Goal: Transaction & Acquisition: Purchase product/service

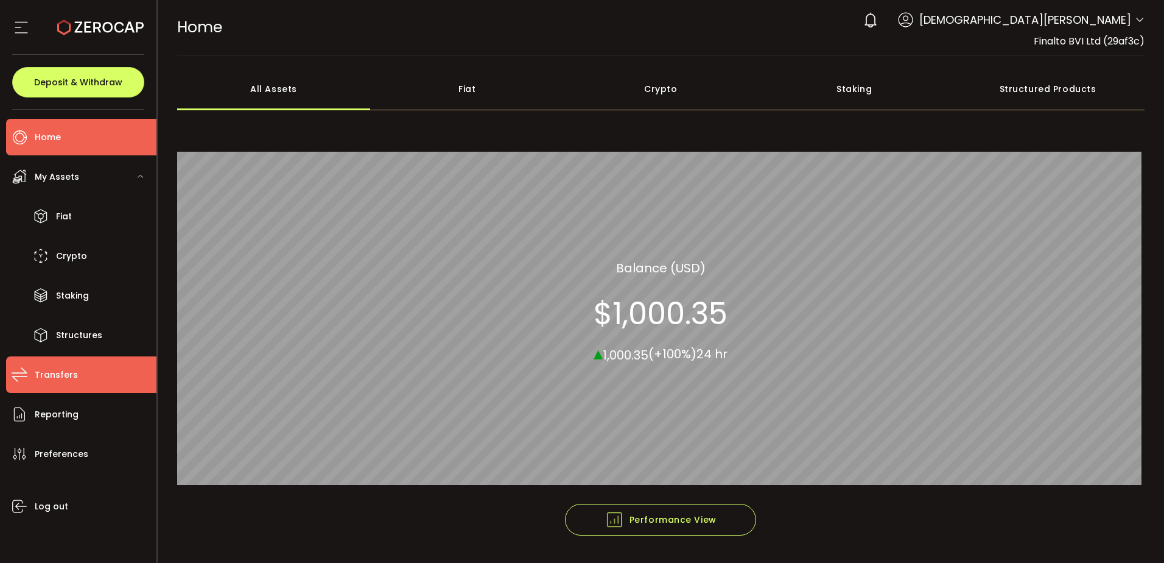
click at [69, 376] on span "Transfers" at bounding box center [56, 375] width 43 height 18
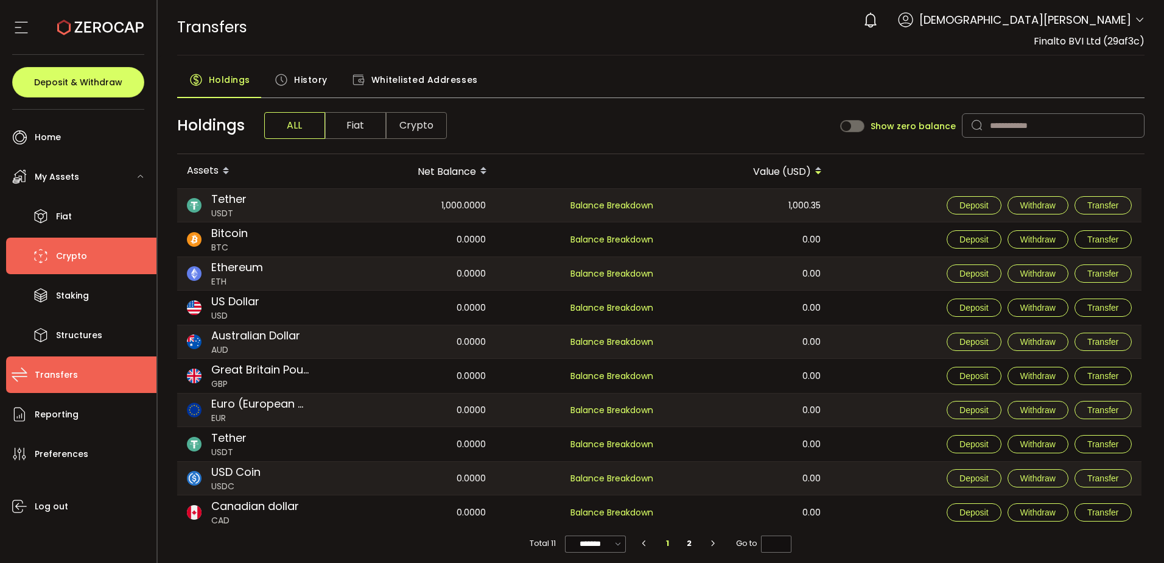
click at [77, 245] on li "Crypto" at bounding box center [81, 255] width 150 height 37
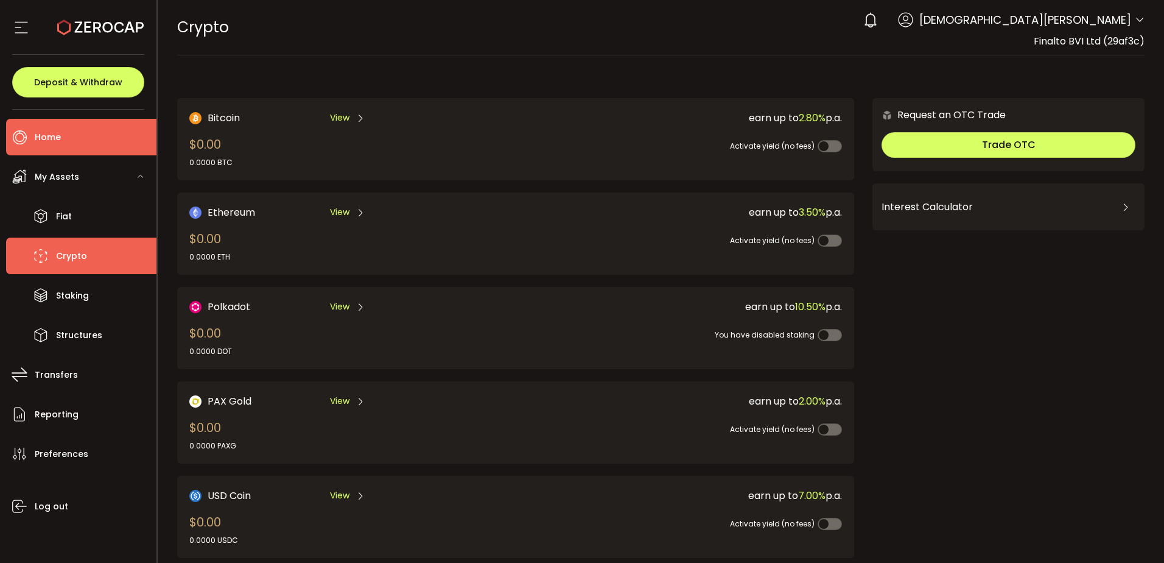
click at [55, 136] on span "Home" at bounding box center [48, 137] width 26 height 18
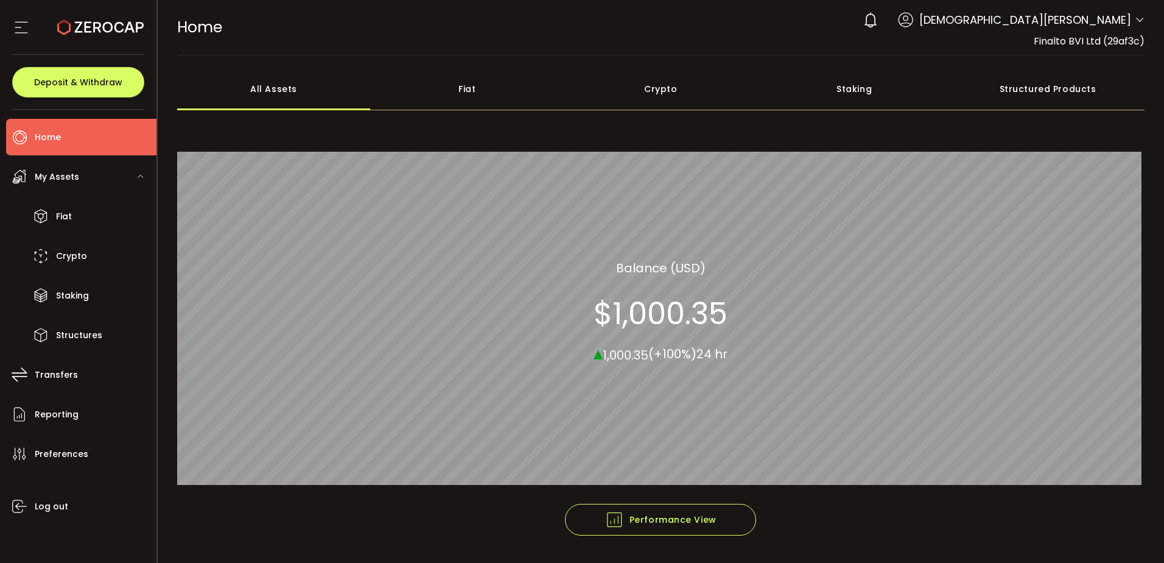
click at [85, 174] on div "My Assets" at bounding box center [81, 176] width 150 height 37
click at [671, 83] on div "Crypto" at bounding box center [661, 89] width 194 height 43
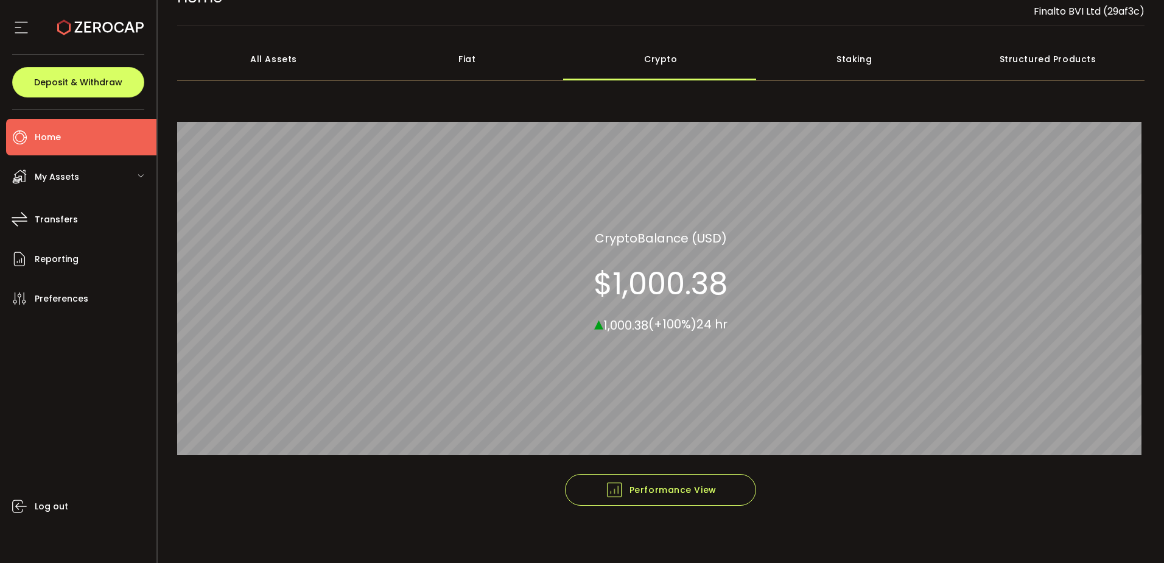
scroll to position [37, 0]
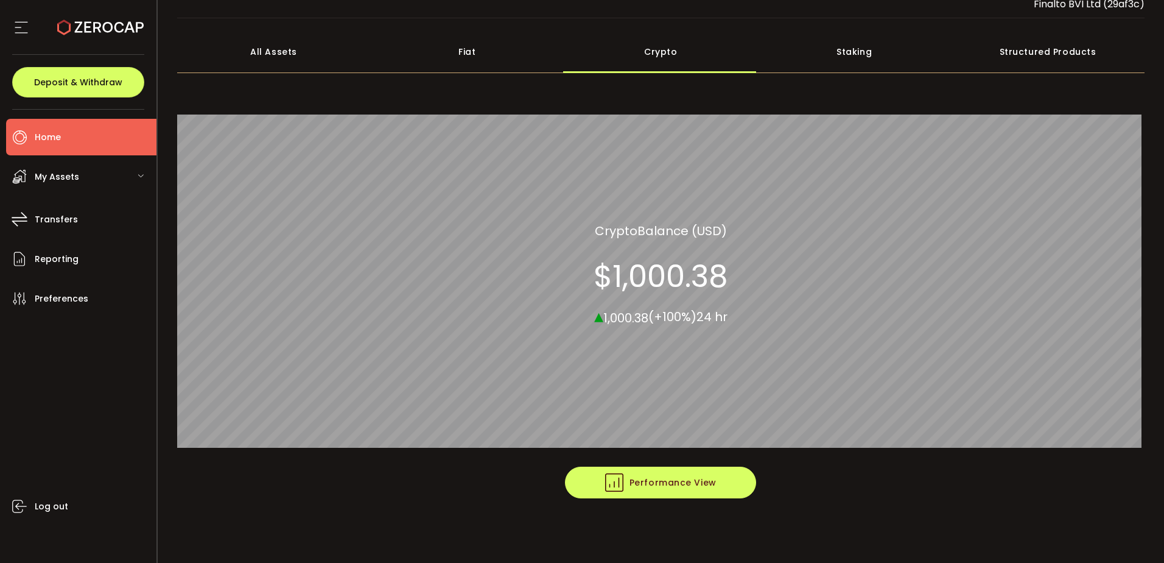
click at [651, 485] on span "Performance View" at bounding box center [660, 482] width 111 height 18
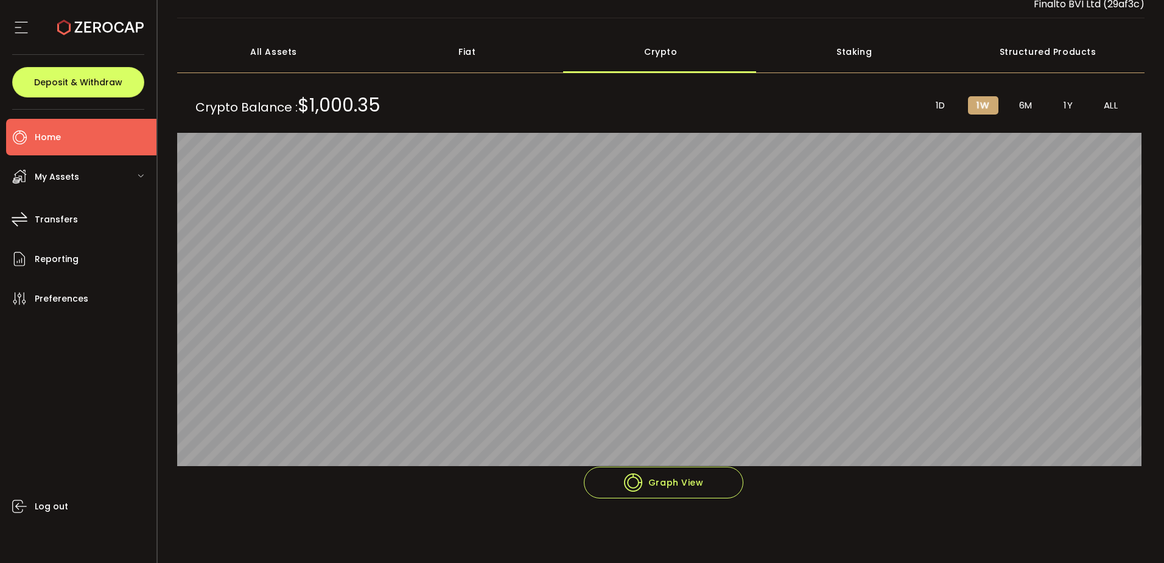
click at [74, 171] on span "My Assets" at bounding box center [57, 177] width 44 height 18
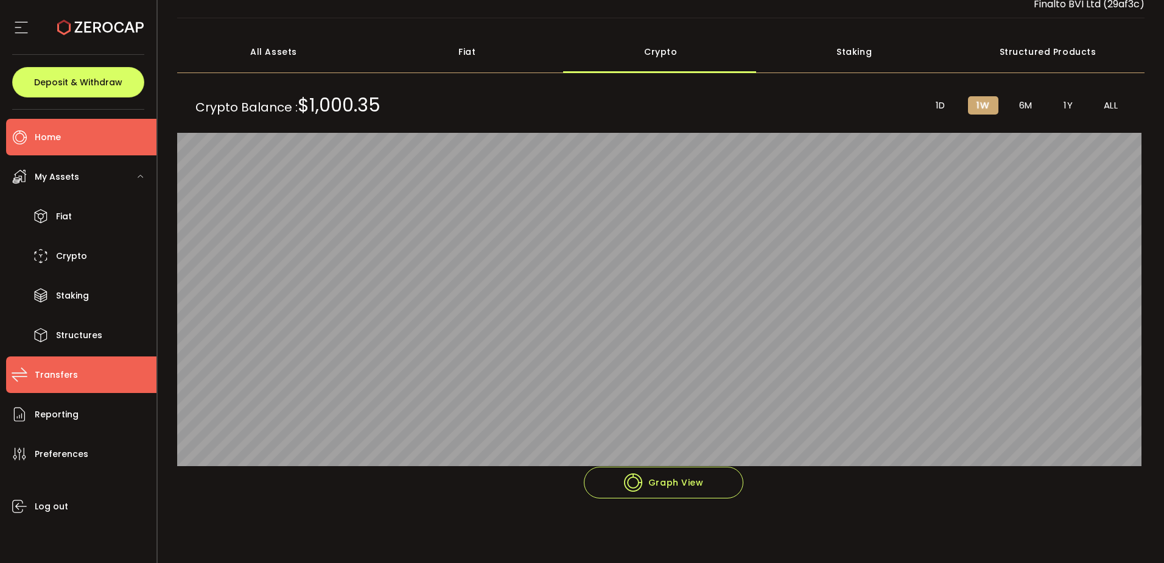
click at [74, 375] on span "Transfers" at bounding box center [56, 375] width 43 height 18
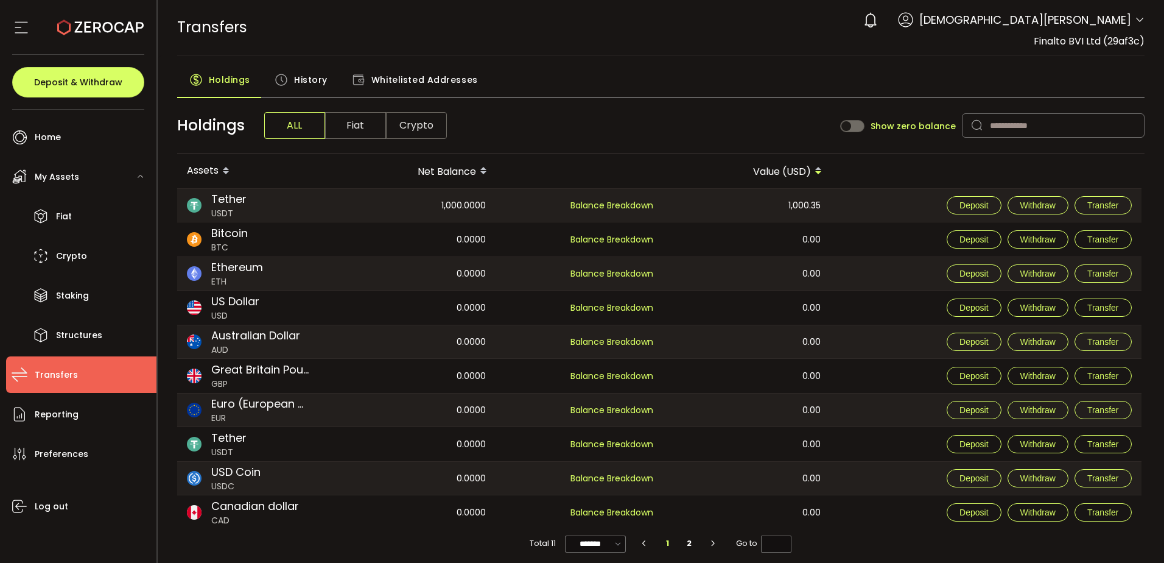
click at [417, 118] on span "Crypto" at bounding box center [416, 125] width 61 height 27
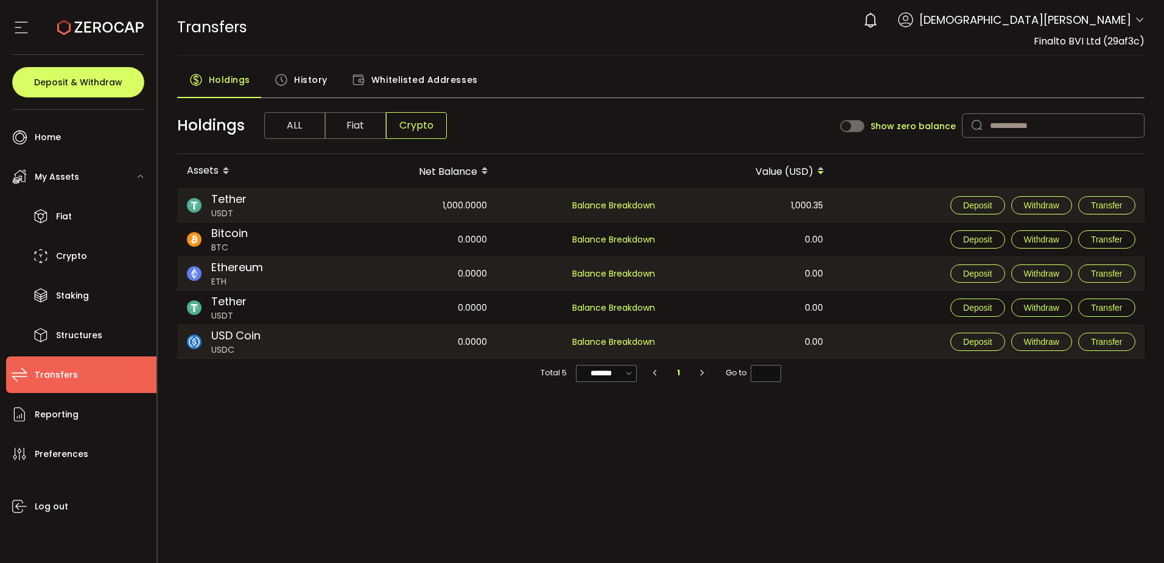
click at [387, 213] on div "1,000.0000" at bounding box center [413, 205] width 167 height 33
click at [876, 208] on div "Deposit Withdraw Transfer" at bounding box center [989, 205] width 311 height 33
drag, startPoint x: 712, startPoint y: 222, endPoint x: 619, endPoint y: 222, distance: 93.2
click at [706, 222] on td "1,000.35" at bounding box center [750, 205] width 168 height 34
click at [184, 204] on div "Tether USDT" at bounding box center [253, 205] width 152 height 33
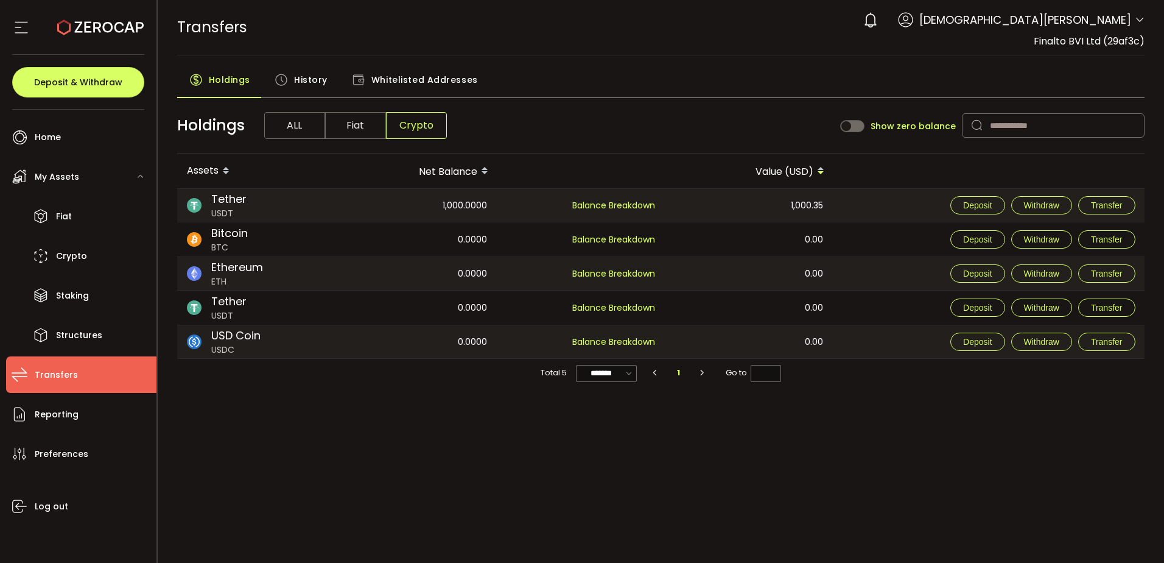
click at [253, 204] on div "Tether USDT" at bounding box center [253, 205] width 152 height 33
click at [519, 210] on div "Custody 1,000.0000 Balance Breakdown" at bounding box center [581, 205] width 167 height 33
click at [636, 208] on span "Balance Breakdown" at bounding box center [613, 205] width 83 height 12
click at [620, 203] on span "Balance Breakdown" at bounding box center [613, 205] width 83 height 12
click at [807, 192] on div "1,000.35" at bounding box center [749, 205] width 167 height 33
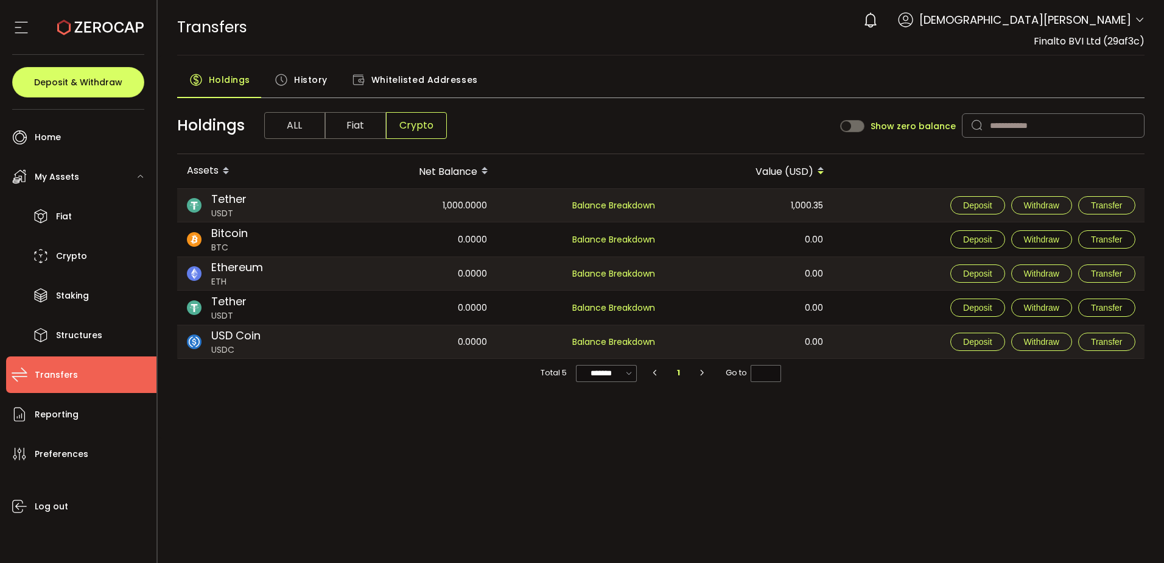
drag, startPoint x: 722, startPoint y: 205, endPoint x: 373, endPoint y: 204, distance: 348.9
click at [700, 204] on div "1,000.35" at bounding box center [749, 205] width 167 height 33
click at [341, 204] on div "1,000.0000" at bounding box center [413, 205] width 167 height 33
click at [96, 424] on li "Reporting" at bounding box center [81, 414] width 150 height 37
click at [66, 415] on span "Reporting" at bounding box center [57, 415] width 44 height 18
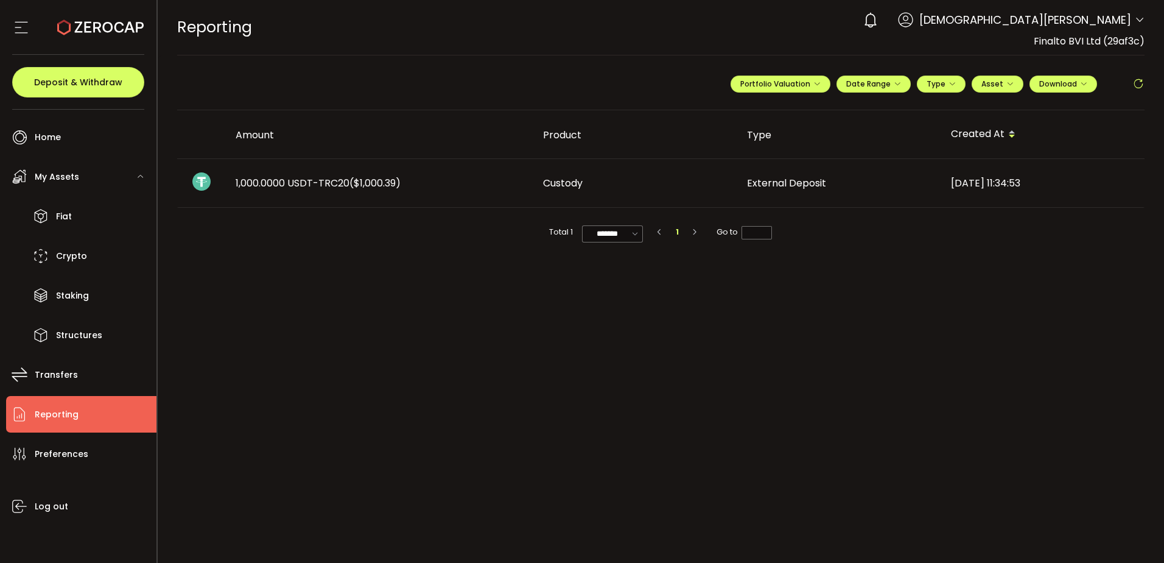
click at [457, 186] on div "1,000.0000 USDT-TRC20 ($1,000.39)" at bounding box center [380, 183] width 308 height 14
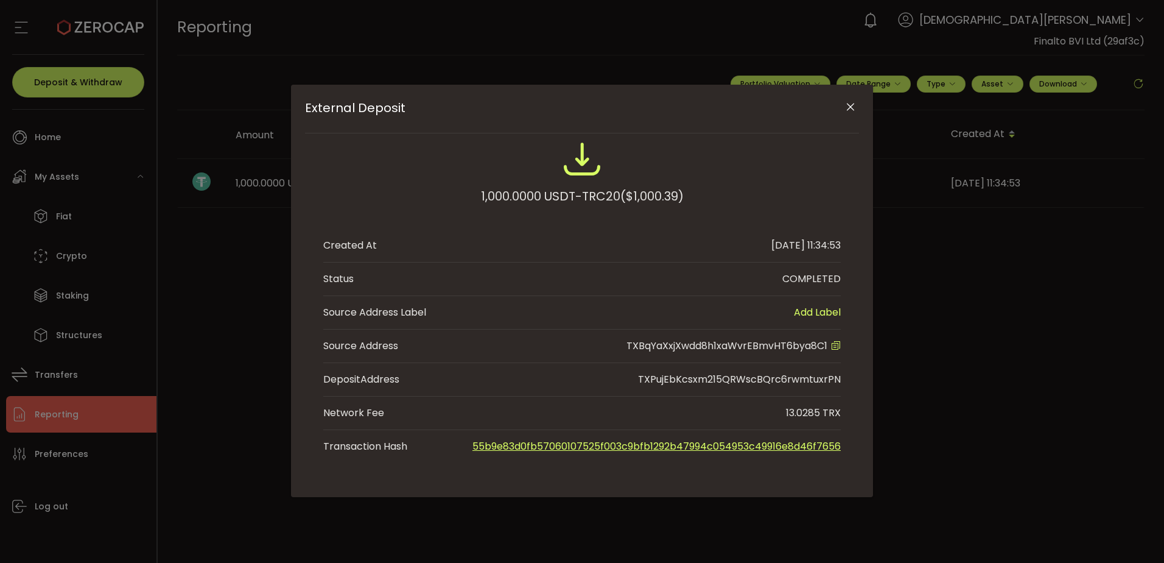
click at [857, 107] on button "Close" at bounding box center [850, 107] width 21 height 21
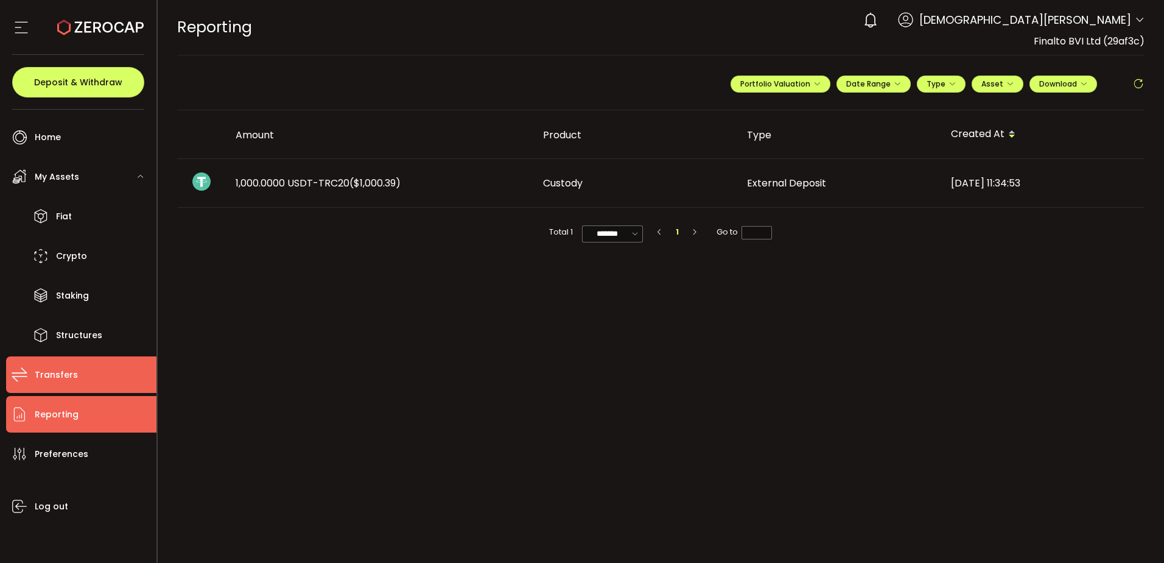
click at [66, 383] on span "Transfers" at bounding box center [56, 375] width 43 height 18
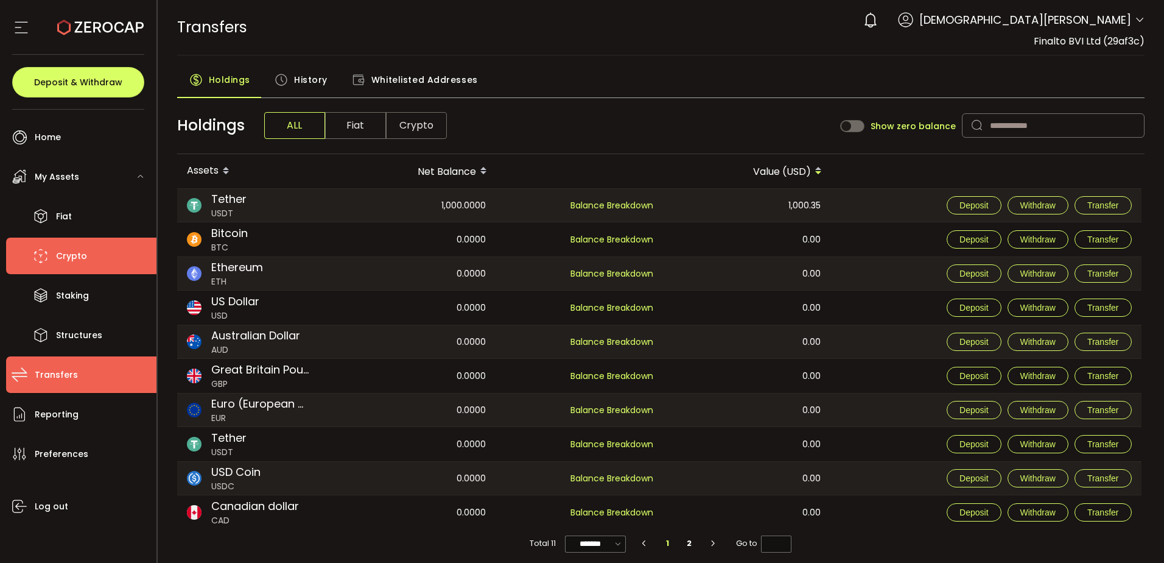
click at [83, 245] on li "Crypto" at bounding box center [81, 255] width 150 height 37
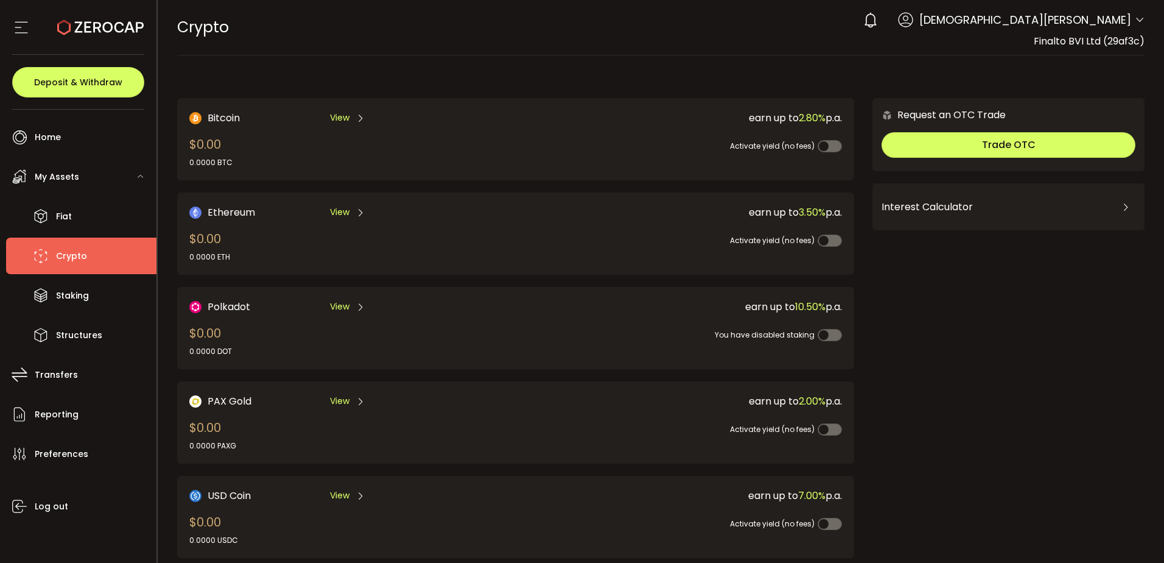
click at [407, 146] on div "Bitcoin View $0.00 0.0000 BTC" at bounding box center [336, 139] width 294 height 58
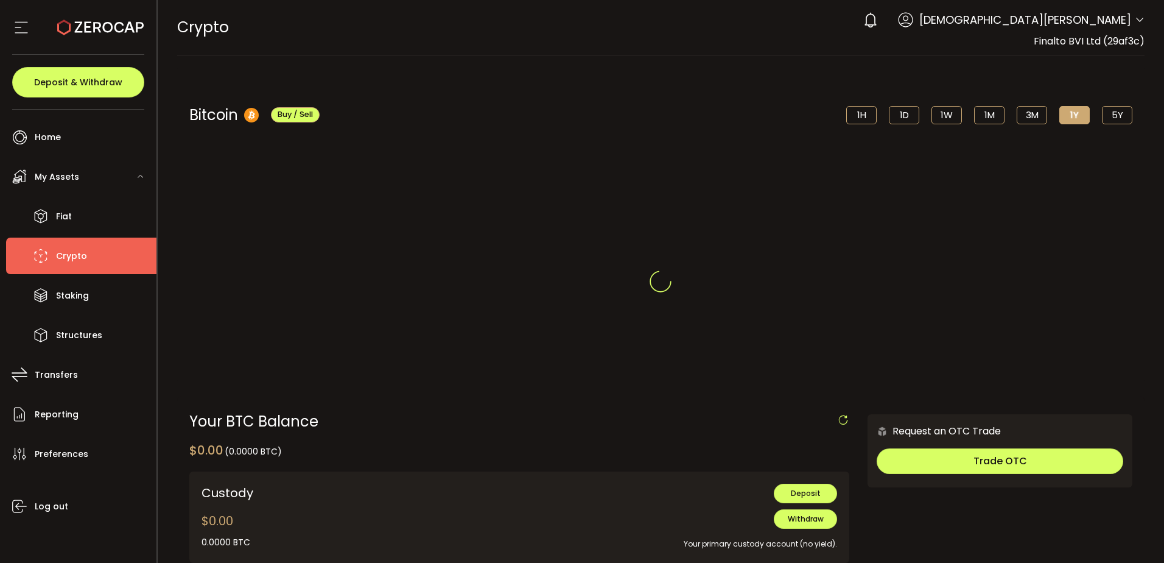
drag, startPoint x: 407, startPoint y: 146, endPoint x: 220, endPoint y: 127, distance: 188.6
click at [401, 158] on div at bounding box center [661, 281] width 1007 height 563
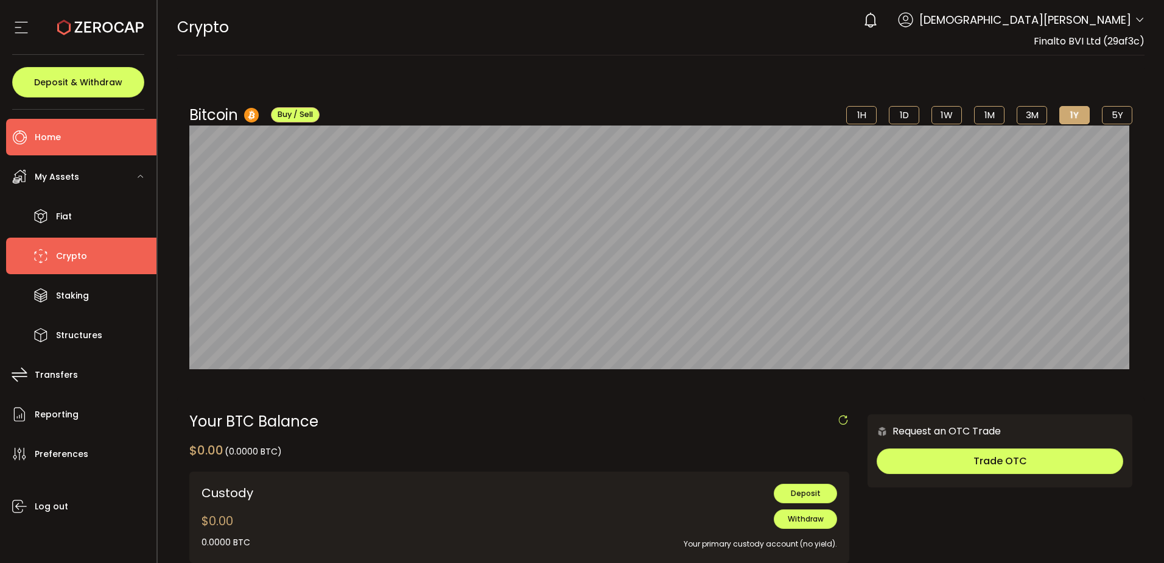
click at [58, 132] on span "Home" at bounding box center [48, 137] width 26 height 18
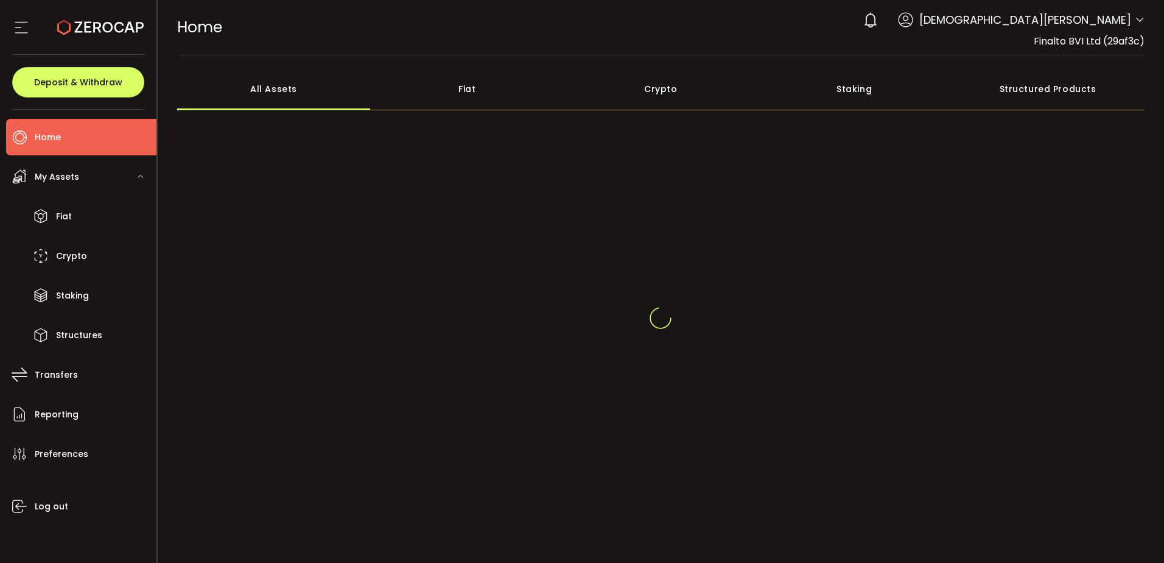
click at [663, 88] on div "Crypto" at bounding box center [661, 89] width 194 height 43
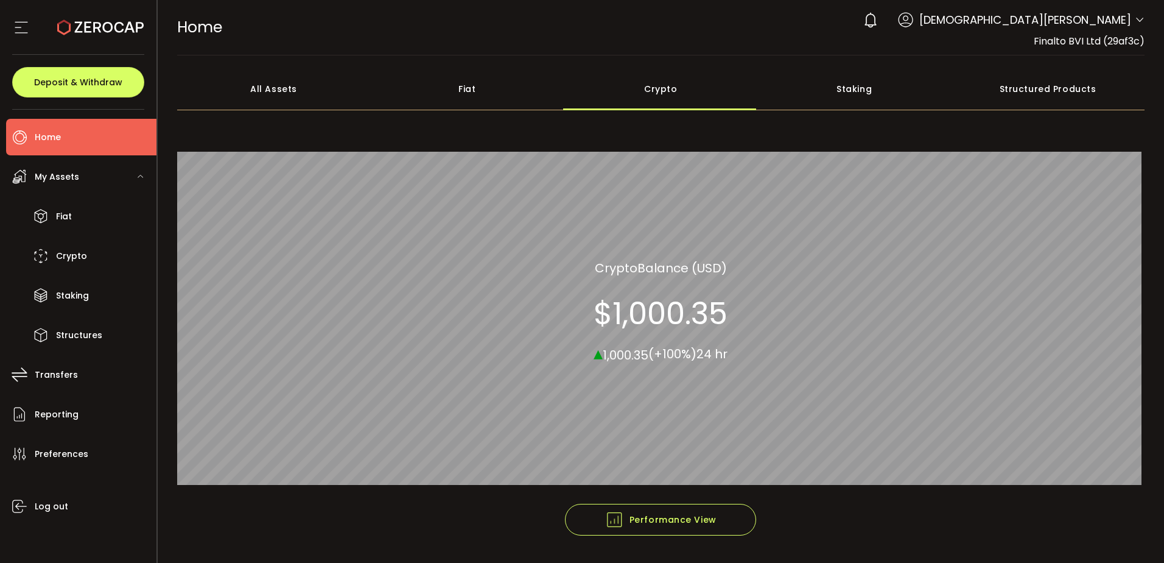
click at [655, 96] on div "Crypto" at bounding box center [661, 89] width 194 height 43
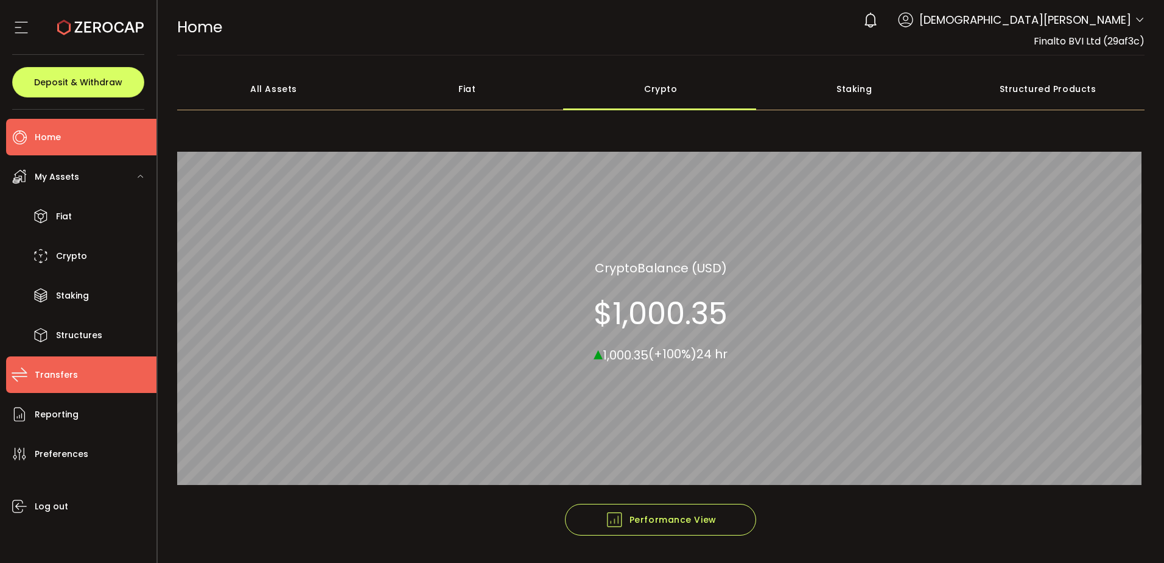
click at [82, 377] on li "Transfers" at bounding box center [81, 374] width 150 height 37
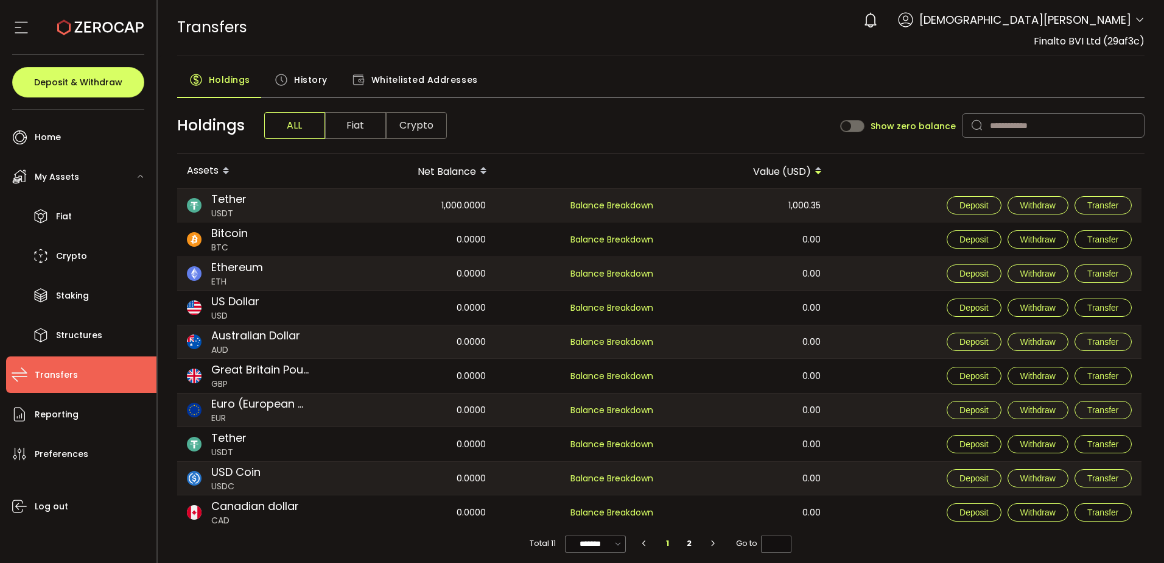
click at [448, 85] on span "Whitelisted Addresses" at bounding box center [424, 80] width 107 height 24
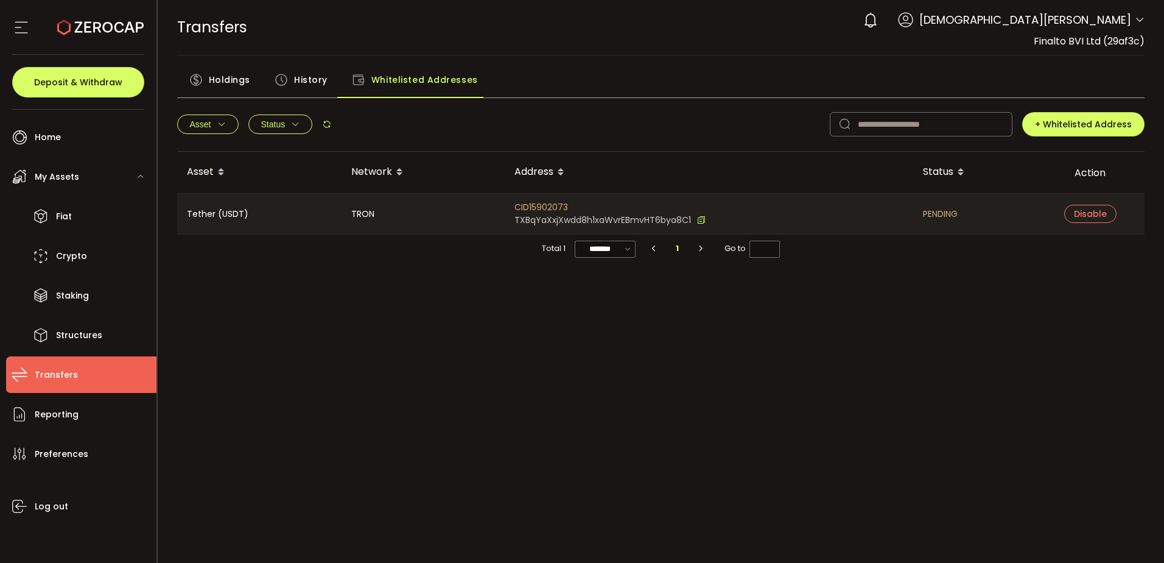
click at [656, 342] on div "Asset Network Address Status Action Tether (USDT) TRON CID15902073 TXBqYaXxjXwd…" at bounding box center [661, 304] width 968 height 304
drag, startPoint x: 688, startPoint y: 413, endPoint x: 41, endPoint y: 194, distance: 682.1
click at [687, 413] on div "Asset Network Address Status Action Tether (USDT) TRON CID15902073 TXBqYaXxjXwd…" at bounding box center [661, 304] width 968 height 304
click at [720, 214] on div "CID15902073 TXBqYaXxjXwdd8h1xaWvrEBmvHT6bya8C1" at bounding box center [709, 214] width 409 height 40
click at [701, 222] on icon at bounding box center [701, 220] width 9 height 13
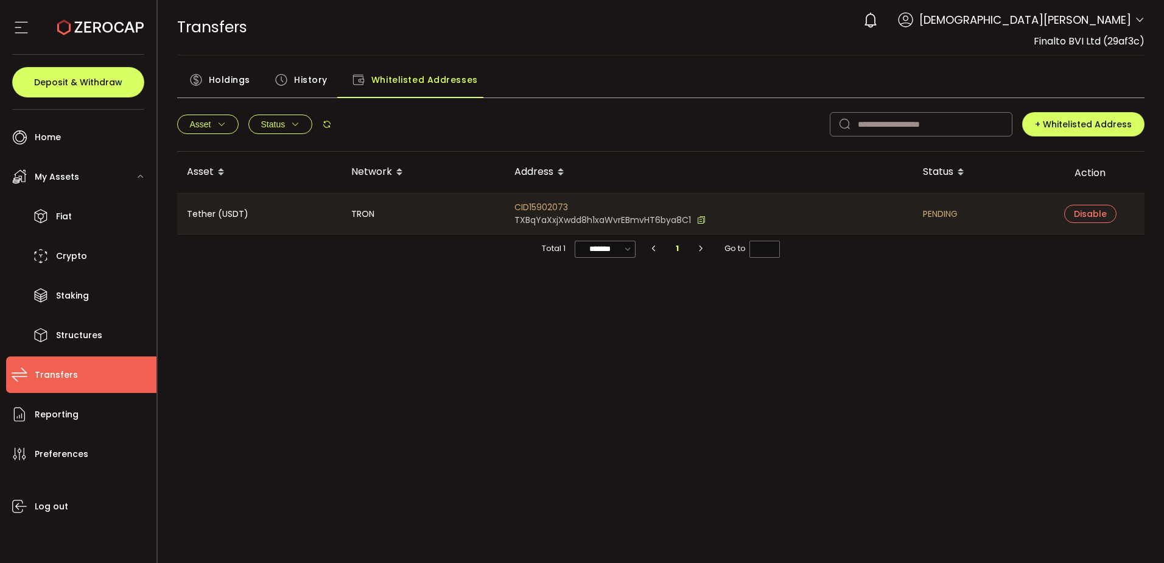
drag, startPoint x: 513, startPoint y: 387, endPoint x: 410, endPoint y: 368, distance: 104.1
click at [508, 388] on div "Asset Network Address Status Action Tether (USDT) TRON CID15902073 TXBqYaXxjXwd…" at bounding box center [661, 304] width 968 height 304
drag, startPoint x: 522, startPoint y: 415, endPoint x: 476, endPoint y: 354, distance: 76.1
click at [504, 387] on div "Asset Network Address Status Action Tether (USDT) TRON CID15902073 TXBqYaXxjXwd…" at bounding box center [661, 304] width 968 height 304
click at [100, 138] on li "Home" at bounding box center [81, 137] width 150 height 37
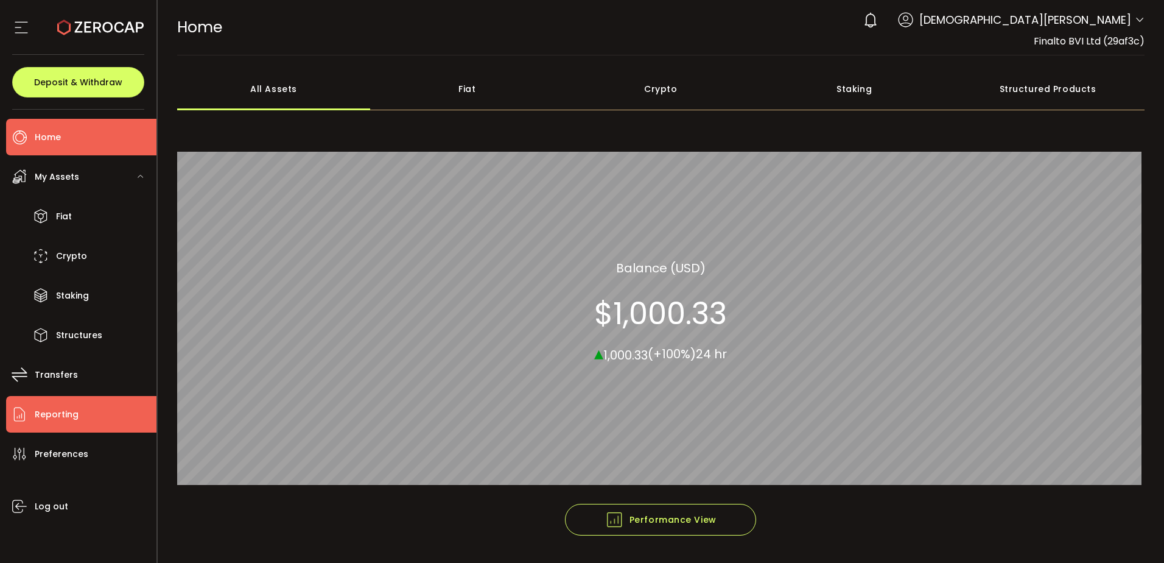
click at [77, 407] on li "Reporting" at bounding box center [81, 414] width 150 height 37
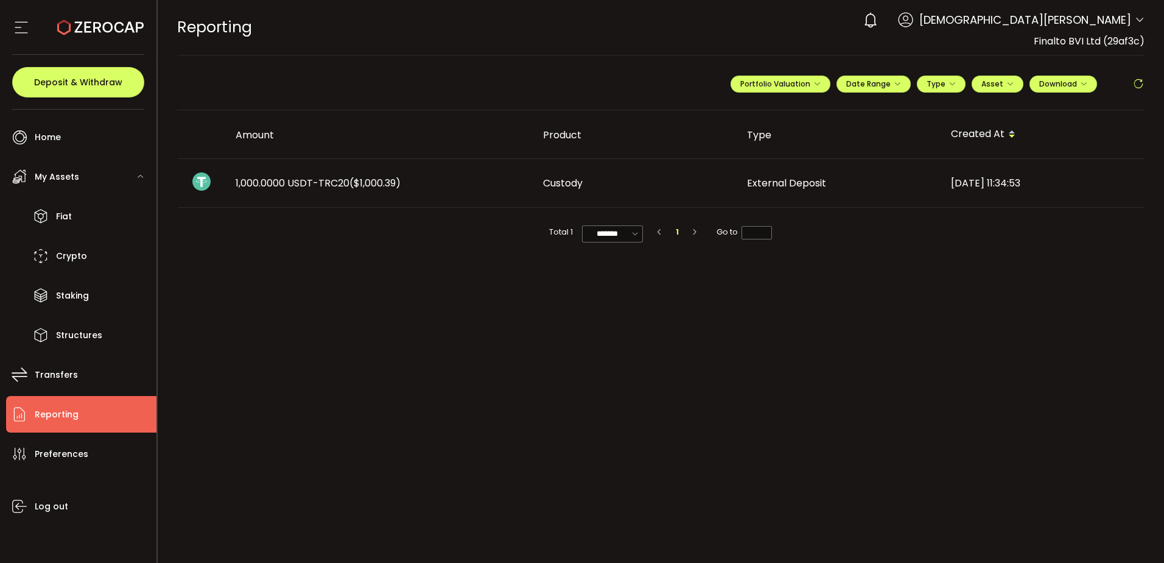
click at [608, 417] on main "**********" at bounding box center [661, 308] width 1007 height 507
click at [71, 451] on span "Preferences" at bounding box center [62, 454] width 54 height 18
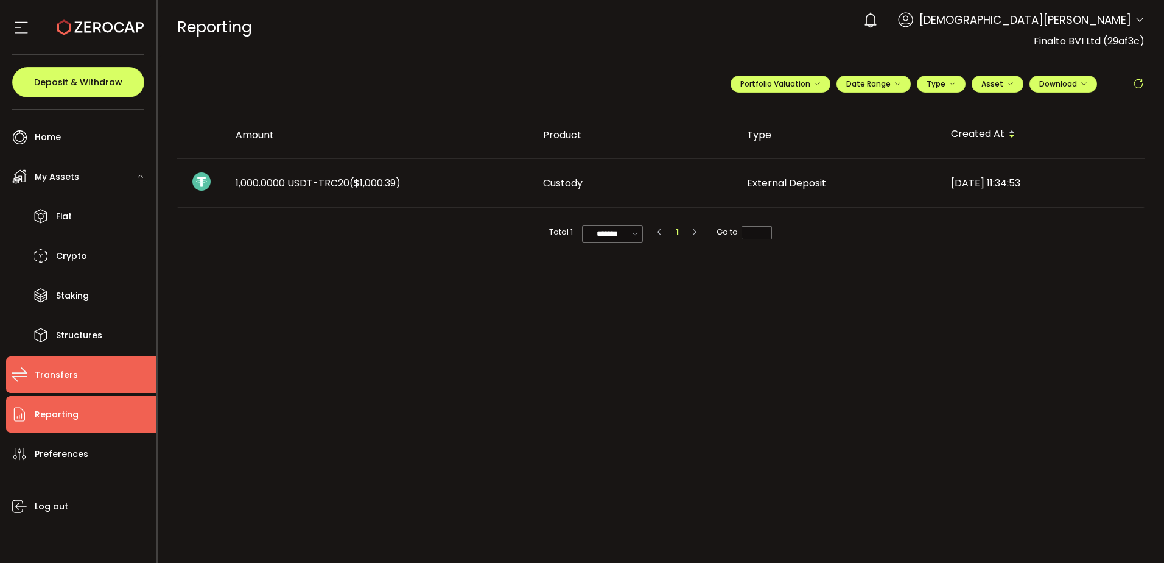
click at [69, 370] on span "Transfers" at bounding box center [56, 375] width 43 height 18
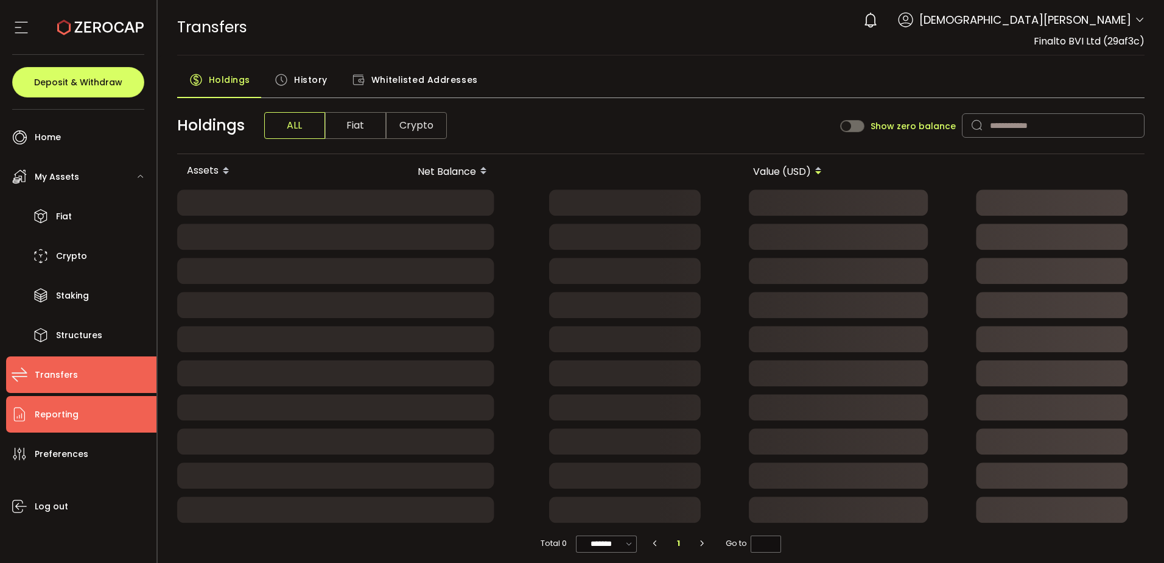
click at [74, 409] on span "Reporting" at bounding box center [57, 415] width 44 height 18
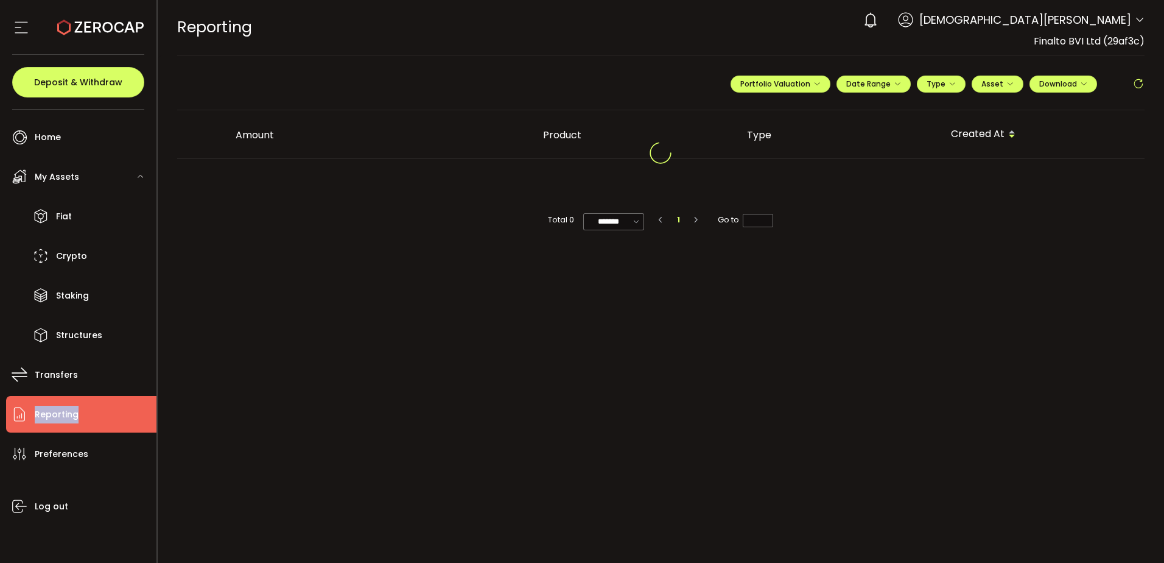
click at [74, 409] on span "Reporting" at bounding box center [57, 415] width 44 height 18
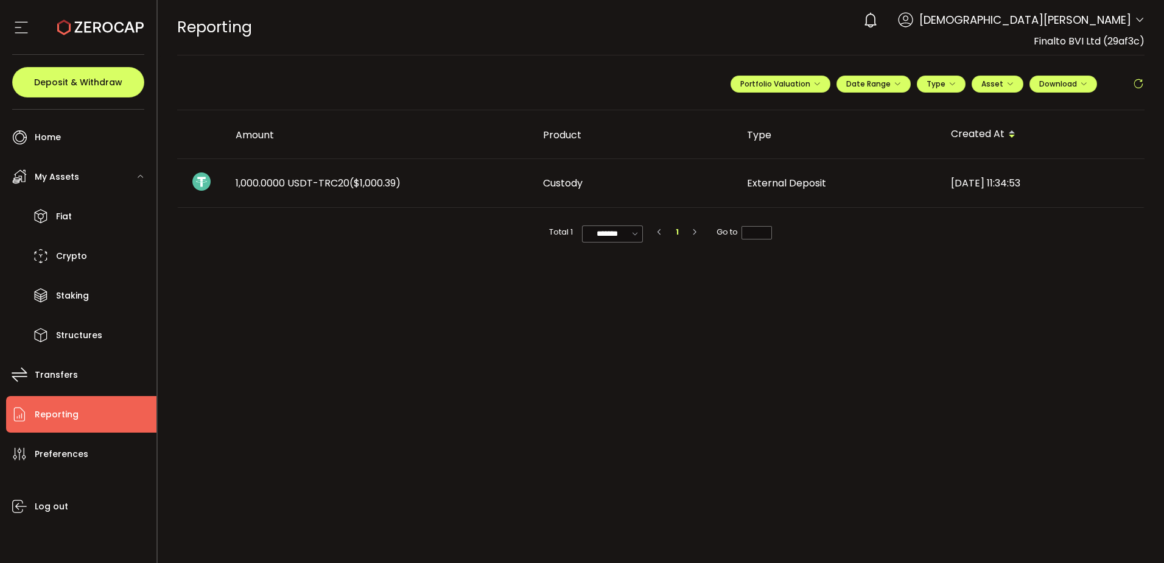
click at [332, 425] on main "**********" at bounding box center [661, 308] width 1007 height 507
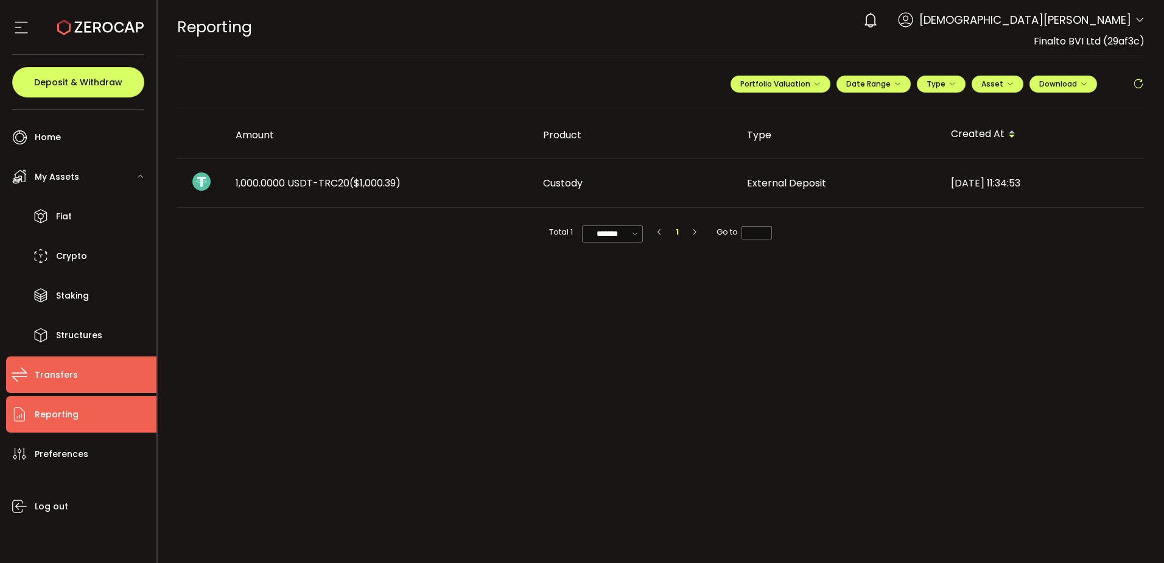
click at [55, 375] on span "Transfers" at bounding box center [56, 375] width 43 height 18
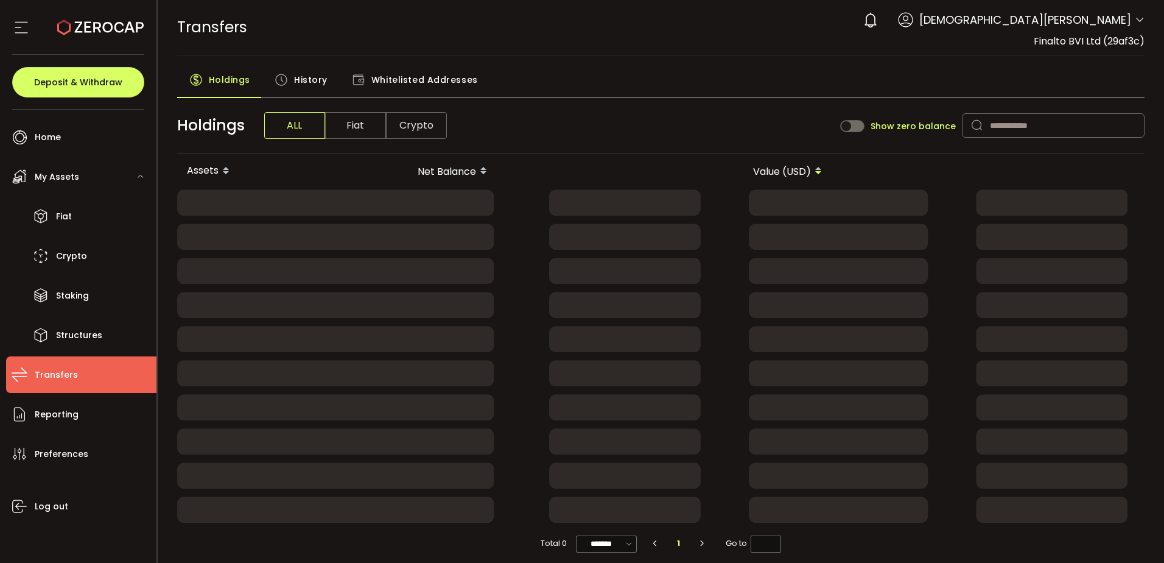
drag, startPoint x: 418, startPoint y: 130, endPoint x: 412, endPoint y: 127, distance: 7.1
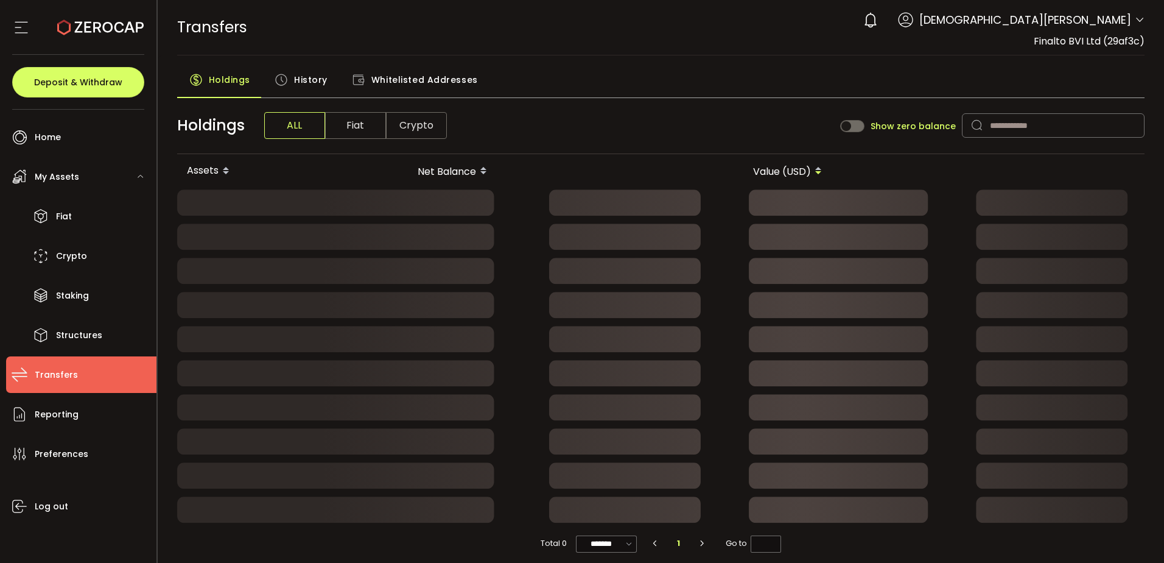
click at [413, 127] on span "Crypto" at bounding box center [416, 125] width 61 height 27
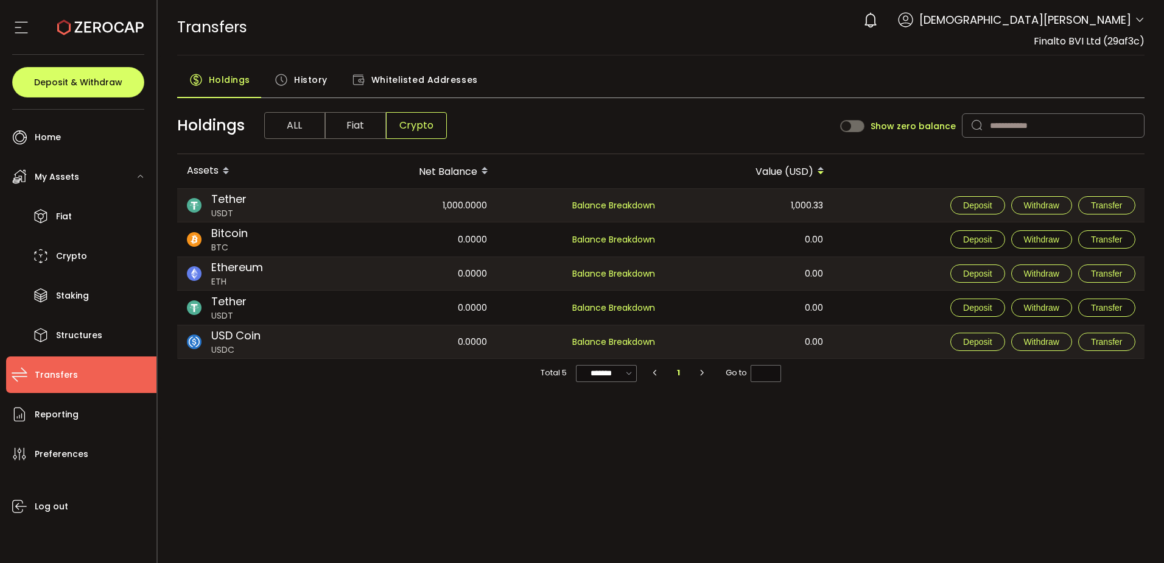
click at [391, 80] on span "Whitelisted Addresses" at bounding box center [424, 80] width 107 height 24
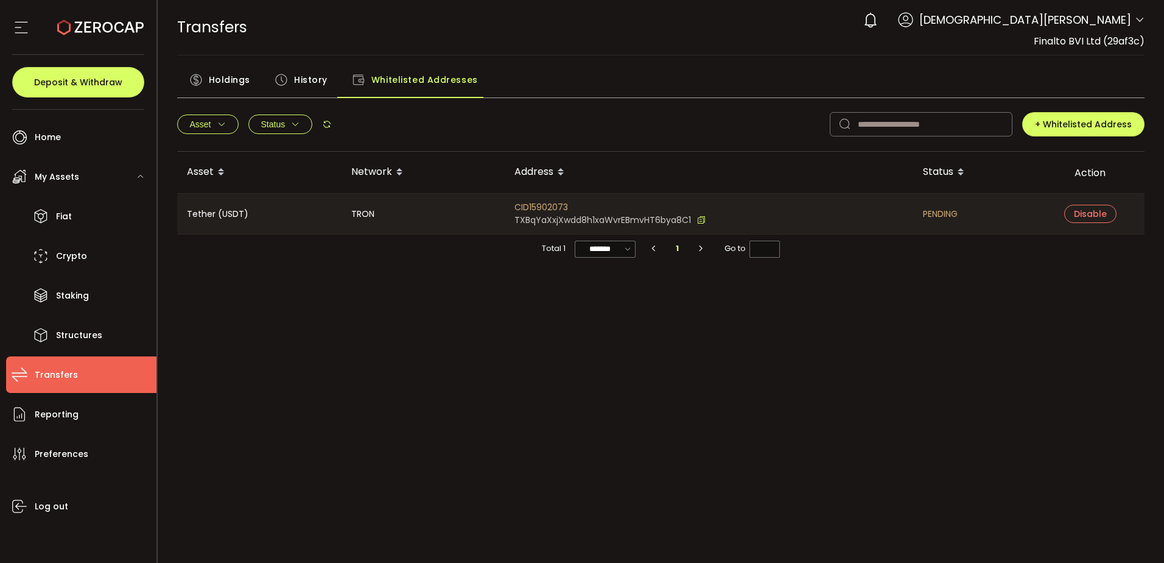
click at [997, 415] on div "Asset Network Address Status Action Tether (USDT) TRON CID15902073 TXBqYaXxjXwd…" at bounding box center [661, 304] width 968 height 304
drag, startPoint x: 949, startPoint y: 202, endPoint x: 960, endPoint y: 209, distance: 13.4
click at [960, 209] on div "PENDING" at bounding box center [974, 214] width 122 height 40
drag, startPoint x: 960, startPoint y: 209, endPoint x: 895, endPoint y: 267, distance: 88.0
click at [921, 286] on div "Asset Network Address Status Action Tether (USDT) TRON CID15902073 TXBqYaXxjXwd…" at bounding box center [661, 304] width 968 height 304
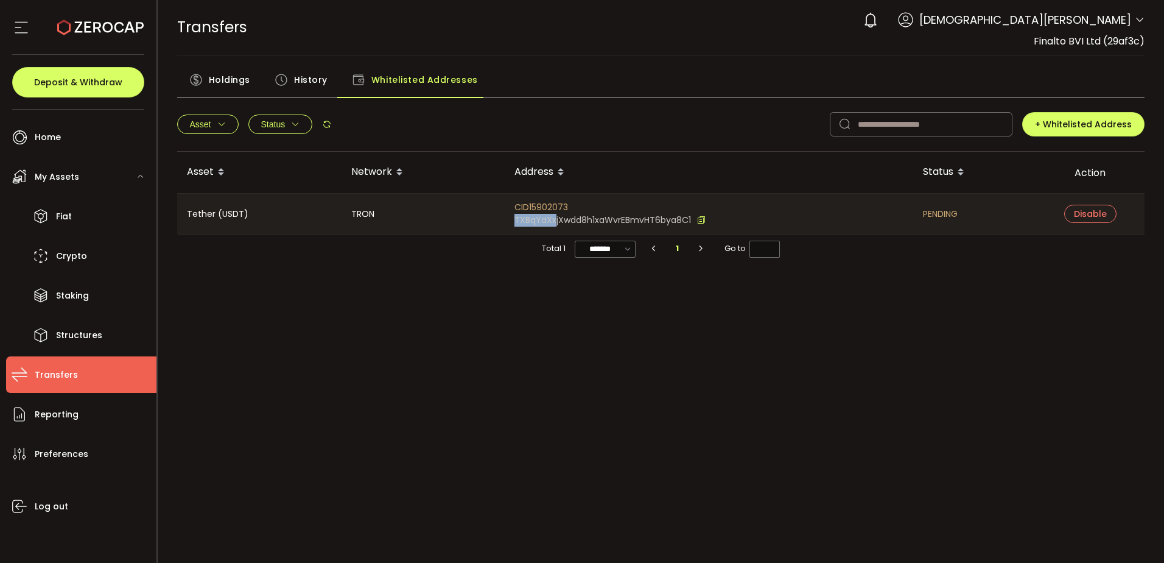
drag, startPoint x: 745, startPoint y: 214, endPoint x: 554, endPoint y: 219, distance: 191.9
click at [554, 219] on div "CID15902073 TXBqYaXxjXwdd8h1xaWvrEBmvHT6bya8C1" at bounding box center [709, 214] width 409 height 40
drag, startPoint x: 554, startPoint y: 219, endPoint x: 474, endPoint y: 288, distance: 105.8
click at [473, 288] on div "Asset Network Address Status Action Tether (USDT) TRON CID15902073 TXBqYaXxjXwd…" at bounding box center [661, 304] width 968 height 304
drag, startPoint x: 190, startPoint y: 372, endPoint x: 152, endPoint y: 324, distance: 61.2
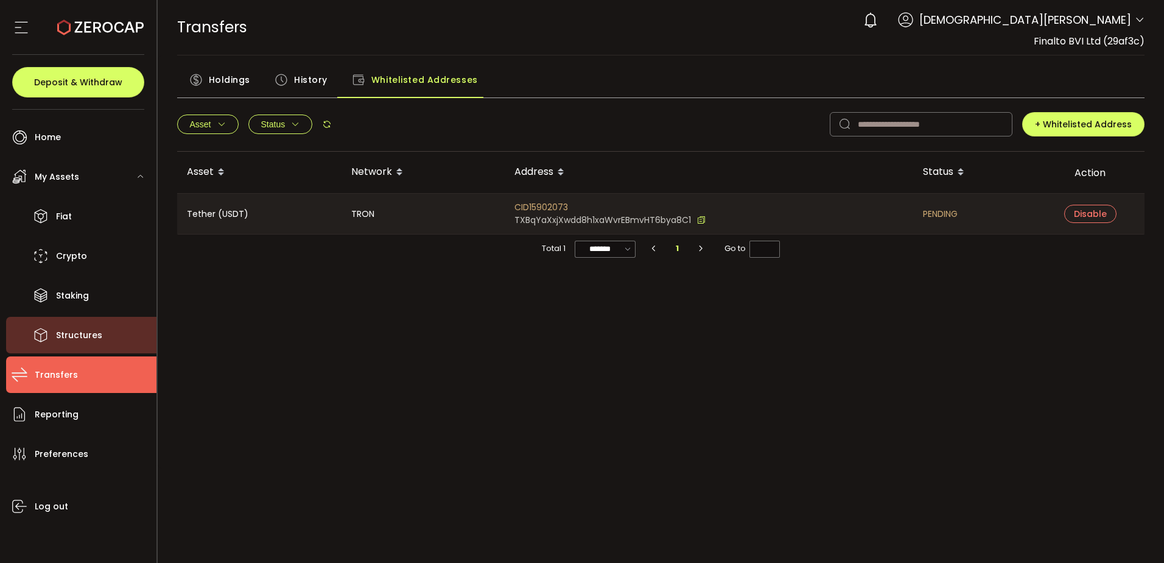
click at [179, 358] on div "Asset Network Address Status Action Tether (USDT) TRON CID15902073 TXBqYaXxjXwd…" at bounding box center [661, 304] width 968 height 304
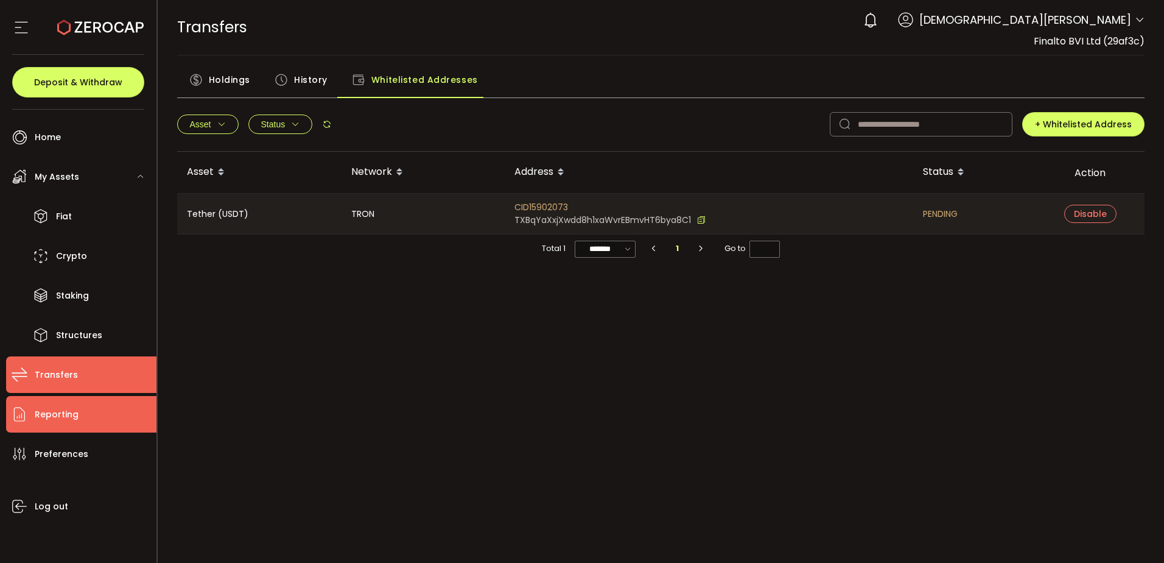
click at [88, 410] on li "Reporting" at bounding box center [81, 414] width 150 height 37
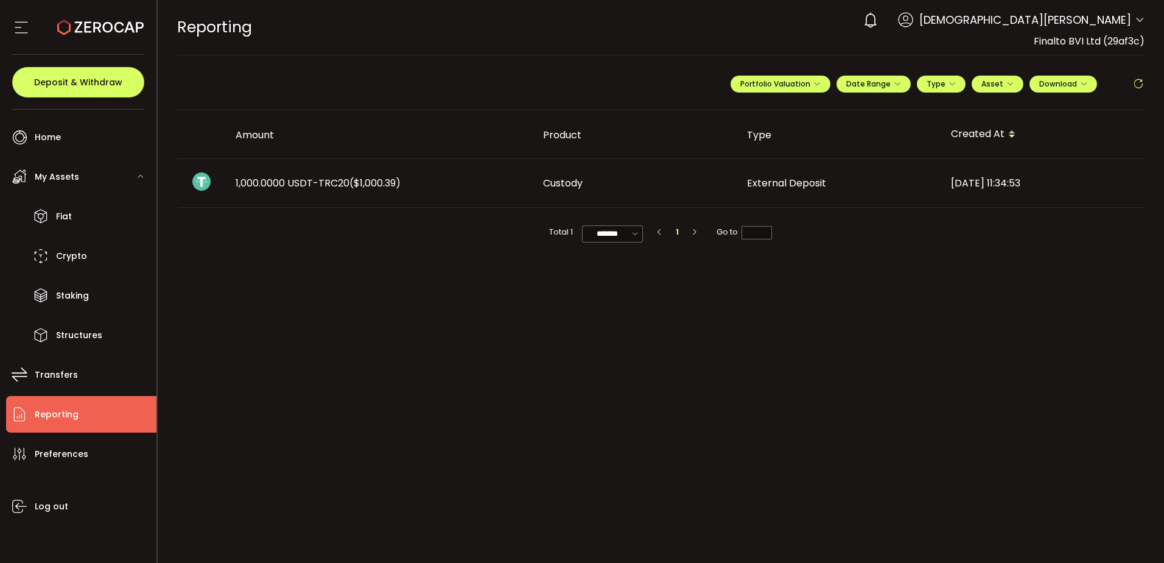
click at [728, 362] on main "**********" at bounding box center [661, 308] width 1007 height 507
click at [431, 178] on div "1,000.0000 USDT-TRC20 ($1,000.39)" at bounding box center [380, 183] width 308 height 14
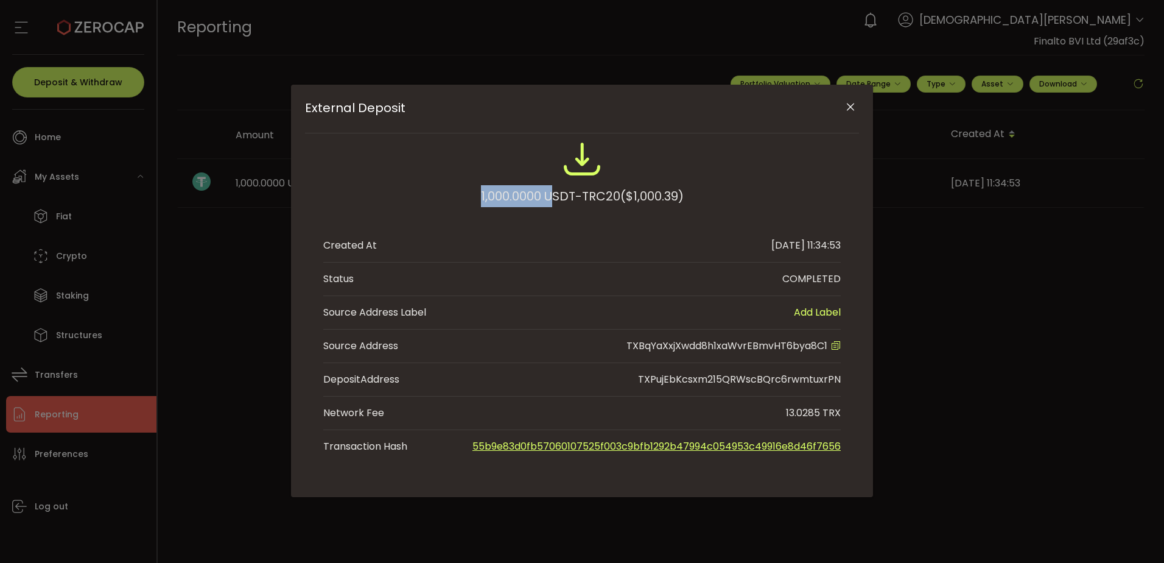
drag, startPoint x: 479, startPoint y: 193, endPoint x: 550, endPoint y: 199, distance: 70.9
click at [550, 199] on div "1,000.0000 USDT-TRC20 ($1,000.39)" at bounding box center [582, 196] width 203 height 22
click at [730, 193] on div "1,000.0000 USDT-TRC20 ($1,000.39)" at bounding box center [582, 179] width 518 height 80
click at [814, 278] on div "COMPLETED" at bounding box center [812, 279] width 58 height 15
drag, startPoint x: 814, startPoint y: 347, endPoint x: 831, endPoint y: 350, distance: 17.3
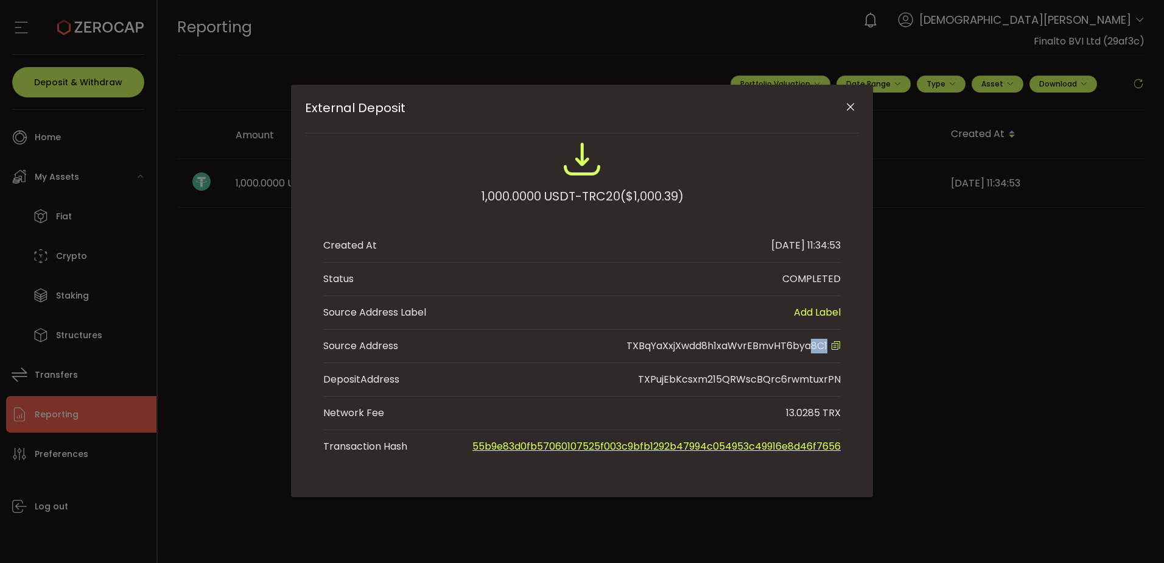
click at [831, 350] on div "TXBqYaXxjXwdd8h1xaWvrEBmvHT6bya8C1" at bounding box center [734, 346] width 214 height 15
drag, startPoint x: 831, startPoint y: 350, endPoint x: 842, endPoint y: 367, distance: 20.3
click at [842, 367] on div "1,000.0000 USDT-TRC20 ($1,000.39) Created At 2025-10-15 11:34:53 Status COMPLET…" at bounding box center [582, 300] width 554 height 323
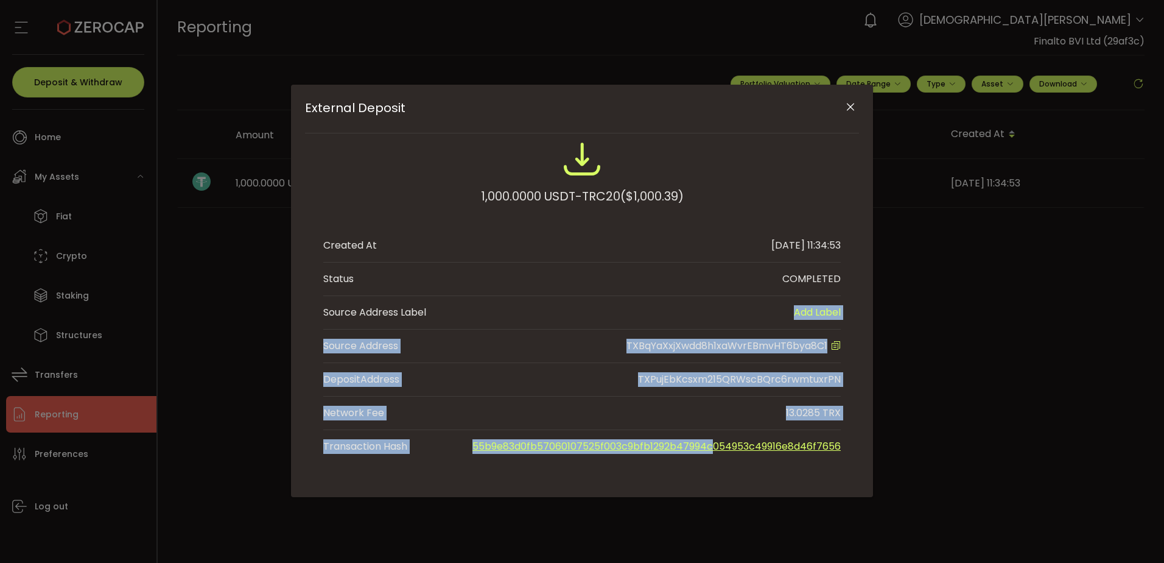
drag, startPoint x: 595, startPoint y: 308, endPoint x: 750, endPoint y: 560, distance: 295.8
click at [750, 560] on div "External Deposit 1,000.0000 USDT-TRC20 ($1,000.39) Created At 2025-10-15 11:34:…" at bounding box center [582, 281] width 1164 height 563
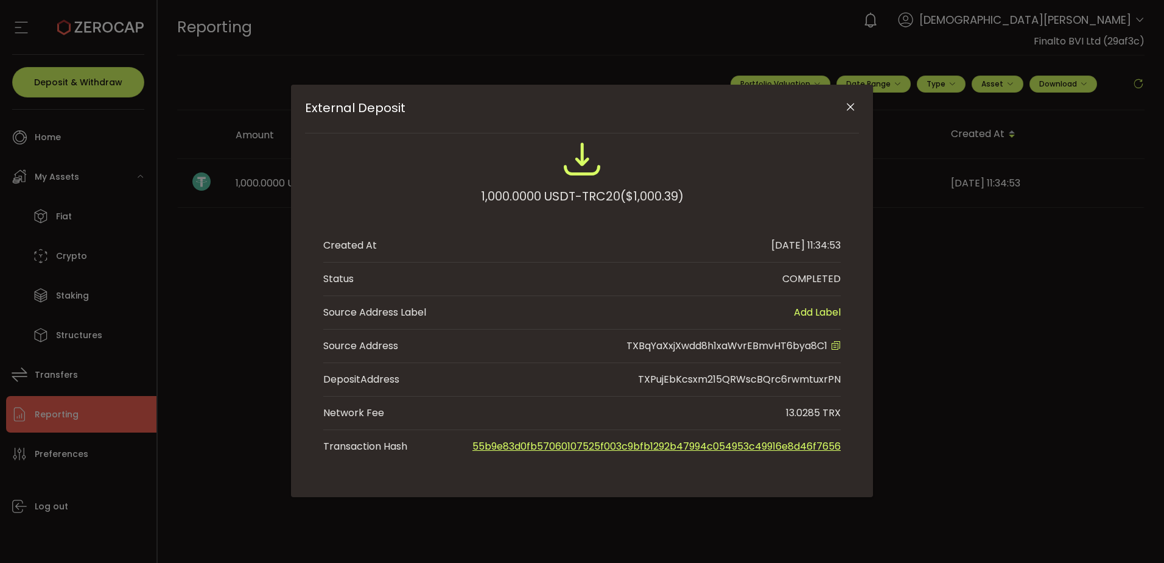
click at [783, 181] on div "External Deposit" at bounding box center [582, 162] width 518 height 46
drag, startPoint x: 331, startPoint y: 413, endPoint x: 841, endPoint y: 413, distance: 510.3
click at [841, 413] on div "1,000.0000 USDT-TRC20 ($1,000.39) Created At 2025-10-15 11:34:53 Status COMPLET…" at bounding box center [582, 300] width 554 height 323
drag, startPoint x: 841, startPoint y: 413, endPoint x: 794, endPoint y: 423, distance: 48.0
click at [794, 423] on li "Network Fee 13.0285 TRX" at bounding box center [582, 412] width 518 height 33
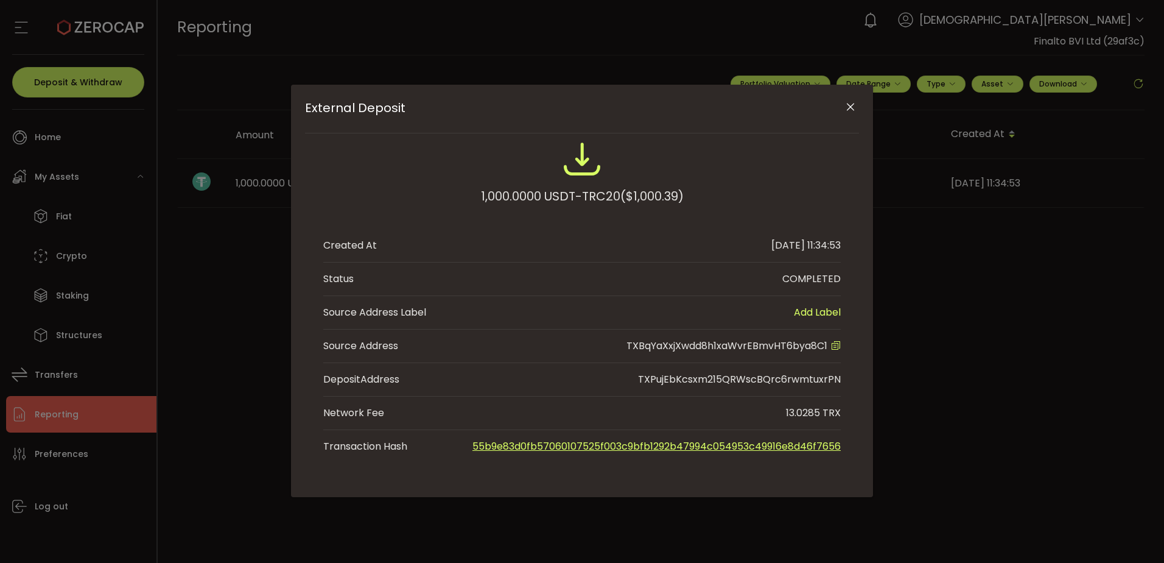
drag, startPoint x: 779, startPoint y: 413, endPoint x: 803, endPoint y: 412, distance: 23.8
click at [803, 412] on li "Network Fee 13.0285 TRX" at bounding box center [582, 412] width 518 height 33
drag, startPoint x: 803, startPoint y: 412, endPoint x: 817, endPoint y: 419, distance: 16.3
click at [817, 419] on div "13.0285 TRX" at bounding box center [813, 413] width 55 height 15
click at [851, 102] on icon "Close" at bounding box center [851, 107] width 12 height 12
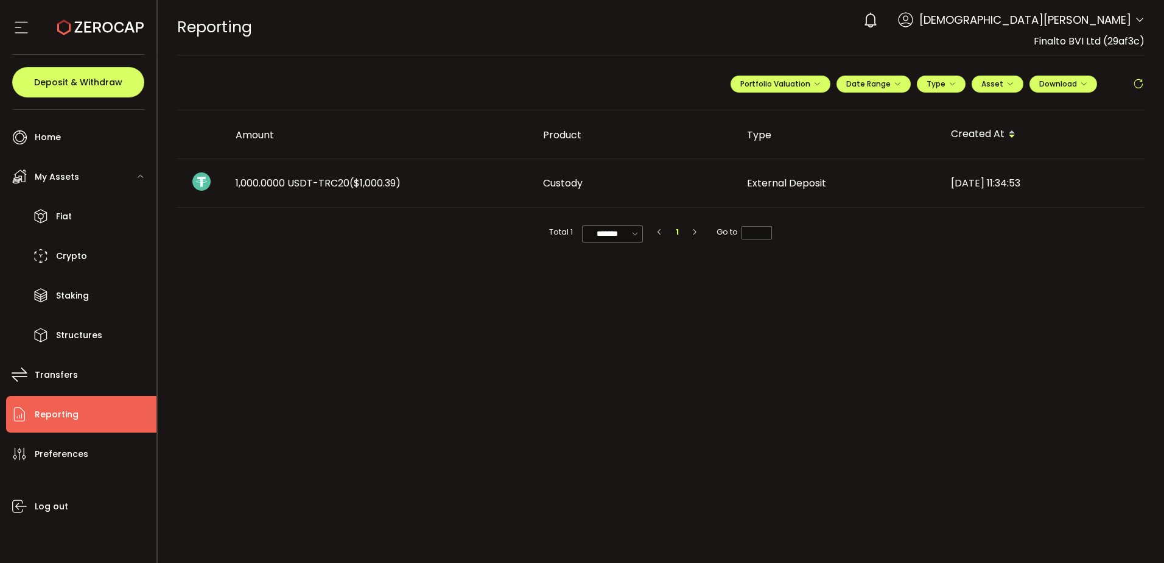
drag, startPoint x: 462, startPoint y: 174, endPoint x: 542, endPoint y: 172, distance: 80.4
click at [462, 174] on td "1,000.0000 USDT-TRC20 ($1,000.39)" at bounding box center [380, 183] width 308 height 49
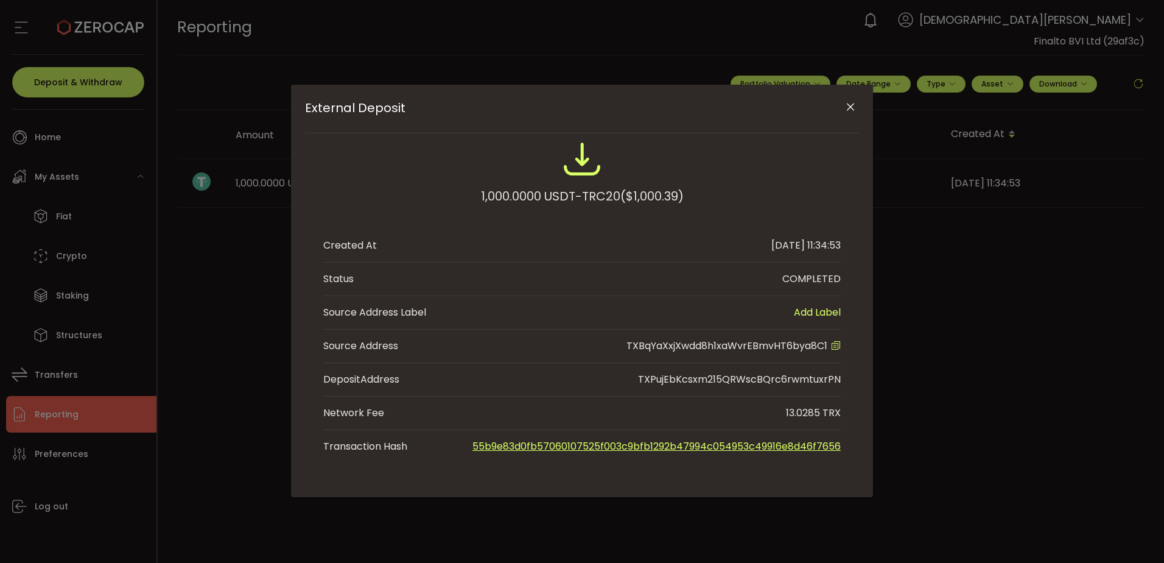
click at [678, 380] on div "TXPujEbKcsxm215QRWscBQrc6rwmtuxrPN" at bounding box center [739, 379] width 203 height 15
drag, startPoint x: 678, startPoint y: 380, endPoint x: 581, endPoint y: 375, distance: 97.6
click at [581, 375] on li "Deposit Address TXPujEbKcsxm215QRWscBQrc6rwmtuxrPN" at bounding box center [582, 379] width 518 height 33
click at [731, 445] on link "55b9e83d0fb57060107525f003c9bfb1292b47994c054953c49916e8d46f7656" at bounding box center [657, 446] width 368 height 14
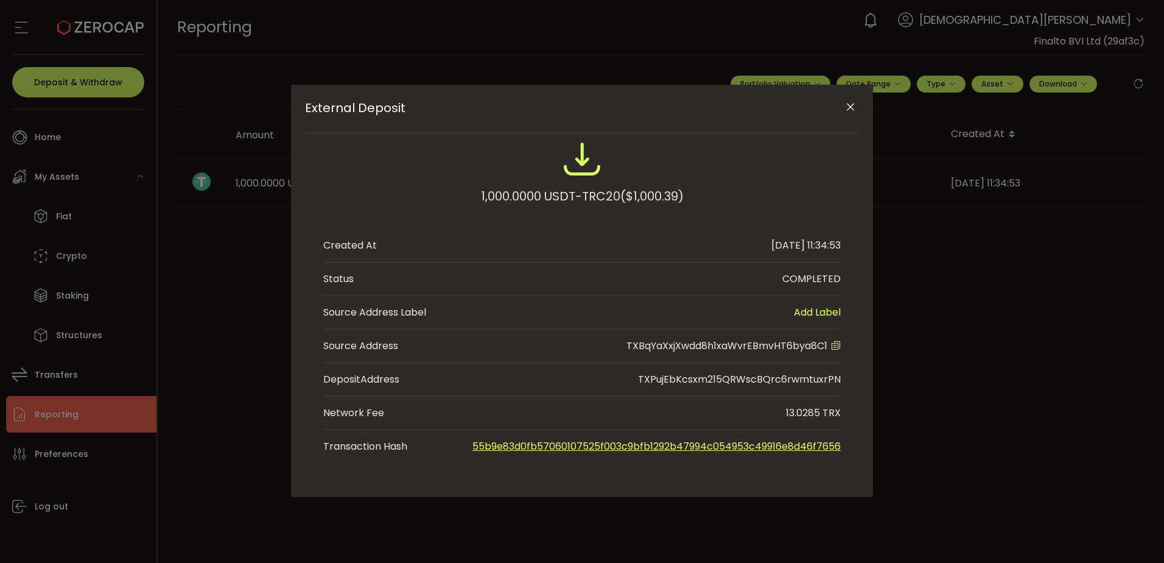
click at [846, 100] on button "Close" at bounding box center [850, 107] width 21 height 21
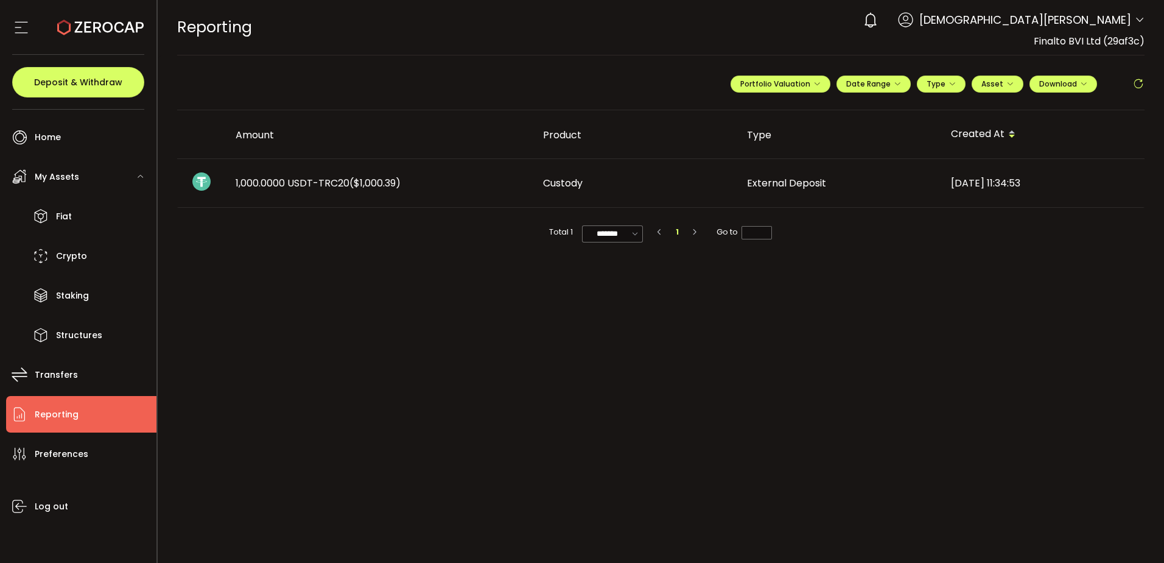
click at [407, 420] on main "**********" at bounding box center [661, 308] width 1007 height 507
click at [493, 337] on main "**********" at bounding box center [661, 308] width 1007 height 507
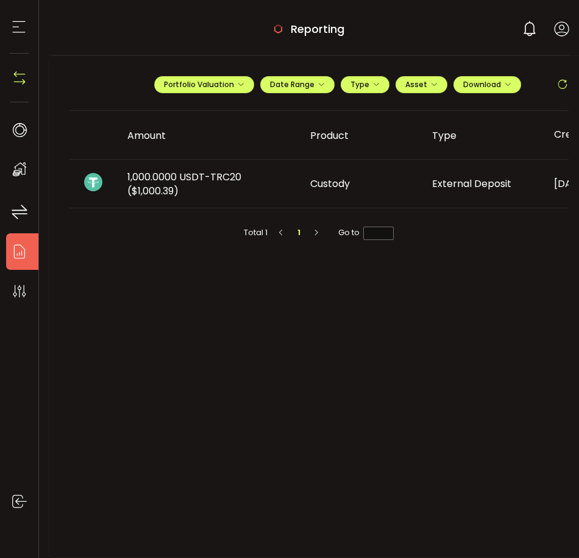
click at [420, 410] on main "**********" at bounding box center [319, 306] width 540 height 502
click at [412, 398] on main "**********" at bounding box center [319, 306] width 540 height 502
drag, startPoint x: 362, startPoint y: 381, endPoint x: 236, endPoint y: 183, distance: 234.3
click at [357, 376] on main "**********" at bounding box center [319, 306] width 540 height 502
click at [220, 116] on th "Amount" at bounding box center [209, 135] width 183 height 49
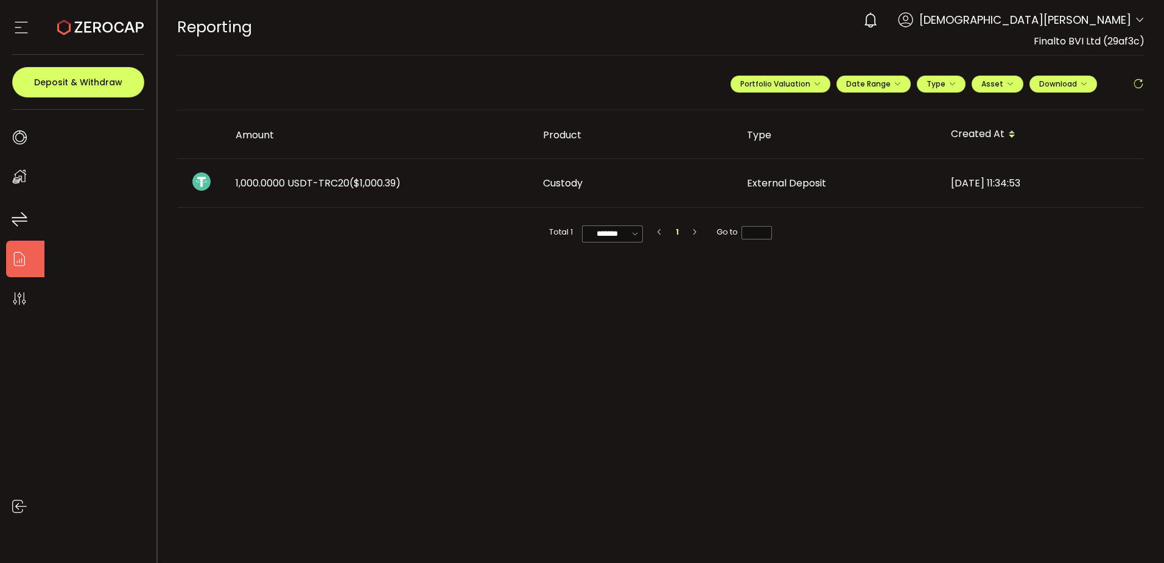
click at [583, 391] on main "**********" at bounding box center [661, 308] width 1007 height 507
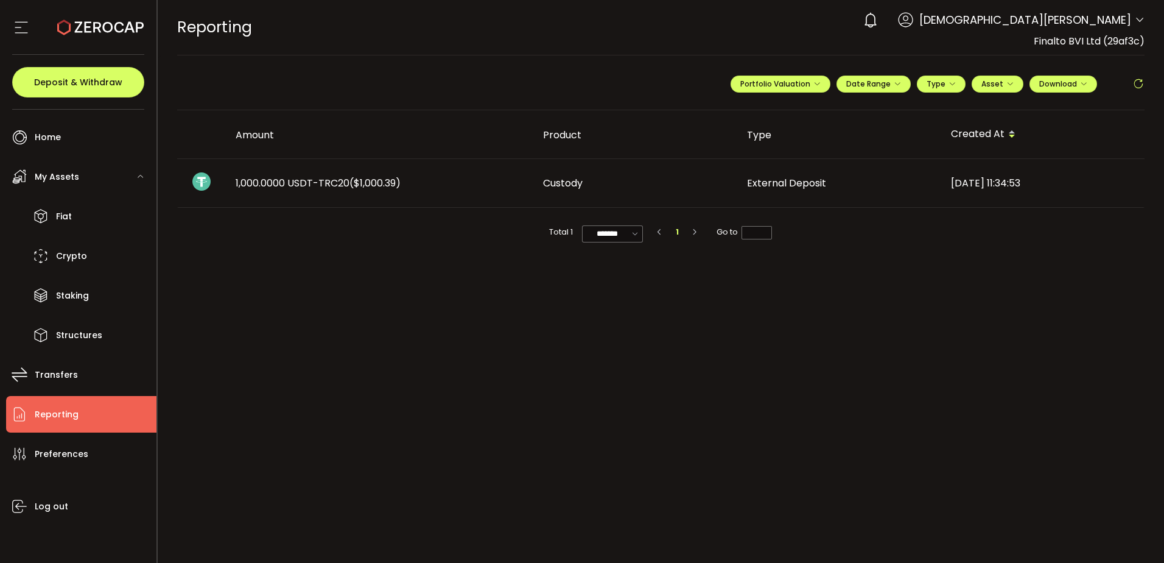
click at [819, 345] on main "**********" at bounding box center [661, 308] width 1007 height 507
click at [258, 339] on main "**********" at bounding box center [661, 308] width 1007 height 507
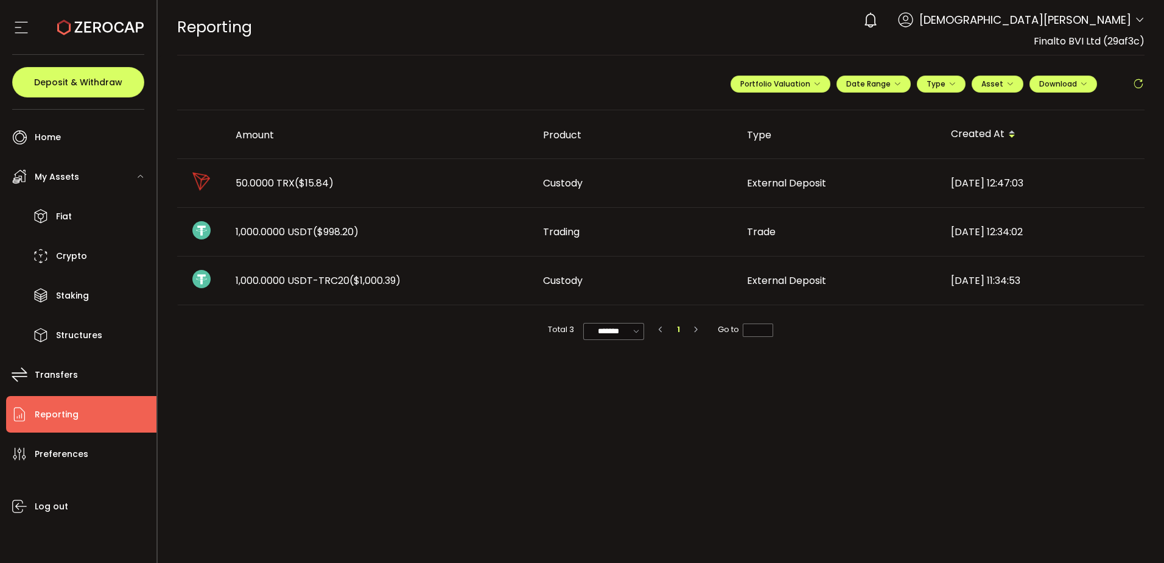
click at [837, 460] on main "**********" at bounding box center [661, 308] width 1007 height 507
click at [430, 180] on div "50.0000 TRX ($15.84)" at bounding box center [380, 183] width 308 height 14
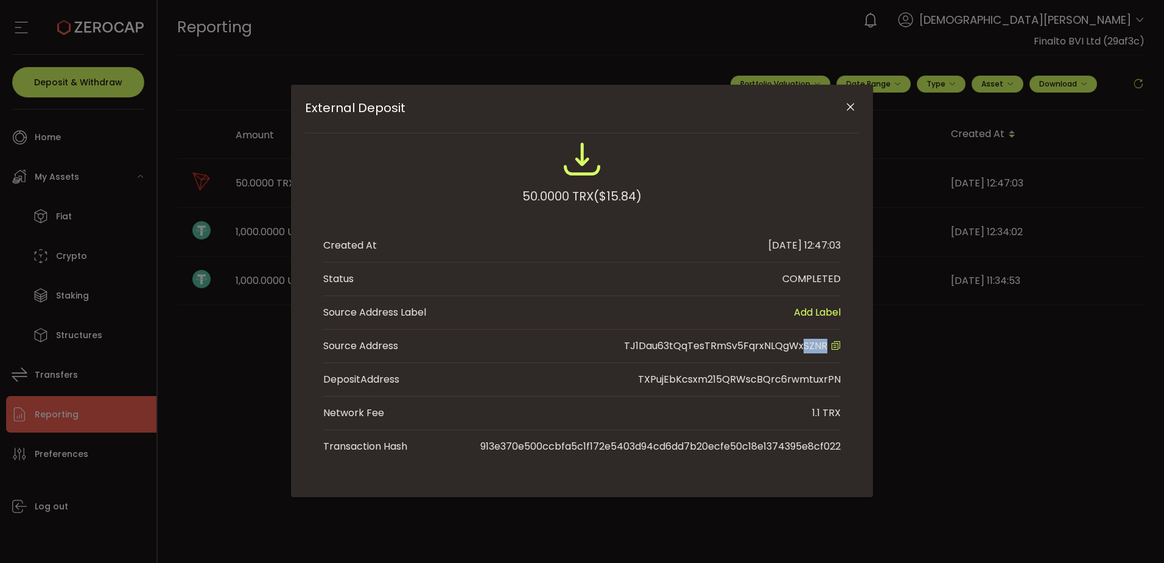
drag, startPoint x: 802, startPoint y: 347, endPoint x: 827, endPoint y: 349, distance: 25.1
click at [827, 349] on span "TJ1Dau63tQqTesTRmSv5FqrxNLQgWxSZNR" at bounding box center [725, 346] width 203 height 14
drag, startPoint x: 827, startPoint y: 349, endPoint x: 847, endPoint y: 357, distance: 21.8
click at [851, 366] on div "50.0000 TRX ($15.84) Created At 2025-10-15 12:47:03 Status COMPLETED Source Add…" at bounding box center [582, 300] width 554 height 323
click at [759, 200] on div "50.0000 TRX ($15.84)" at bounding box center [582, 179] width 518 height 80
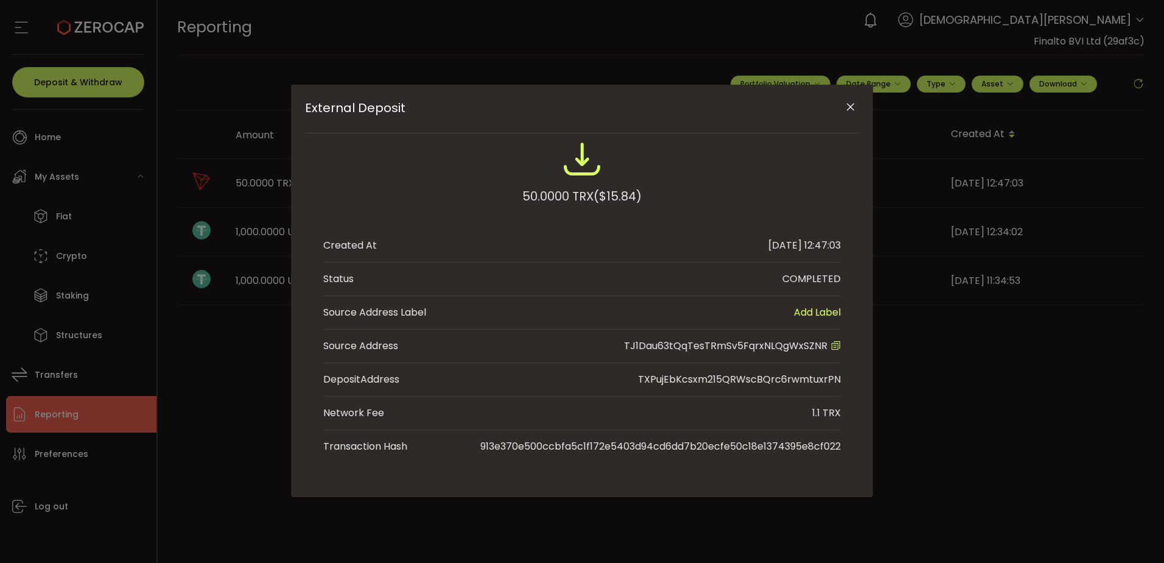
click at [853, 106] on icon "Close" at bounding box center [851, 107] width 12 height 12
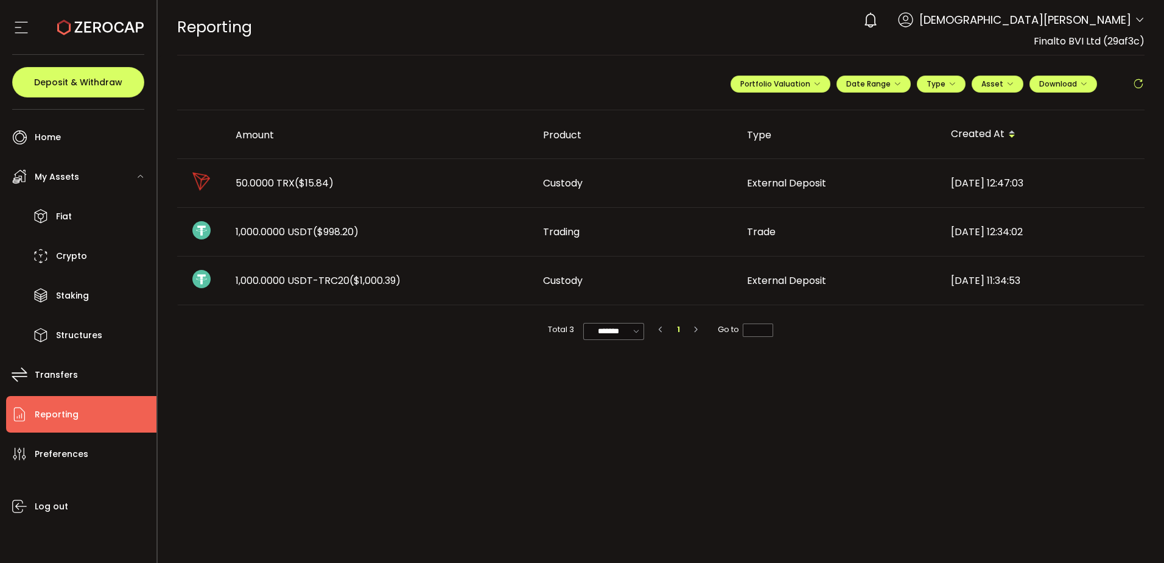
click at [804, 179] on span "External Deposit" at bounding box center [786, 183] width 79 height 14
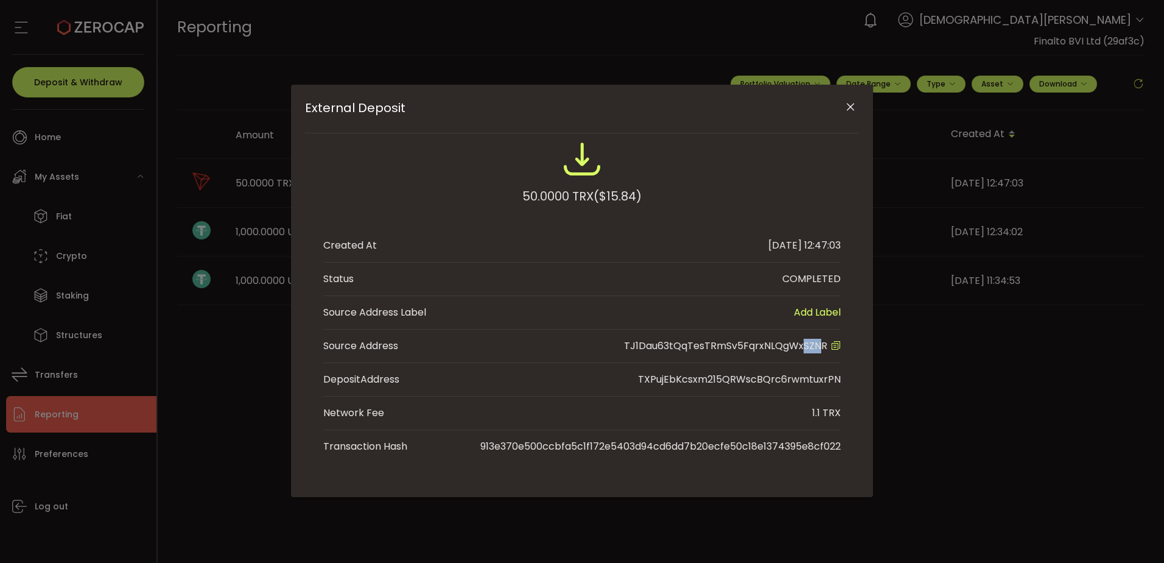
drag, startPoint x: 804, startPoint y: 345, endPoint x: 820, endPoint y: 347, distance: 15.9
click at [820, 347] on span "TJ1Dau63tQqTesTRmSv5FqrxNLQgWxSZNR" at bounding box center [725, 346] width 203 height 14
click at [725, 183] on div "External Deposit" at bounding box center [582, 162] width 518 height 46
click at [849, 106] on icon "Close" at bounding box center [851, 107] width 12 height 12
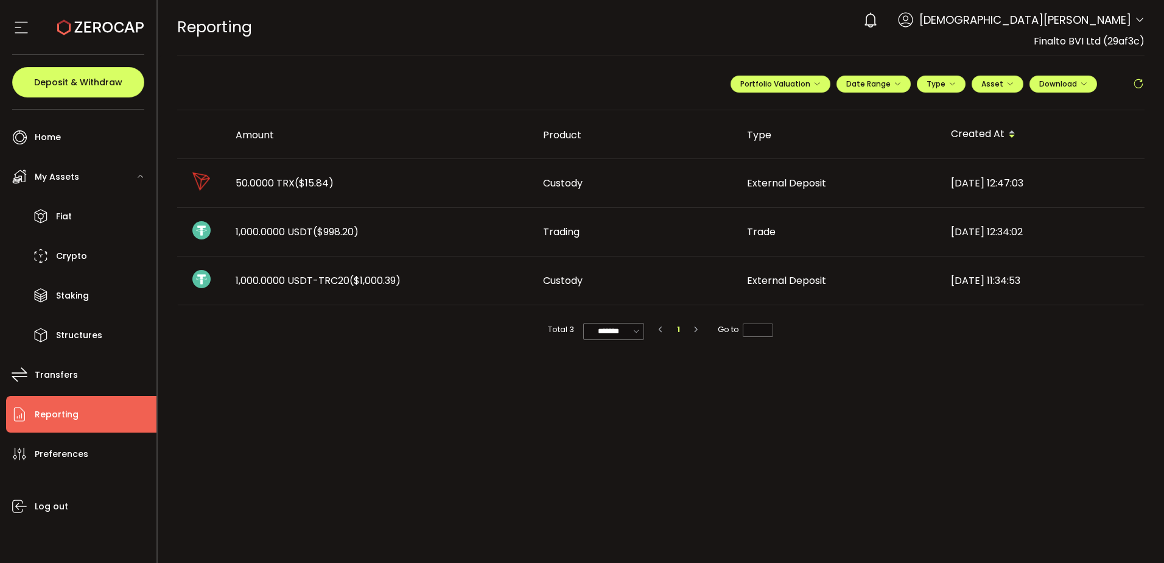
click at [456, 191] on td "50.0000 TRX ($15.84)" at bounding box center [380, 183] width 308 height 49
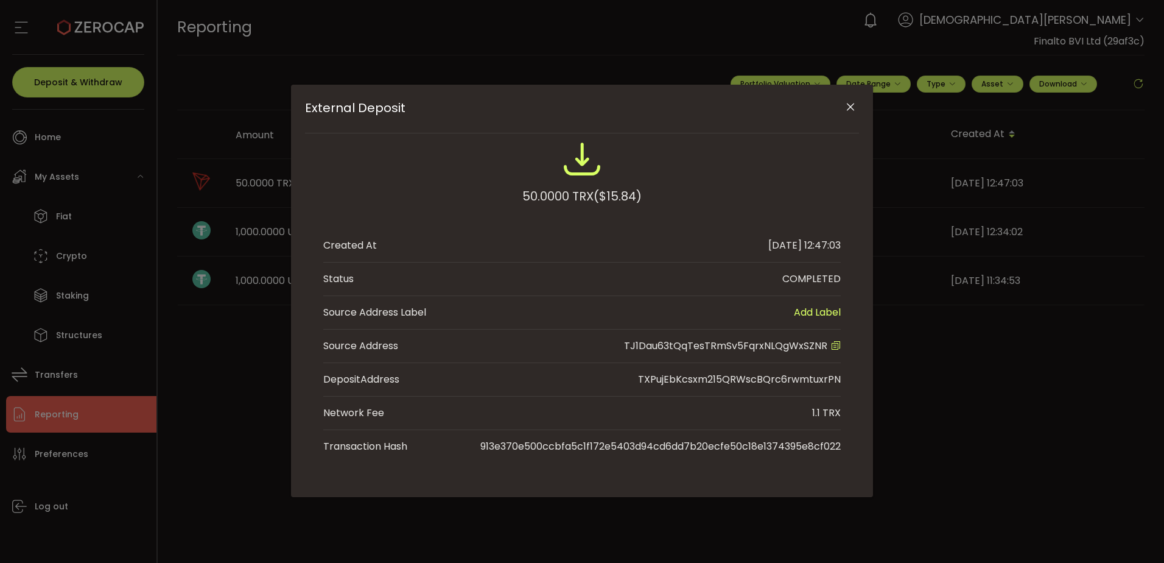
click at [853, 111] on icon "Close" at bounding box center [851, 107] width 12 height 12
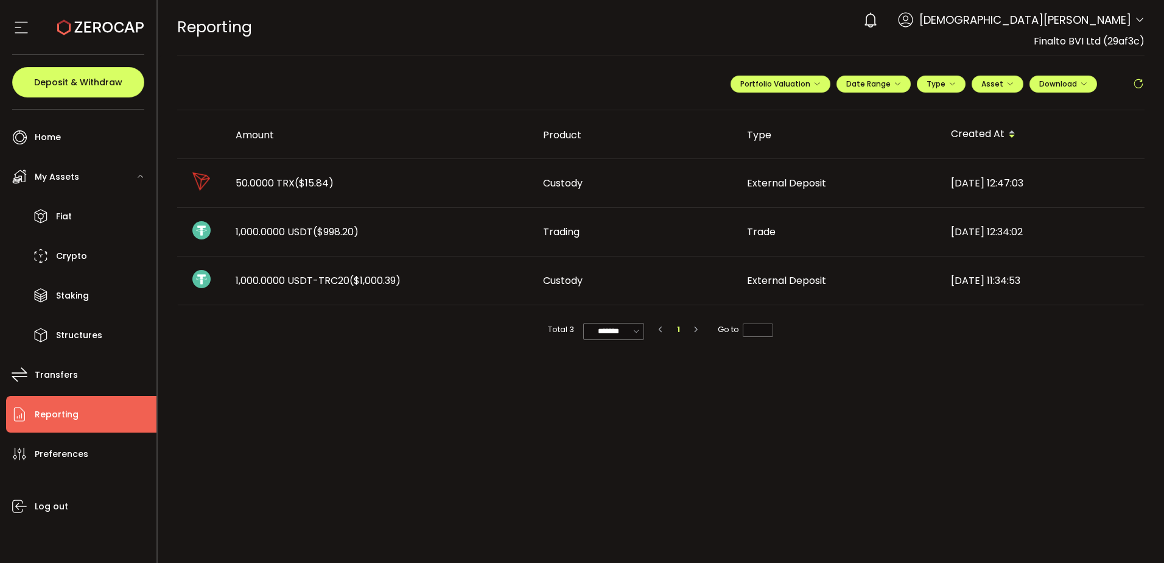
click at [398, 179] on div "50.0000 TRX ($15.84)" at bounding box center [380, 183] width 308 height 14
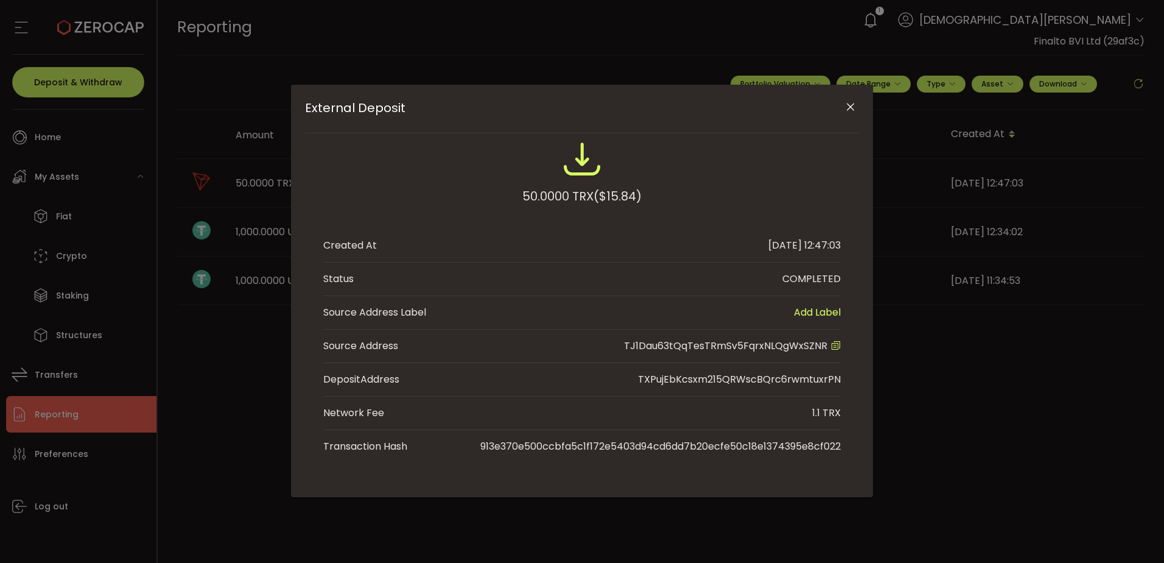
click at [853, 104] on icon "Close" at bounding box center [851, 107] width 12 height 12
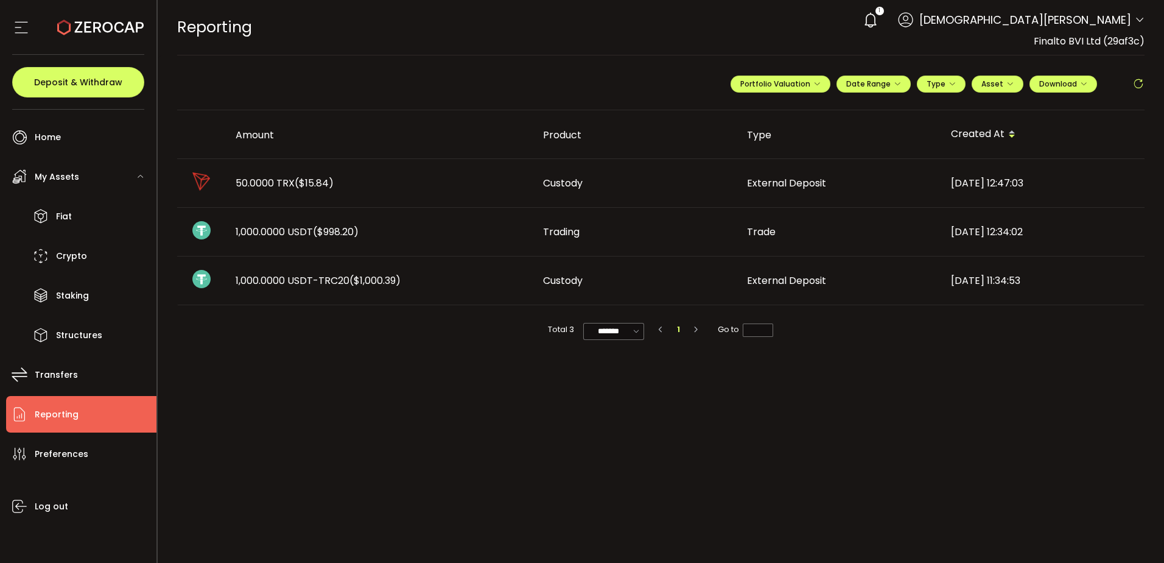
click at [724, 290] on td "Custody" at bounding box center [635, 280] width 204 height 49
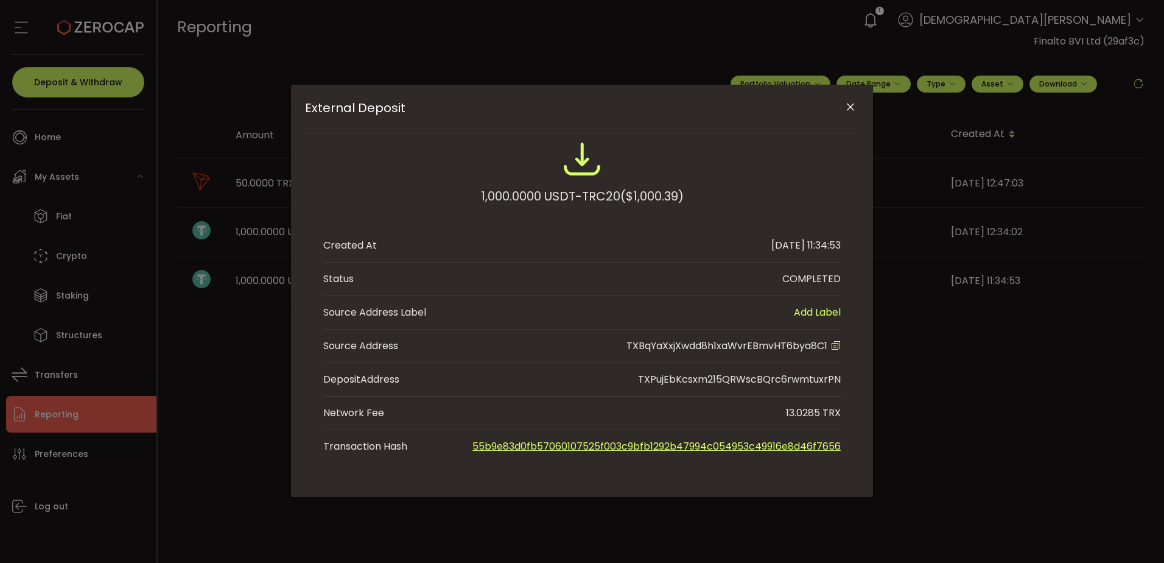
drag, startPoint x: 852, startPoint y: 105, endPoint x: 816, endPoint y: 124, distance: 40.6
click at [851, 104] on icon "Close" at bounding box center [851, 107] width 12 height 12
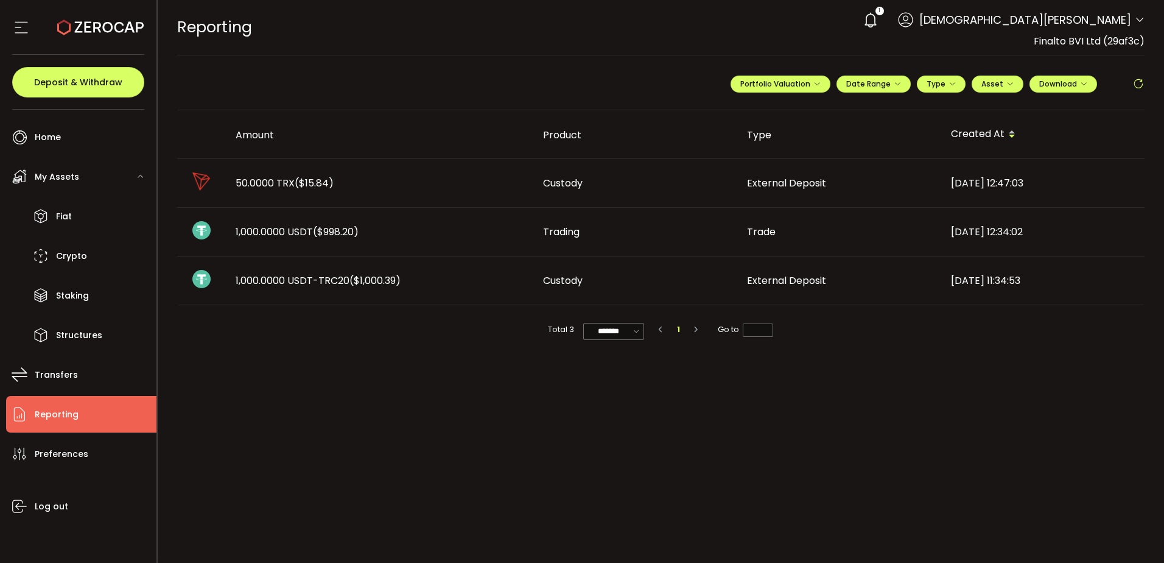
click at [723, 439] on main "**********" at bounding box center [661, 308] width 1007 height 507
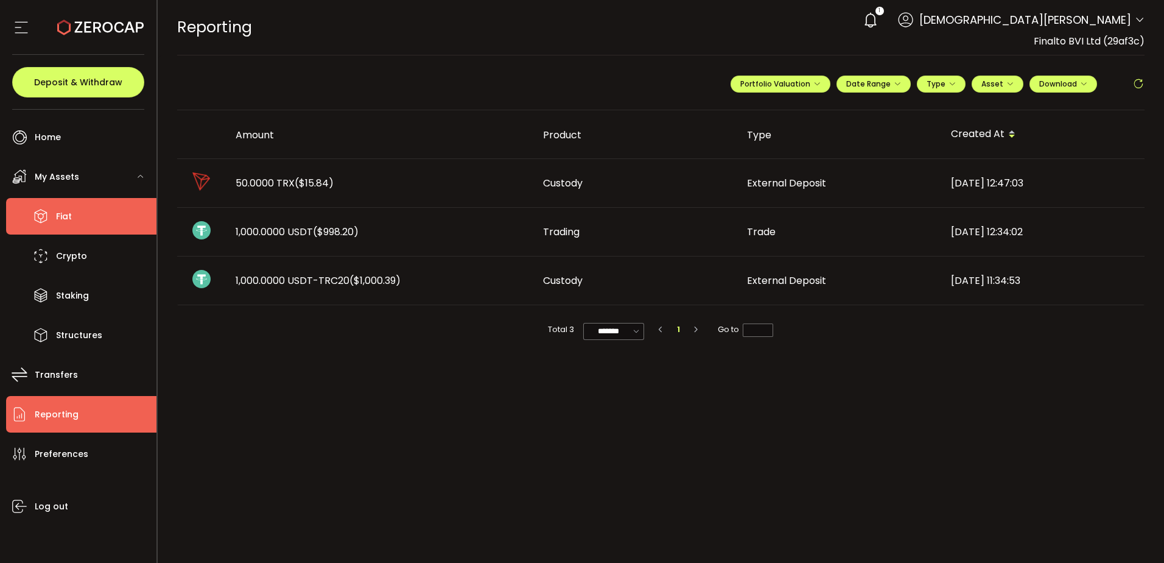
click at [74, 211] on li "Fiat" at bounding box center [81, 216] width 150 height 37
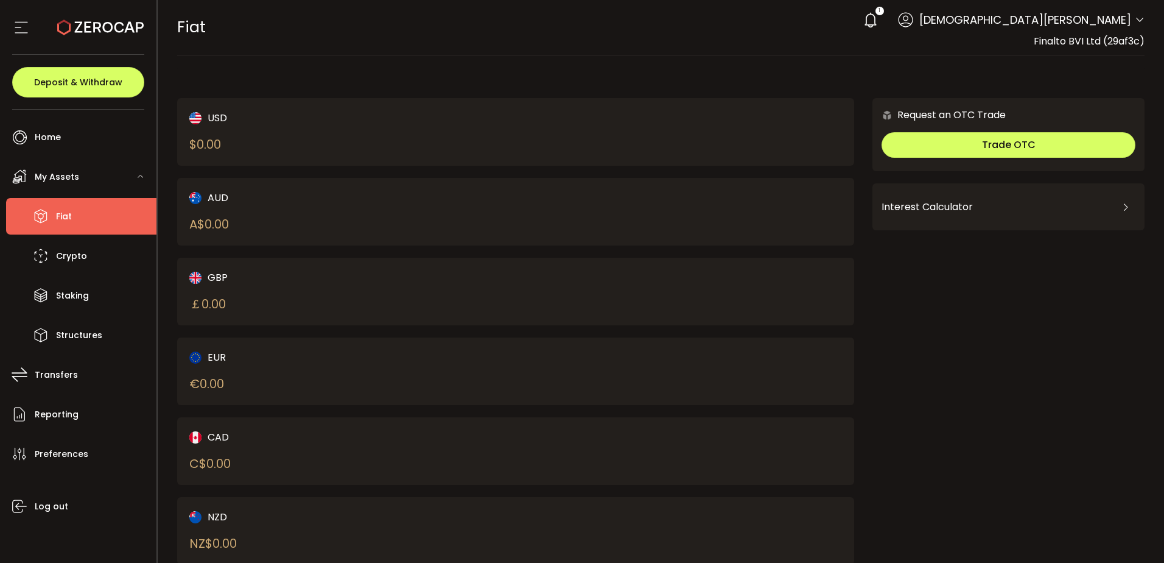
click at [89, 217] on li "Fiat" at bounding box center [81, 216] width 150 height 37
click at [51, 82] on span "Deposit & Withdraw" at bounding box center [78, 82] width 88 height 9
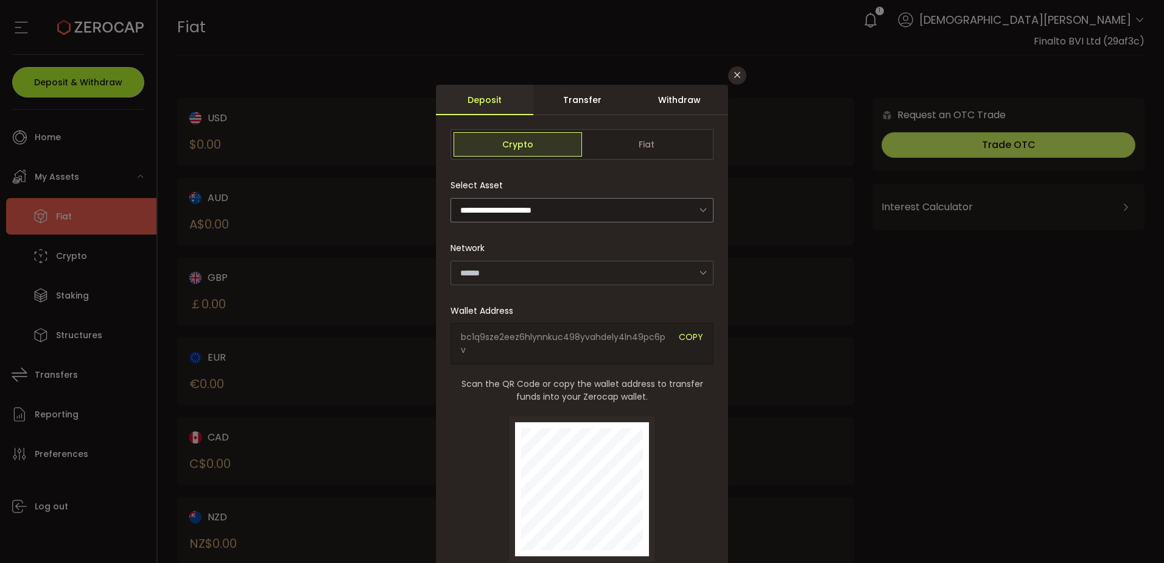
type input "*******"
click at [664, 144] on span "Fiat" at bounding box center [646, 144] width 128 height 24
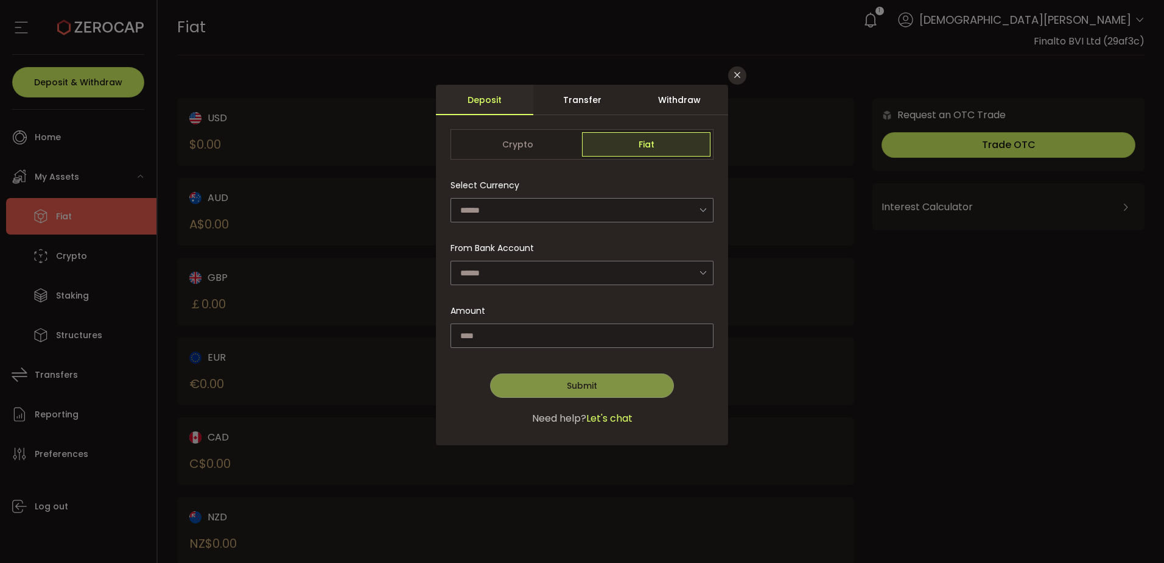
click at [583, 100] on div "Transfer" at bounding box center [581, 100] width 97 height 30
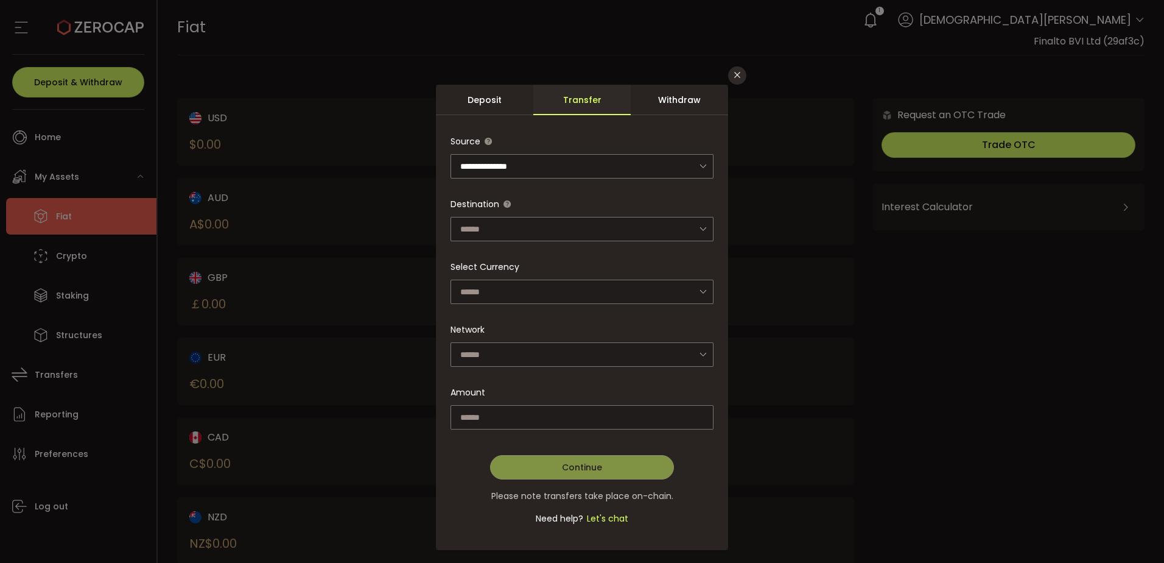
click at [668, 99] on div "Withdraw" at bounding box center [679, 100] width 97 height 30
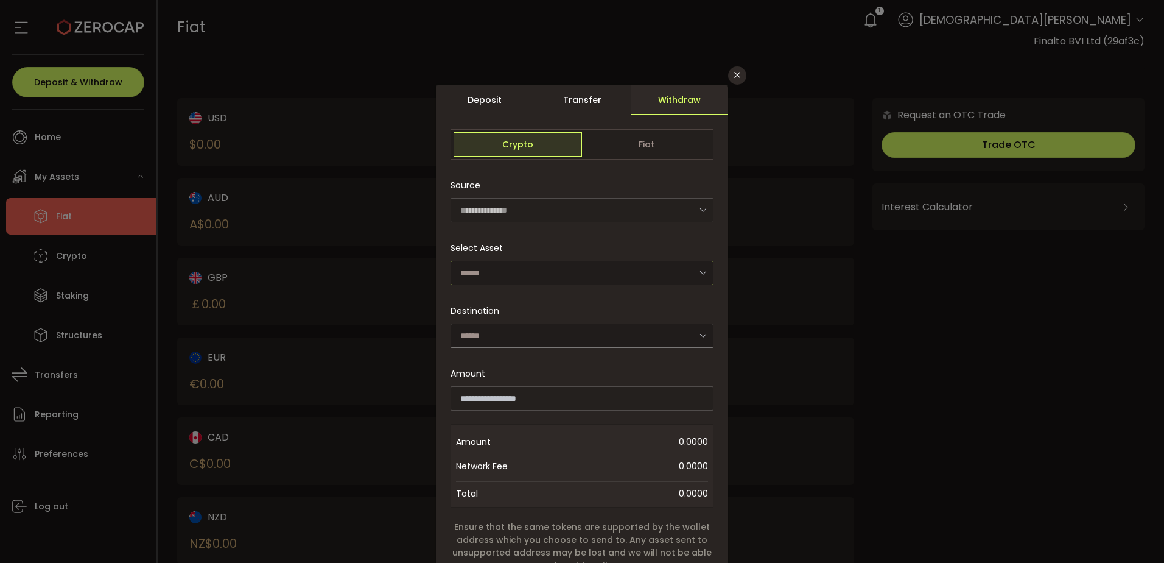
click at [526, 276] on input "dialog" at bounding box center [582, 273] width 263 height 24
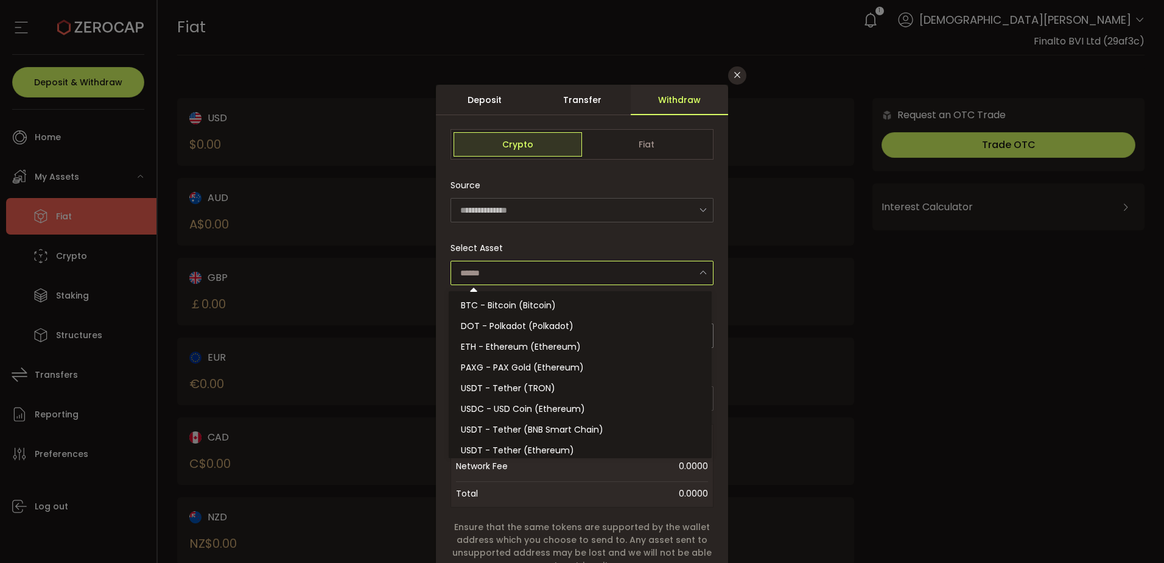
drag, startPoint x: 741, startPoint y: 71, endPoint x: 689, endPoint y: 79, distance: 51.8
click at [741, 71] on button "Close" at bounding box center [737, 75] width 18 height 18
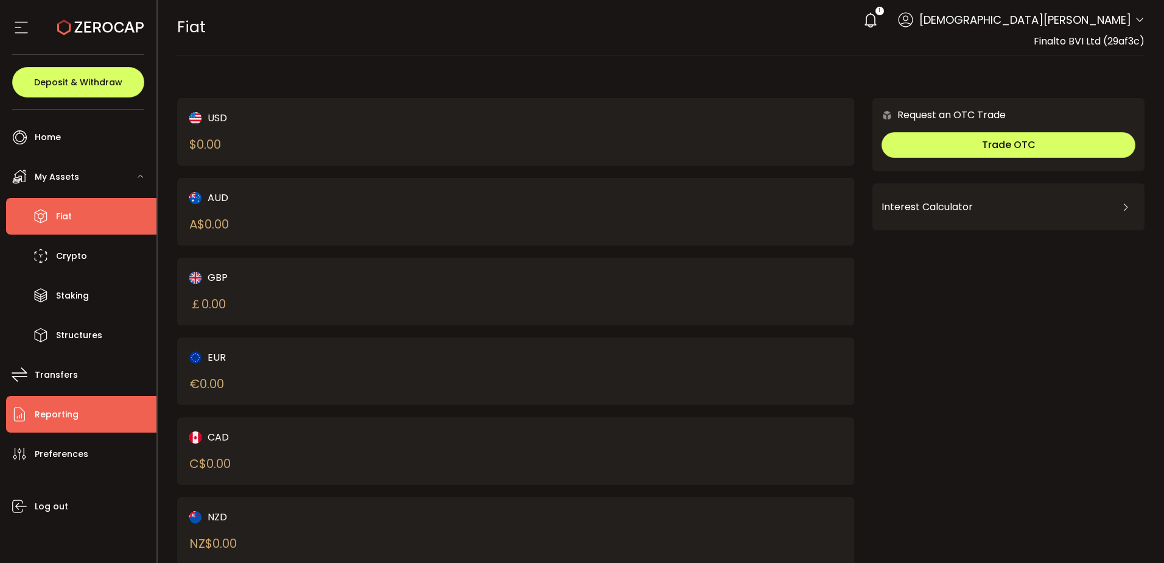
click at [87, 415] on li "Reporting" at bounding box center [81, 414] width 150 height 37
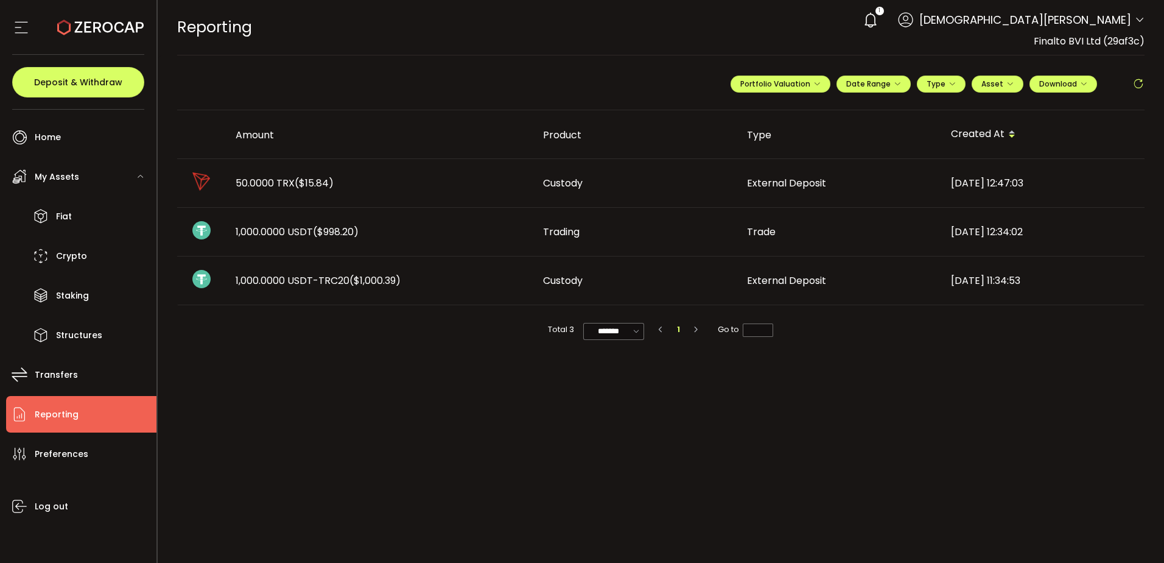
click at [697, 496] on main "**********" at bounding box center [661, 308] width 1007 height 507
click at [79, 84] on span "Deposit & Withdraw" at bounding box center [78, 82] width 88 height 9
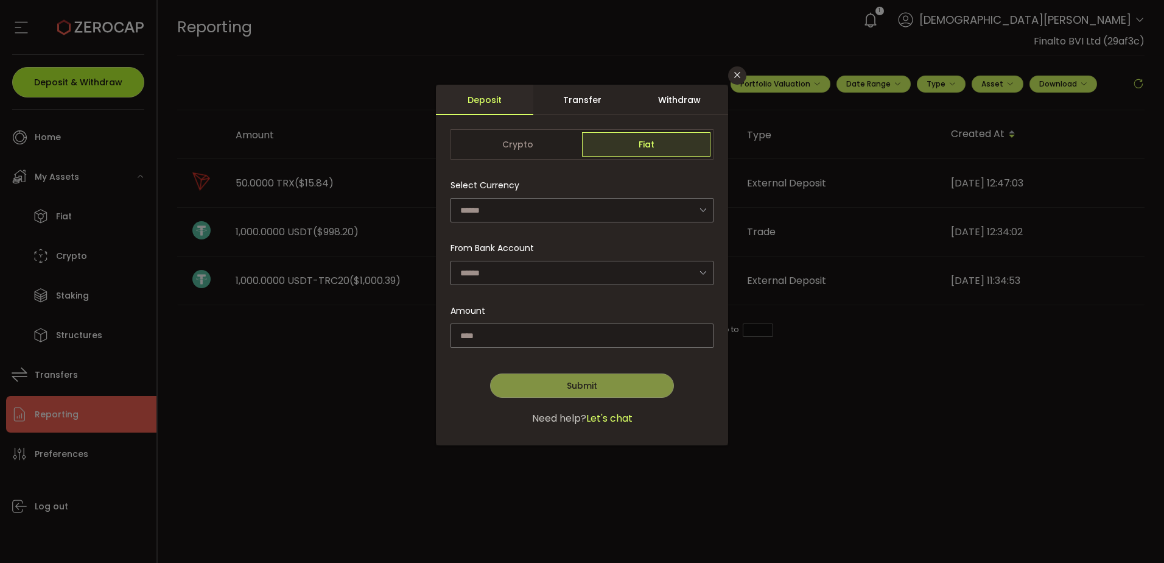
type input "**********"
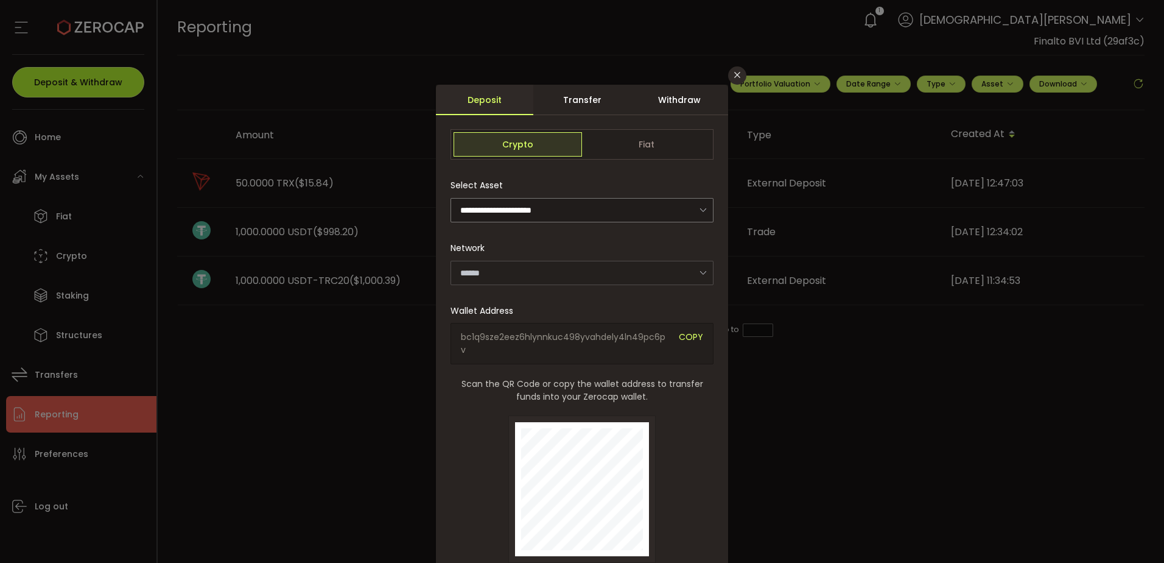
type input "*******"
click at [515, 147] on span "Crypto" at bounding box center [518, 144] width 128 height 24
drag, startPoint x: 515, startPoint y: 147, endPoint x: 652, endPoint y: 146, distance: 137.0
click at [652, 146] on span "Fiat" at bounding box center [646, 144] width 128 height 24
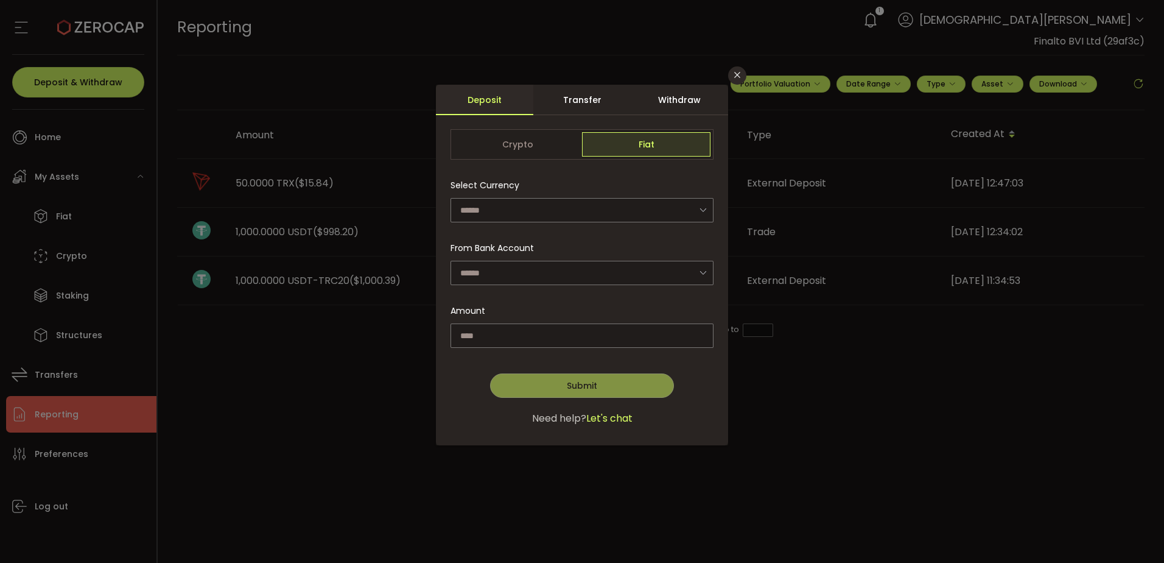
click at [699, 101] on div "Withdraw" at bounding box center [679, 100] width 97 height 30
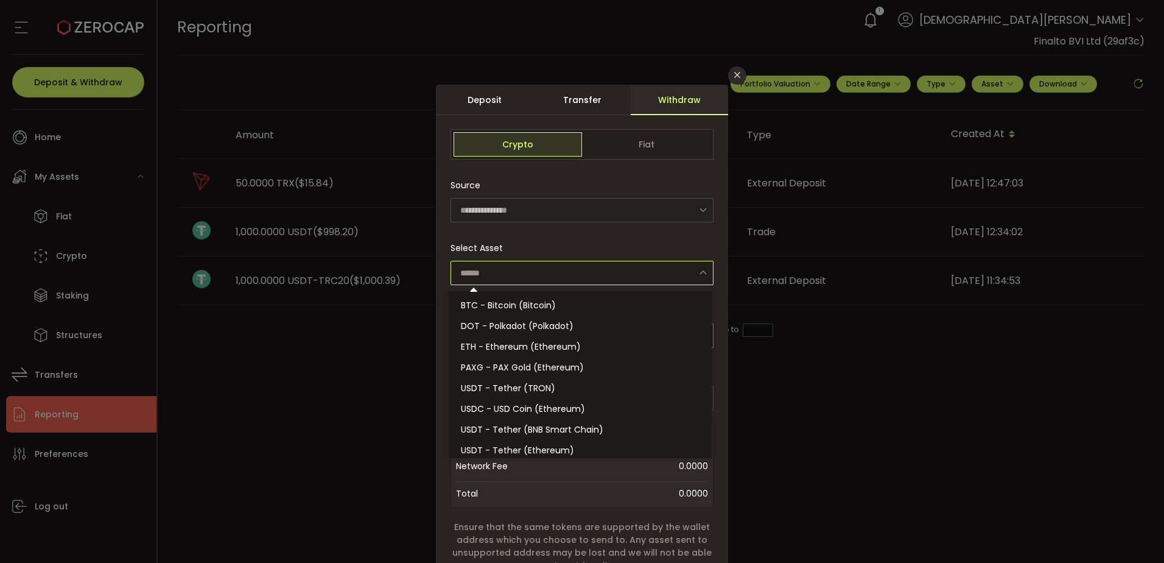
click at [519, 275] on input "dialog" at bounding box center [582, 273] width 263 height 24
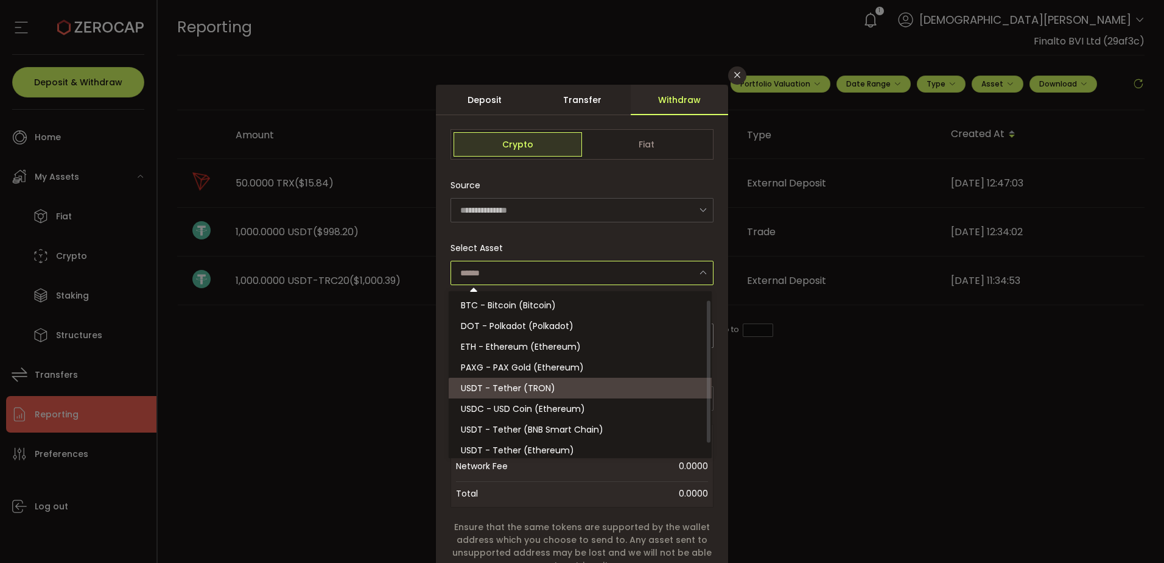
scroll to position [27, 0]
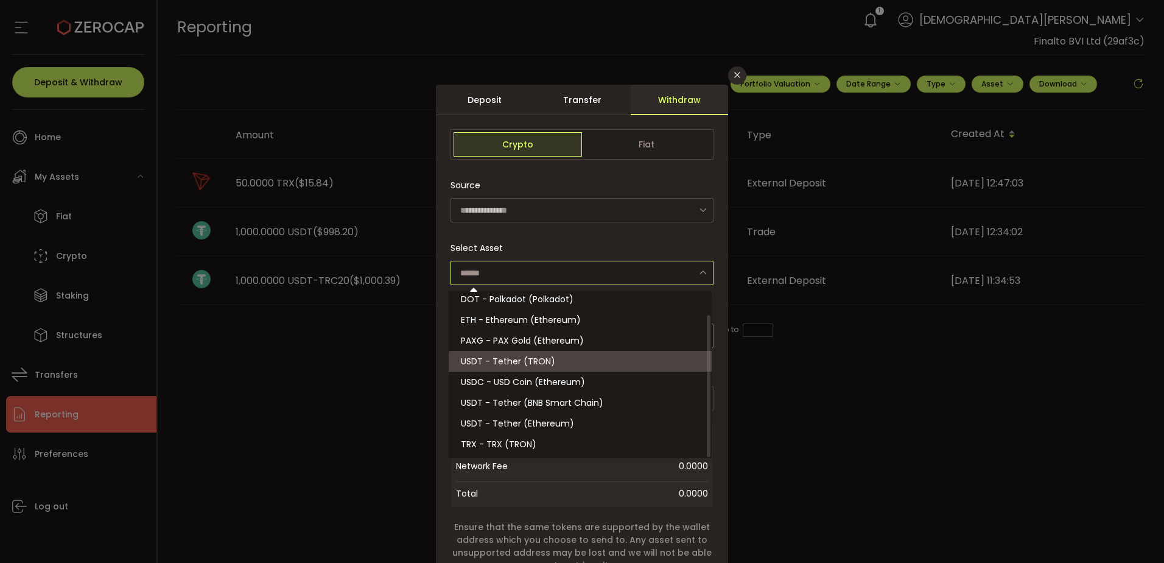
click at [576, 364] on li "USDT - Tether (TRON)" at bounding box center [582, 361] width 267 height 21
type input "**********"
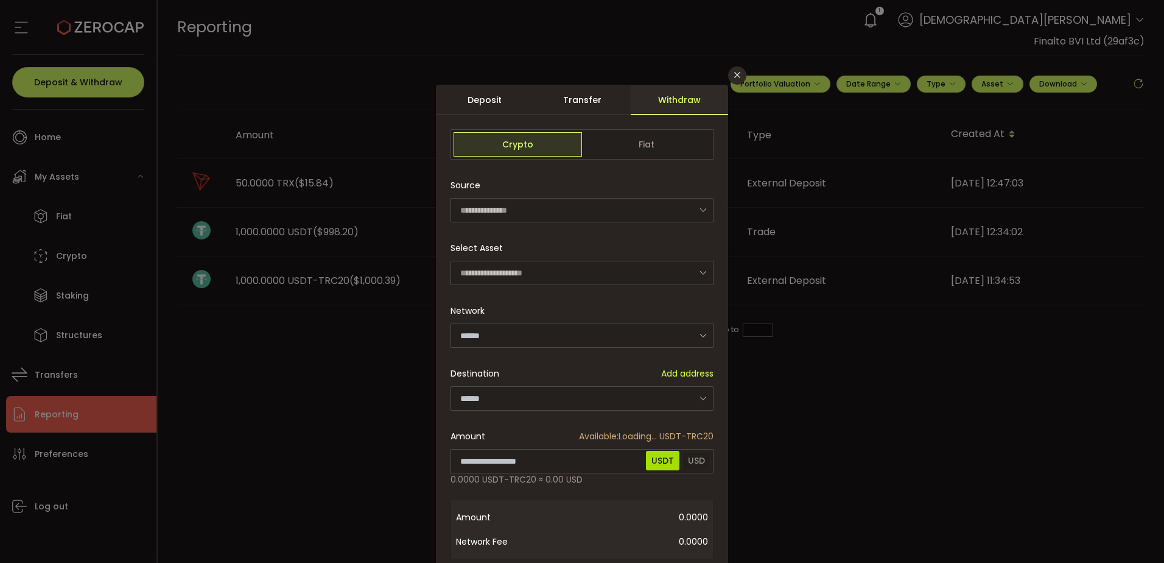
type input "****"
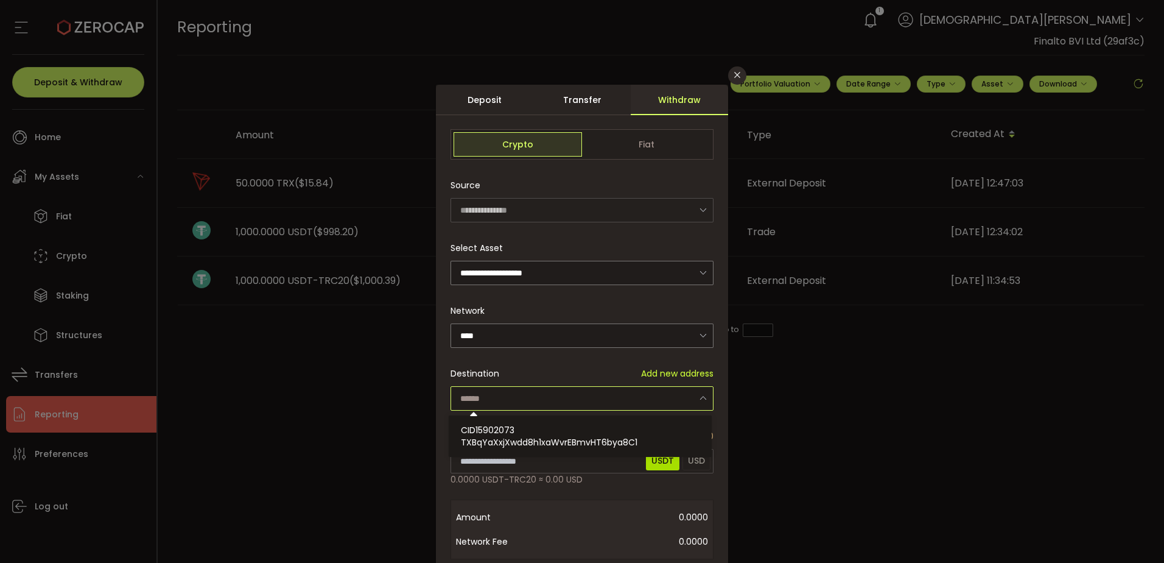
click at [660, 395] on input "dialog" at bounding box center [582, 398] width 263 height 24
click at [613, 177] on div "Source" at bounding box center [579, 185] width 256 height 24
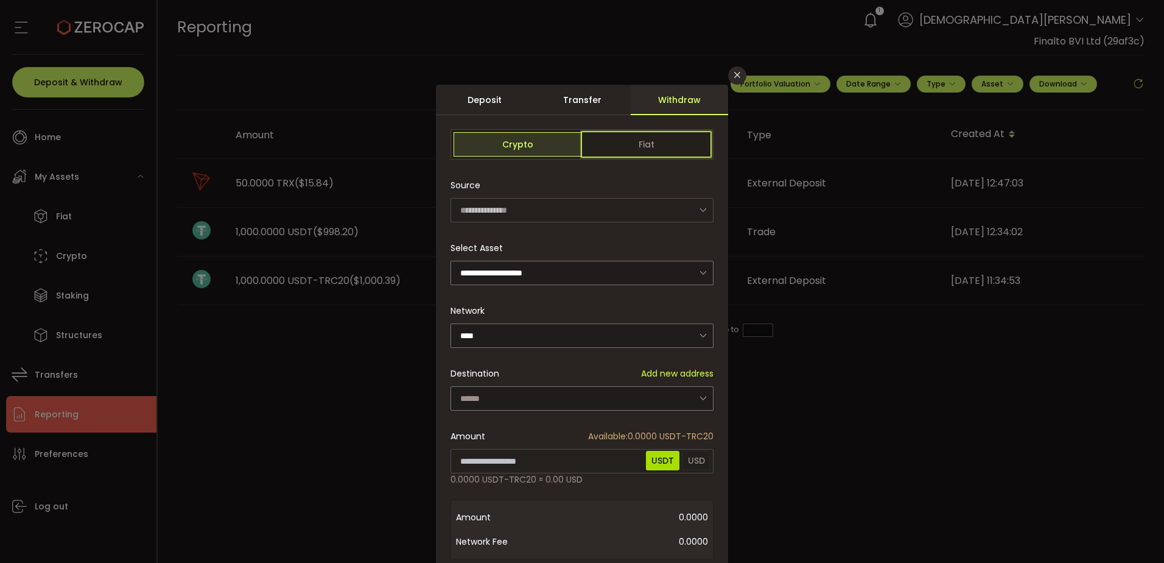
click at [638, 138] on span "Fiat" at bounding box center [646, 144] width 128 height 24
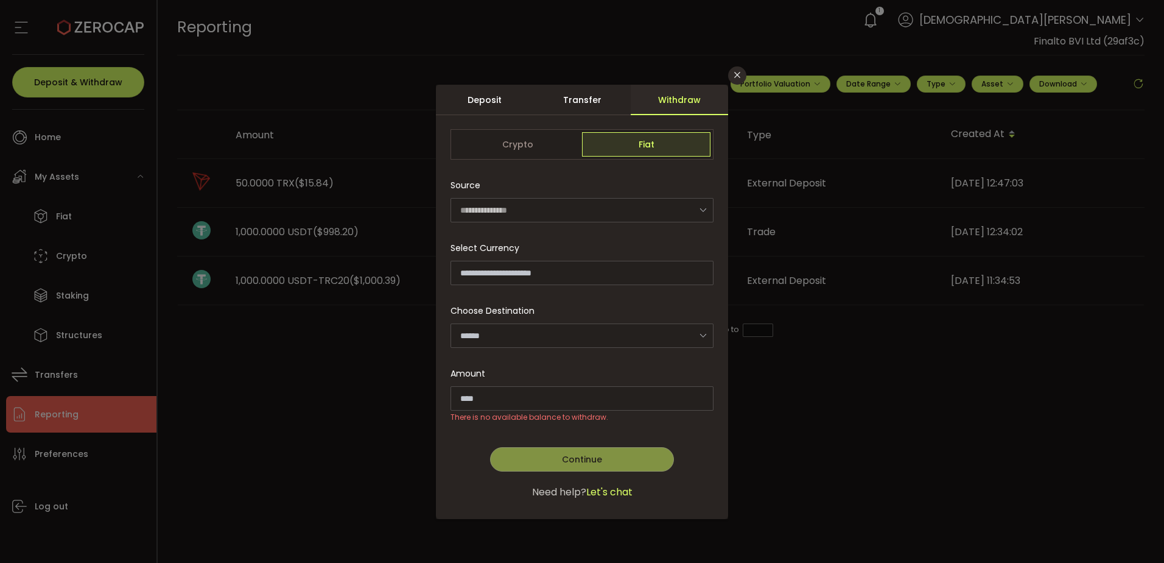
drag, startPoint x: 595, startPoint y: 99, endPoint x: 602, endPoint y: 100, distance: 7.3
click at [599, 99] on div "Transfer" at bounding box center [581, 100] width 97 height 30
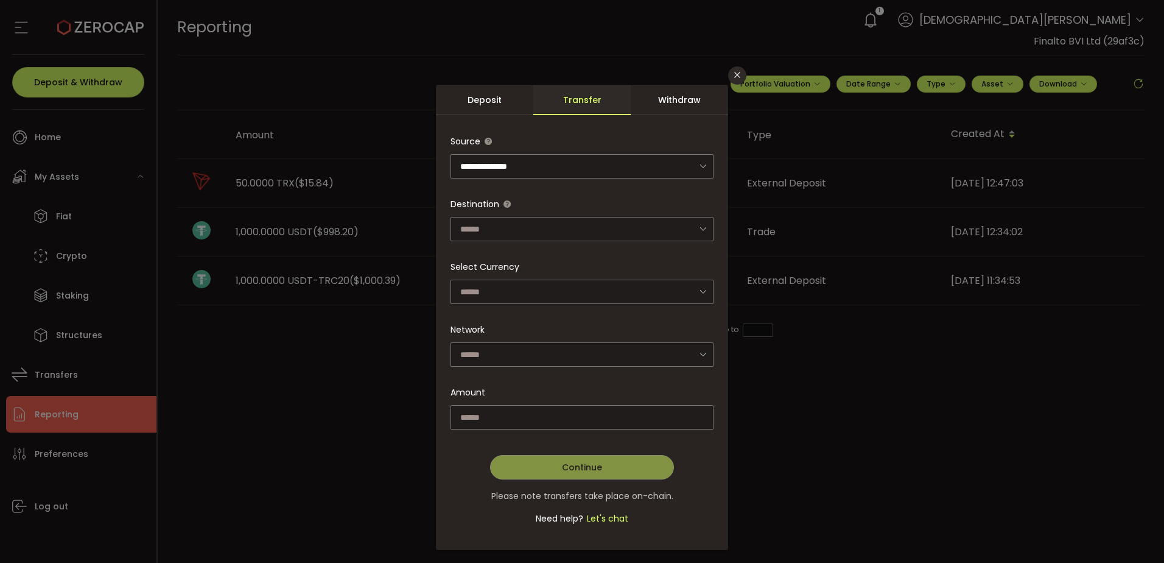
drag, startPoint x: 602, startPoint y: 100, endPoint x: 677, endPoint y: 104, distance: 75.0
click at [677, 104] on div "Withdraw" at bounding box center [679, 100] width 97 height 30
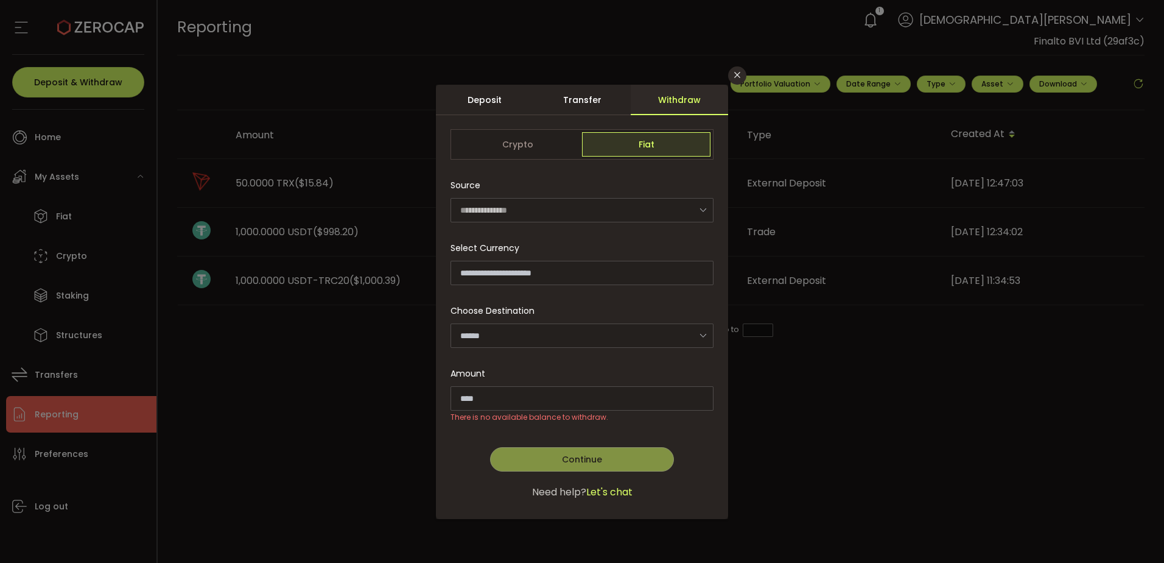
click at [650, 163] on form "**********" at bounding box center [582, 321] width 263 height 384
drag, startPoint x: 962, startPoint y: 460, endPoint x: 1124, endPoint y: 507, distance: 168.5
click at [965, 462] on div "**********" at bounding box center [582, 281] width 1164 height 563
click at [739, 77] on icon "Close" at bounding box center [738, 75] width 10 height 10
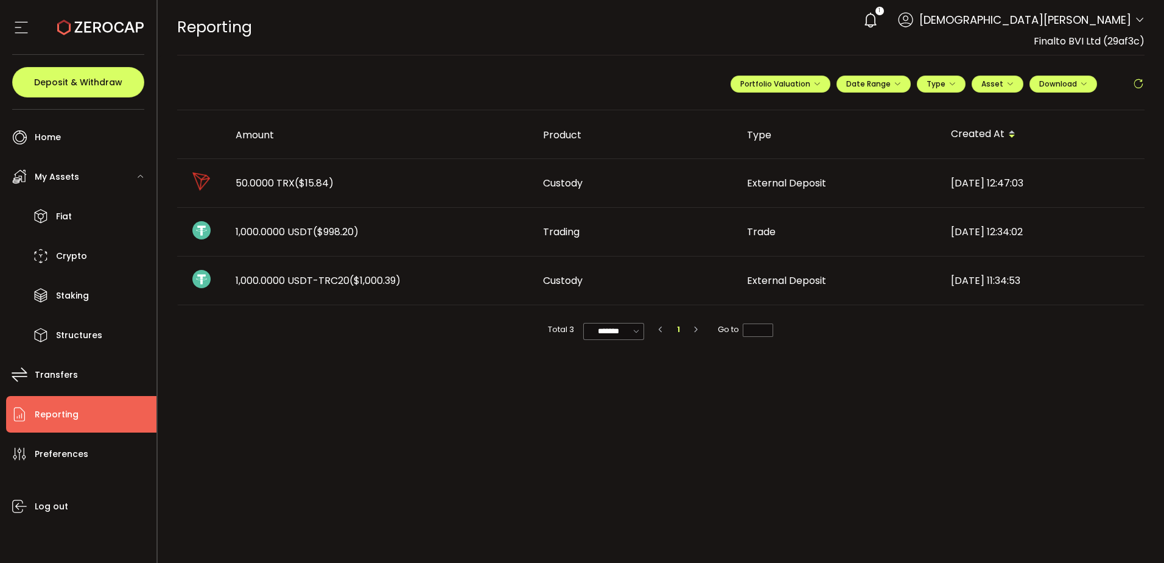
click at [463, 369] on main "**********" at bounding box center [661, 308] width 1007 height 507
drag, startPoint x: 846, startPoint y: 513, endPoint x: 669, endPoint y: 547, distance: 179.9
click at [787, 524] on main "**********" at bounding box center [661, 308] width 1007 height 507
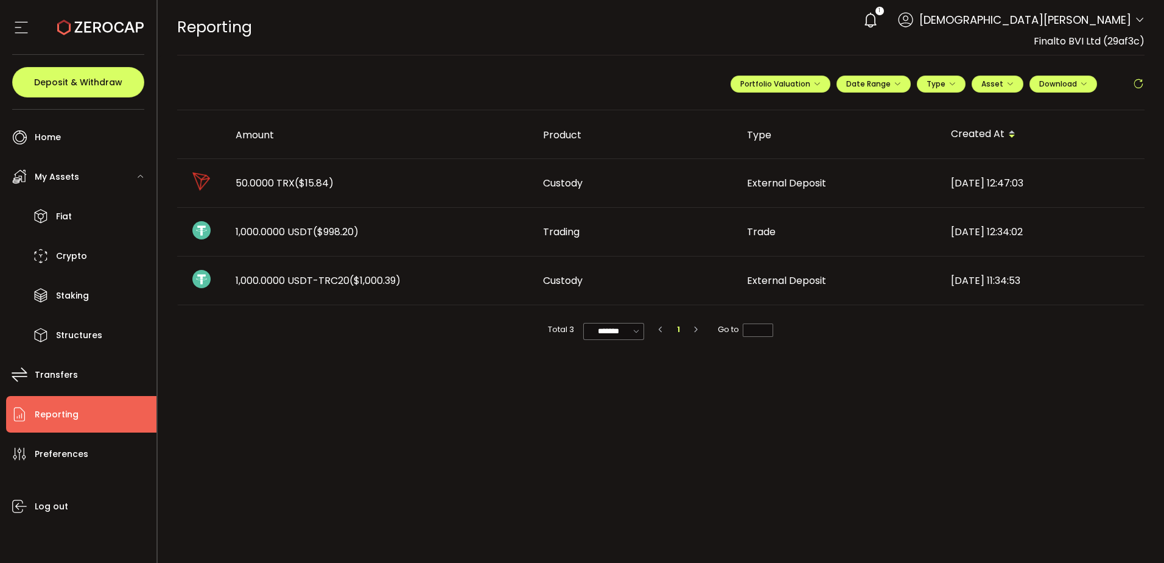
click at [315, 451] on main "**********" at bounding box center [661, 308] width 1007 height 507
click at [86, 252] on li "Crypto" at bounding box center [81, 255] width 150 height 37
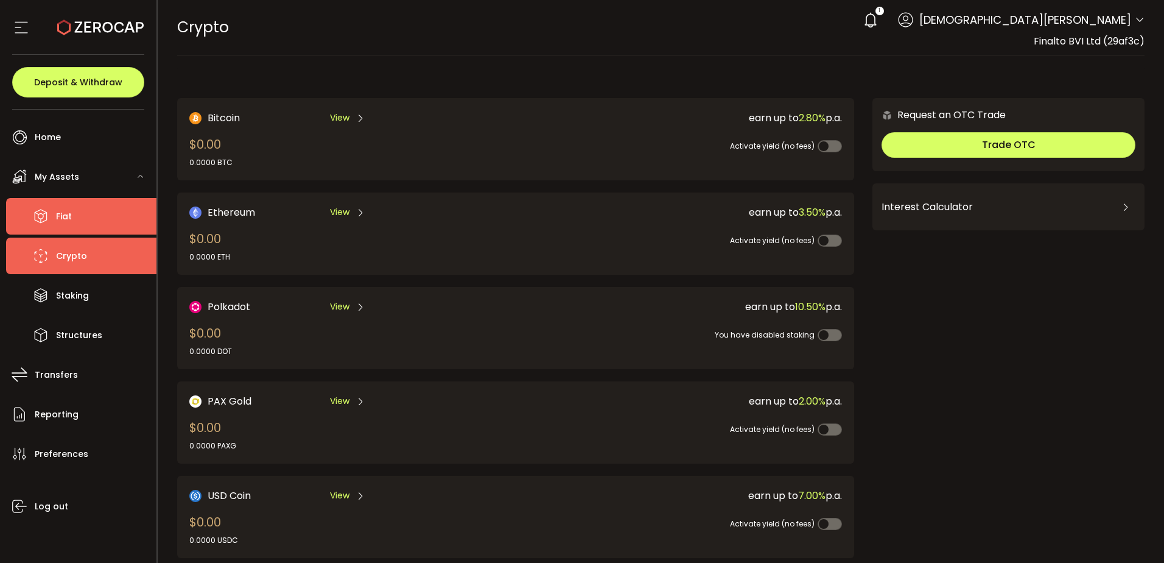
click at [65, 221] on span "Fiat" at bounding box center [64, 217] width 16 height 18
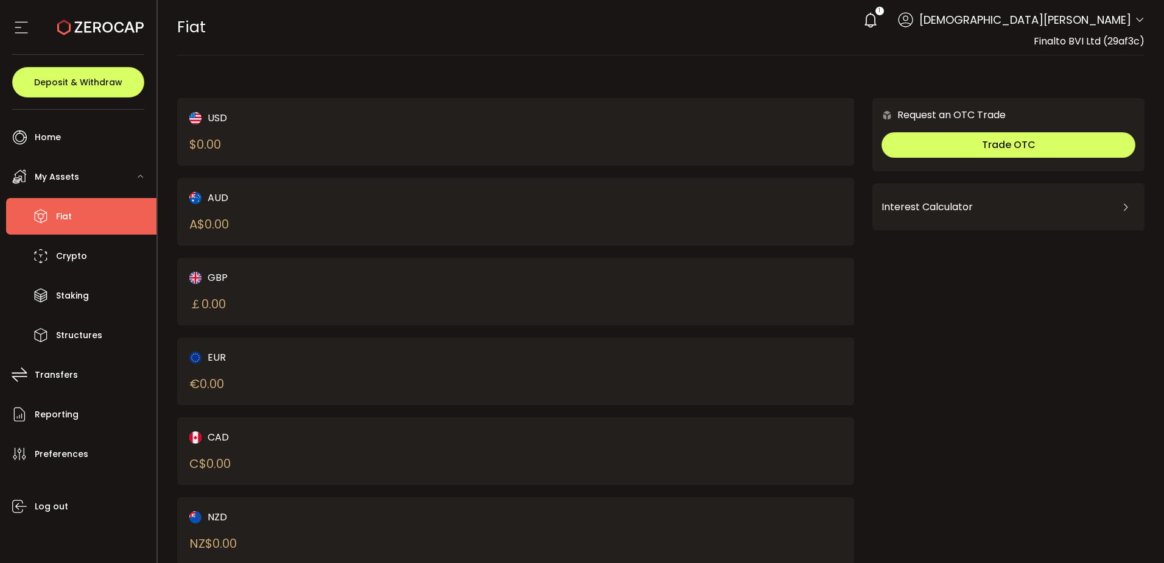
click at [251, 130] on div "USD $ 0.00" at bounding box center [336, 131] width 294 height 43
click at [85, 256] on span "Crypto" at bounding box center [71, 256] width 31 height 18
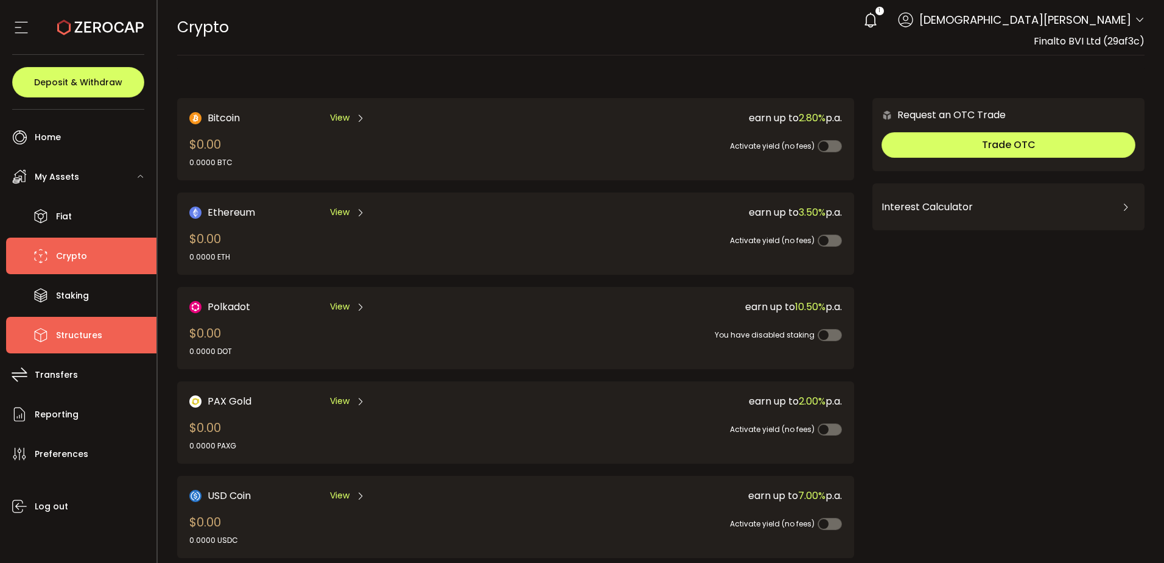
click at [100, 329] on li "Structures" at bounding box center [81, 335] width 150 height 37
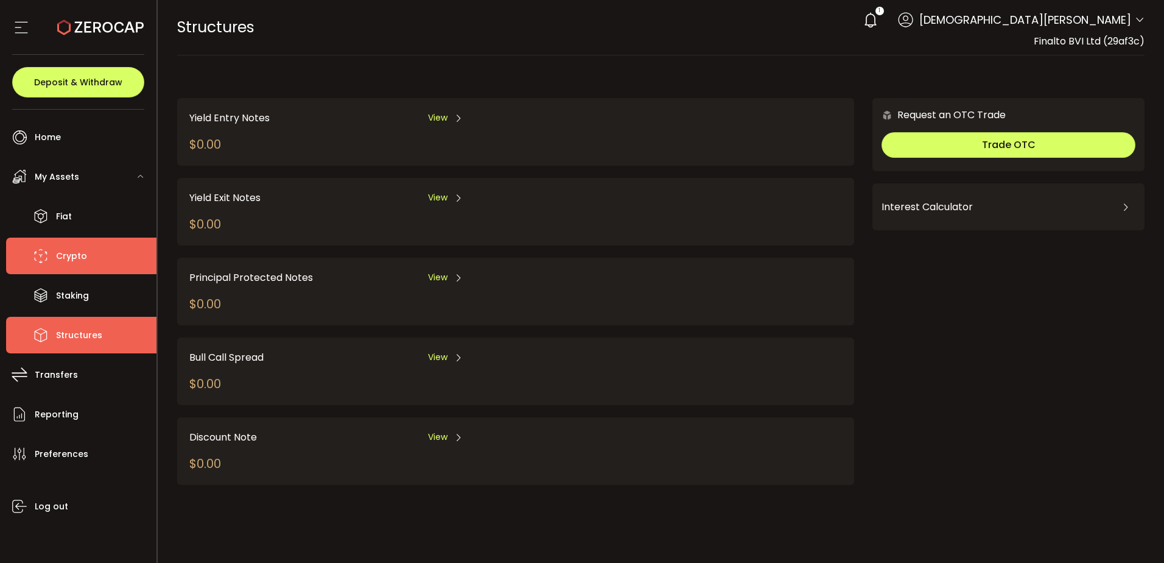
click at [85, 256] on span "Crypto" at bounding box center [71, 256] width 31 height 18
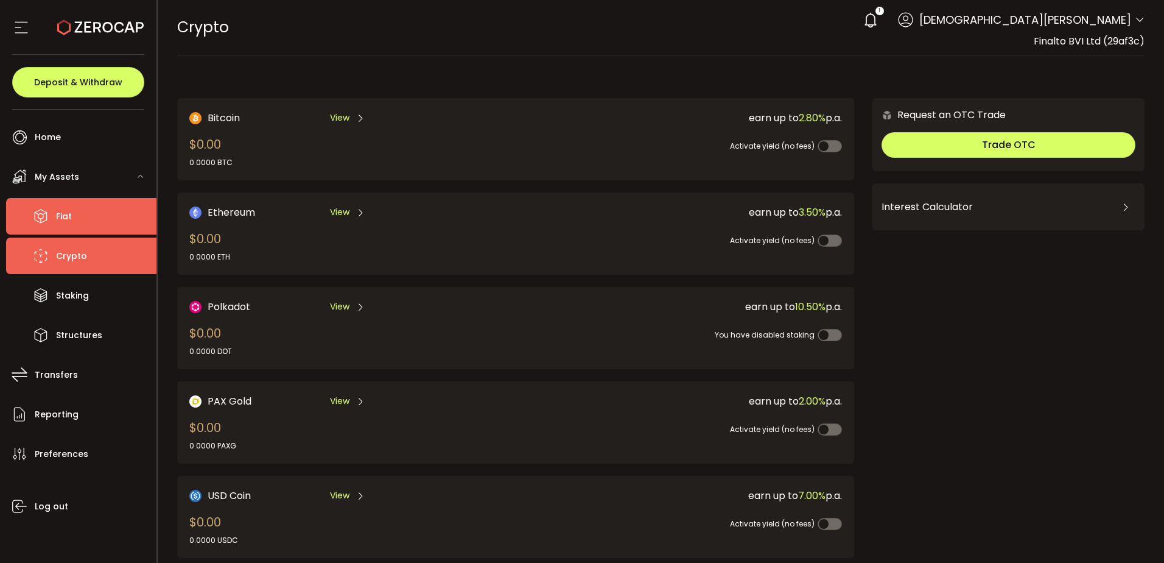
click at [92, 210] on li "Fiat" at bounding box center [81, 216] width 150 height 37
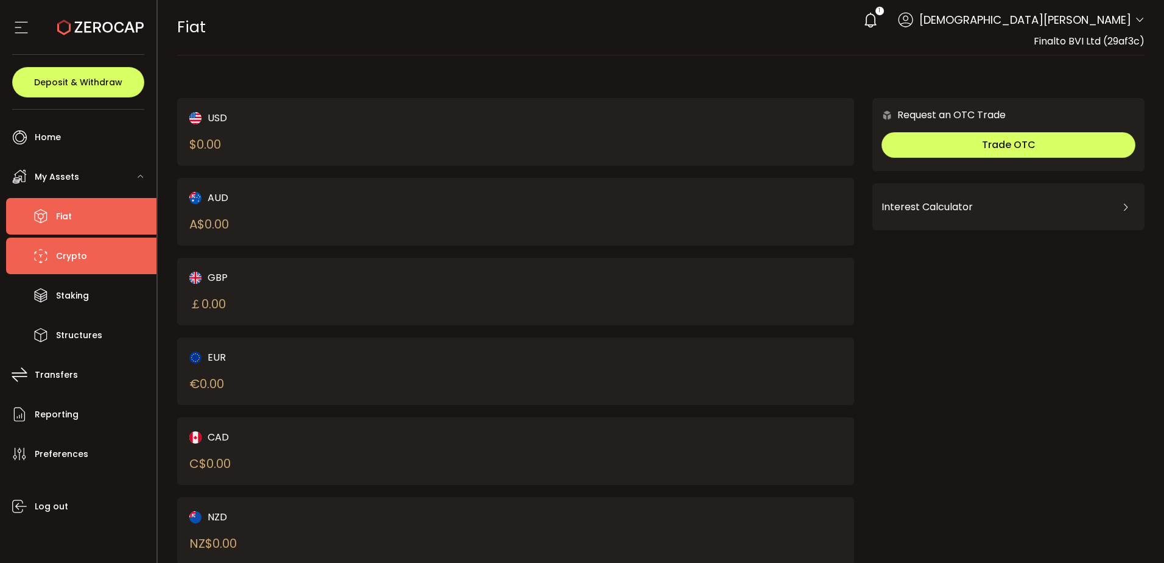
drag, startPoint x: 82, startPoint y: 238, endPoint x: 82, endPoint y: 249, distance: 11.0
click at [82, 244] on li "Crypto" at bounding box center [81, 255] width 150 height 37
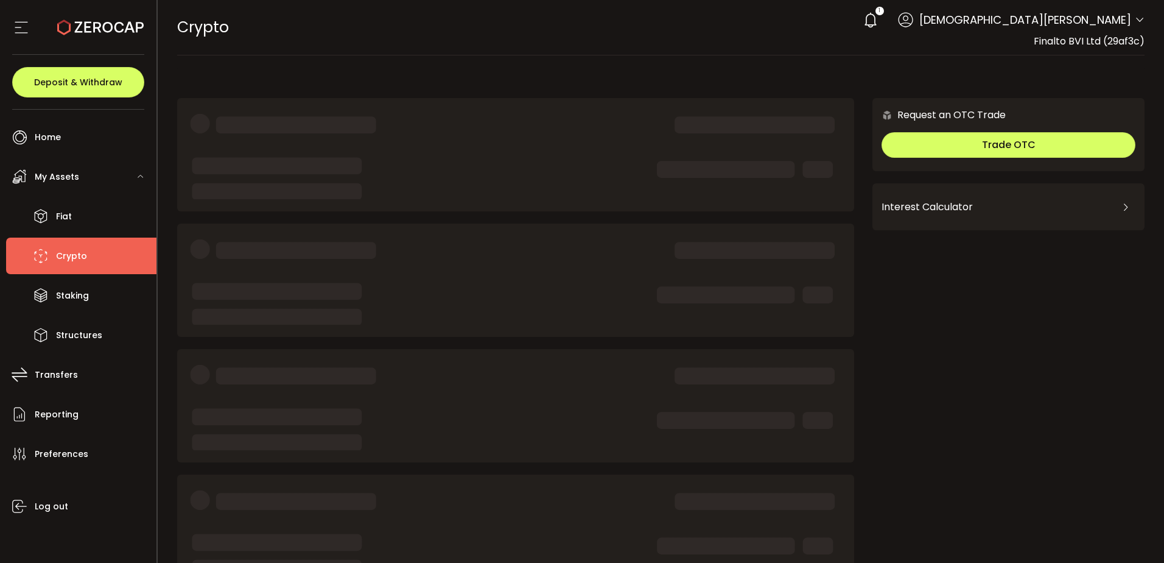
click at [83, 252] on span "Crypto" at bounding box center [71, 256] width 31 height 18
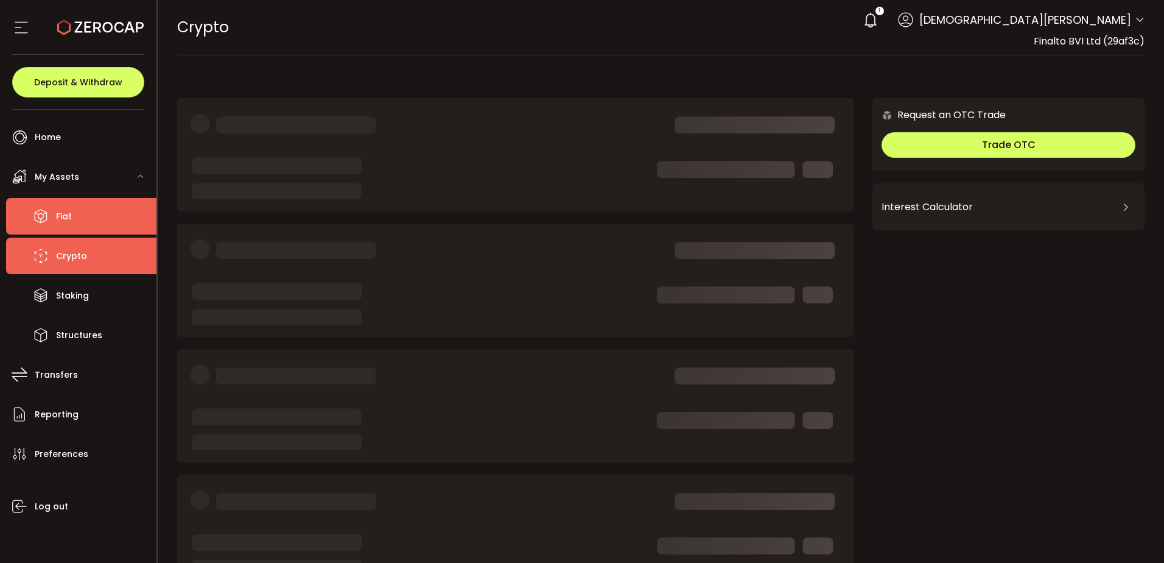
click at [74, 215] on li "Fiat" at bounding box center [81, 216] width 150 height 37
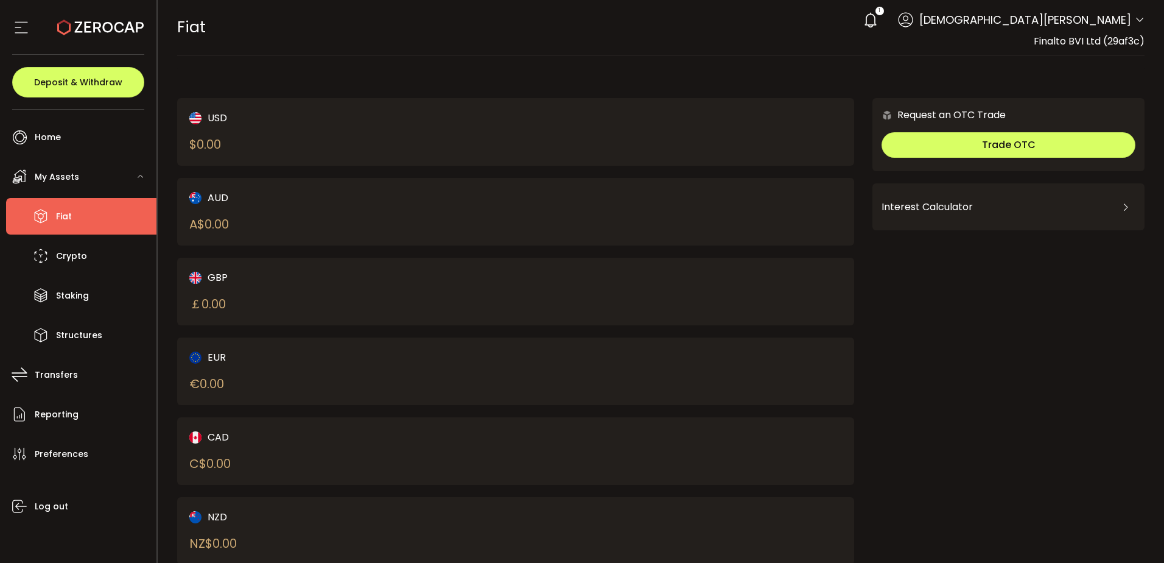
click at [226, 133] on div "USD $ 0.00" at bounding box center [336, 131] width 294 height 43
click at [97, 253] on li "Crypto" at bounding box center [81, 255] width 150 height 37
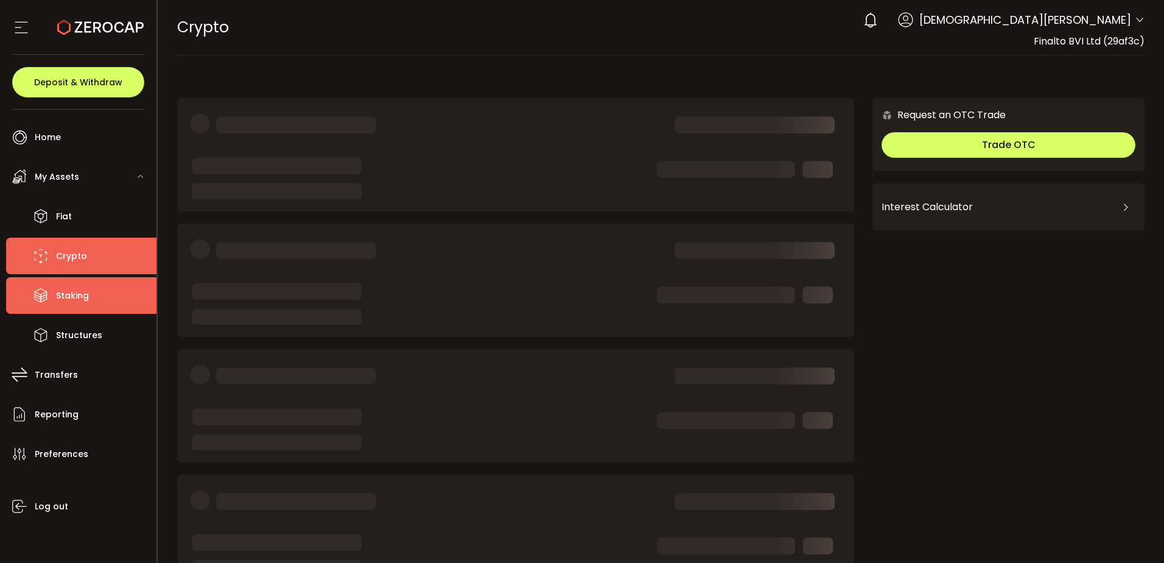
click at [101, 289] on li "Staking" at bounding box center [81, 295] width 150 height 37
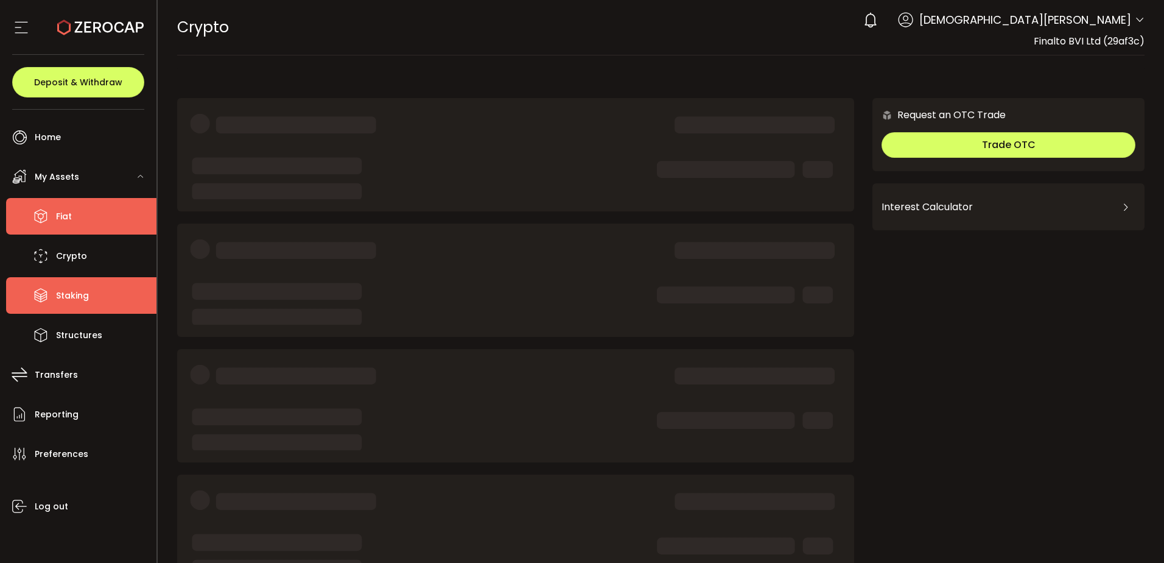
click at [82, 213] on li "Fiat" at bounding box center [81, 216] width 150 height 37
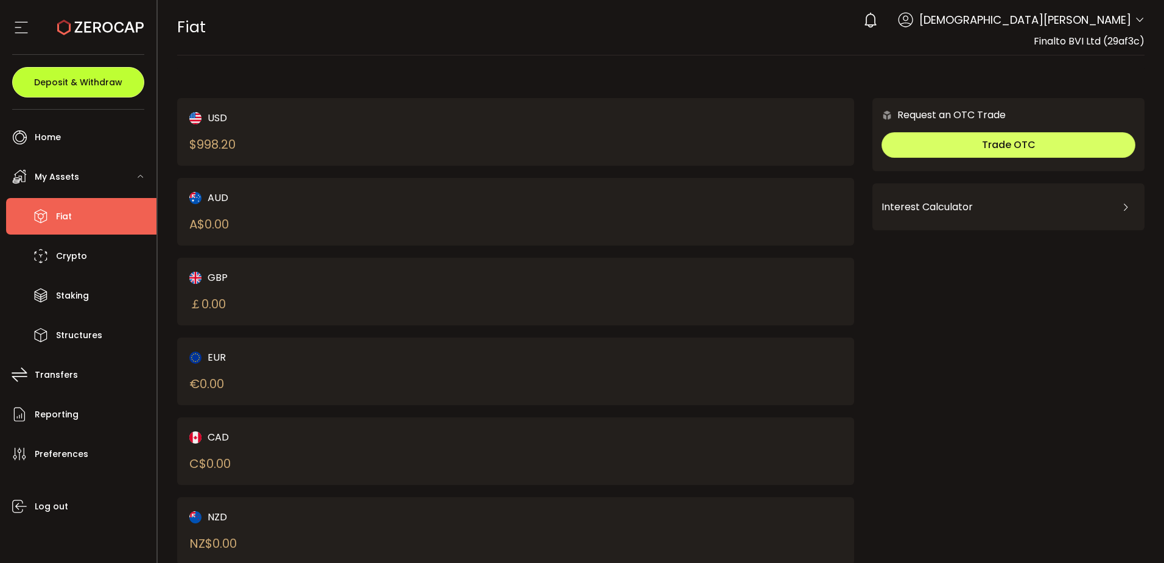
click at [72, 82] on span "Deposit & Withdraw" at bounding box center [78, 82] width 88 height 9
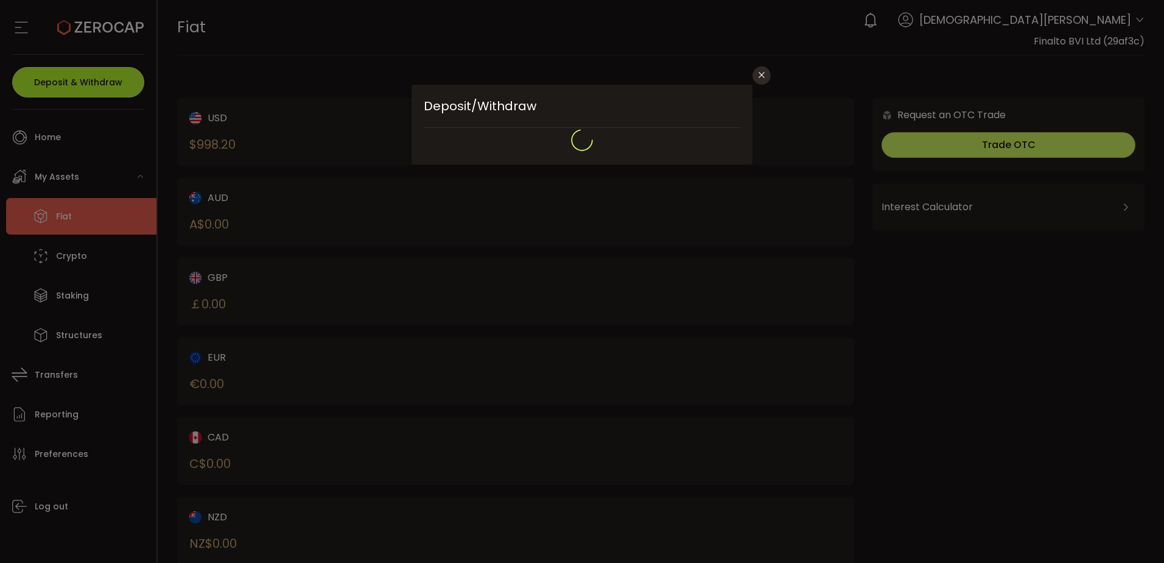
type input "**********"
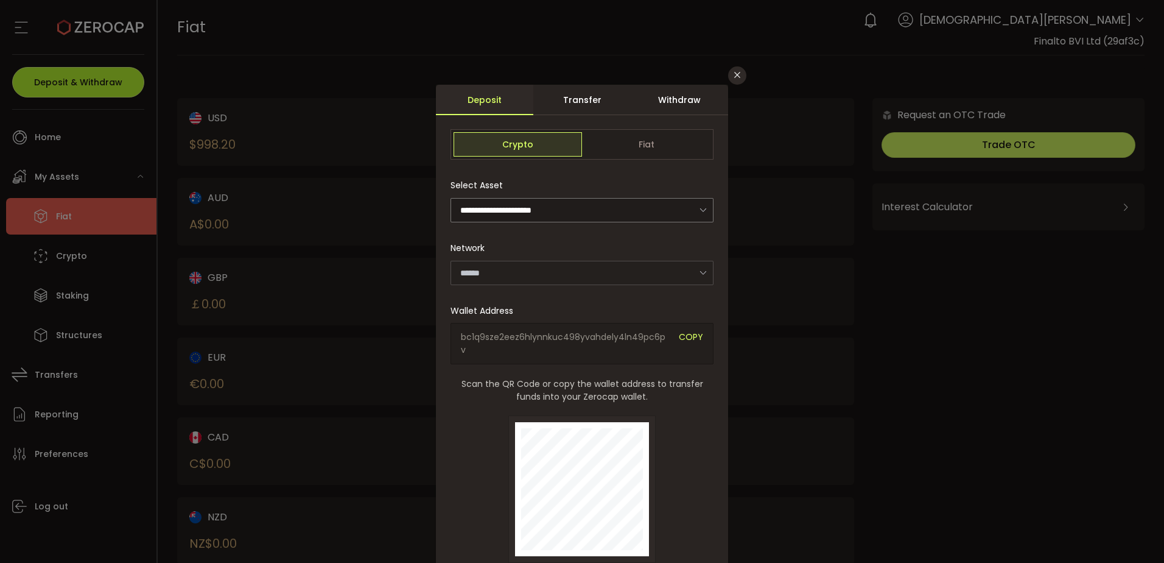
type input "*******"
click at [635, 147] on span "Fiat" at bounding box center [646, 144] width 128 height 24
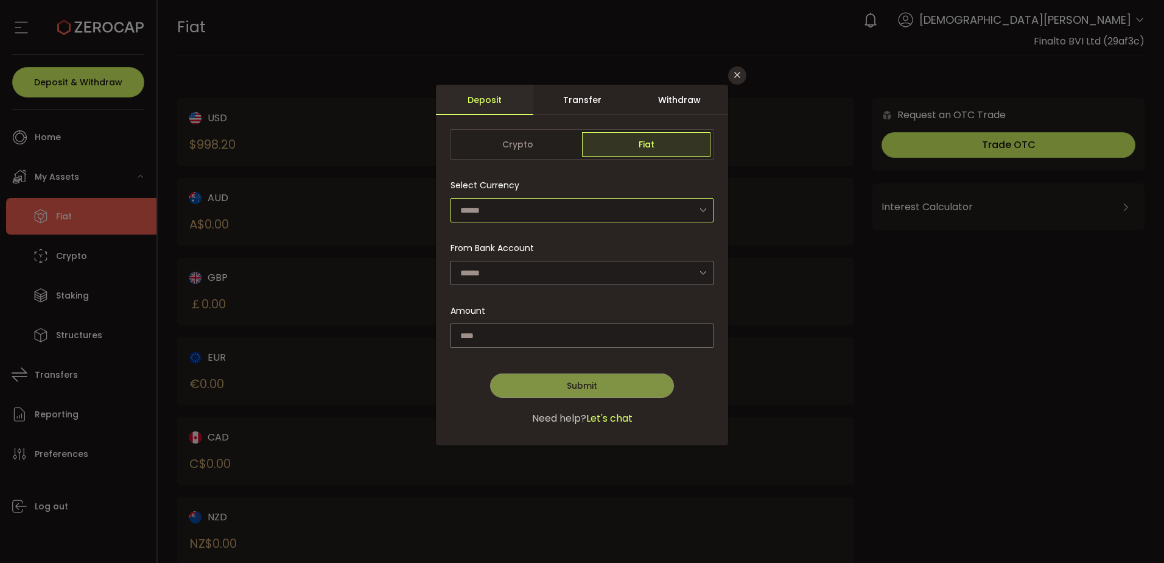
click at [504, 210] on input "dialog" at bounding box center [582, 210] width 263 height 24
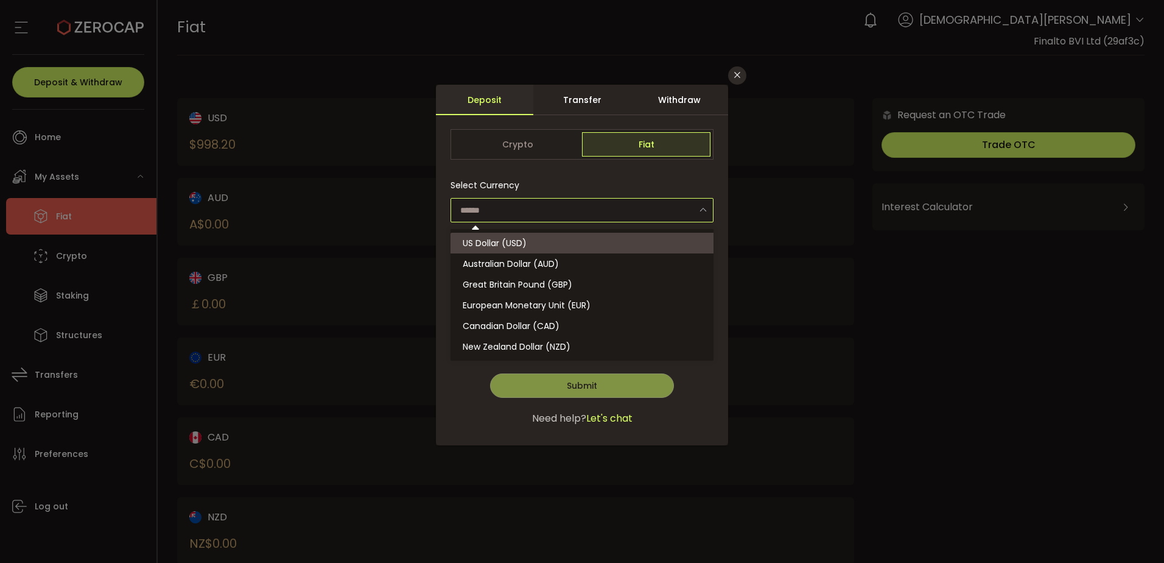
click at [498, 245] on span "US Dollar (USD)" at bounding box center [495, 243] width 64 height 12
type input "**********"
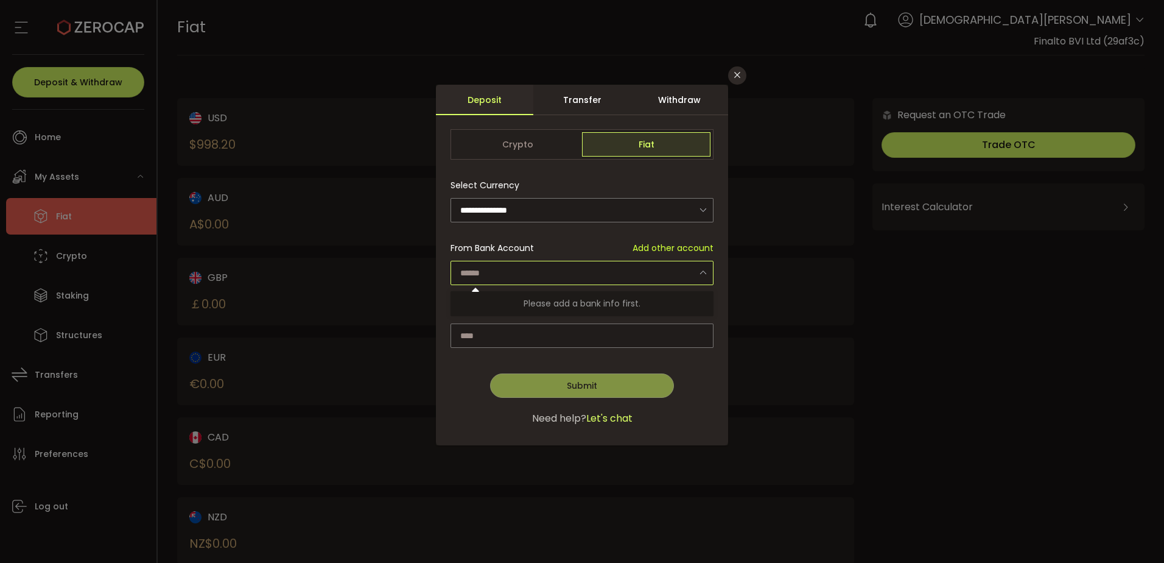
click at [503, 273] on input "dialog" at bounding box center [582, 273] width 263 height 24
click at [568, 303] on li "Finalto BVI Ltd - 0351" at bounding box center [584, 305] width 267 height 21
type input "**********"
click at [513, 333] on input "dialog" at bounding box center [582, 335] width 263 height 24
click at [680, 98] on div "Withdraw" at bounding box center [679, 100] width 97 height 30
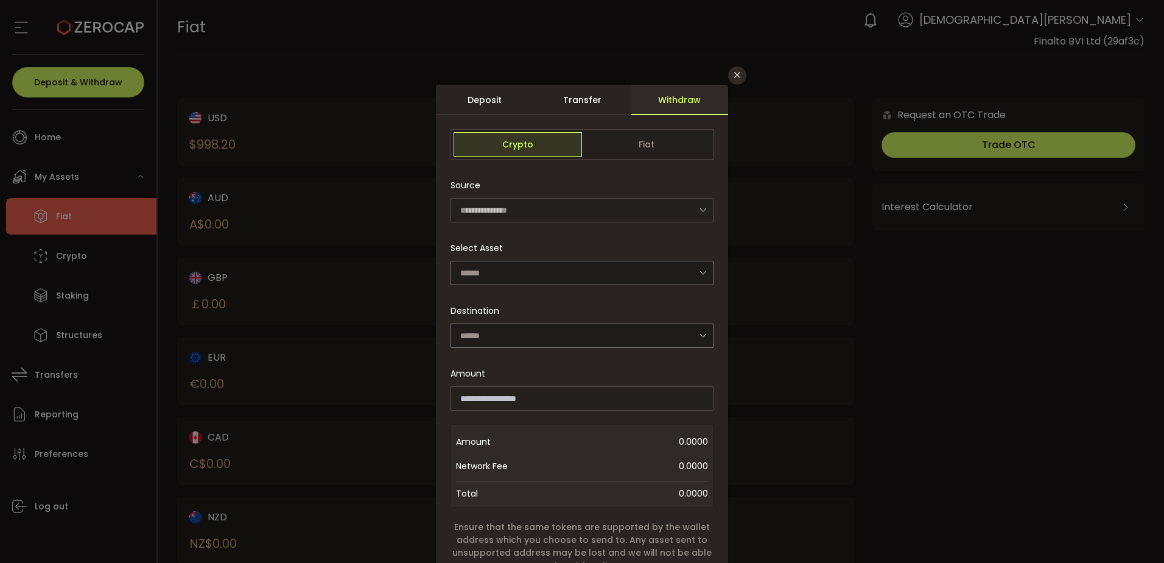
click at [680, 98] on div "Withdraw" at bounding box center [679, 100] width 97 height 30
click at [508, 272] on input "dialog" at bounding box center [582, 273] width 263 height 24
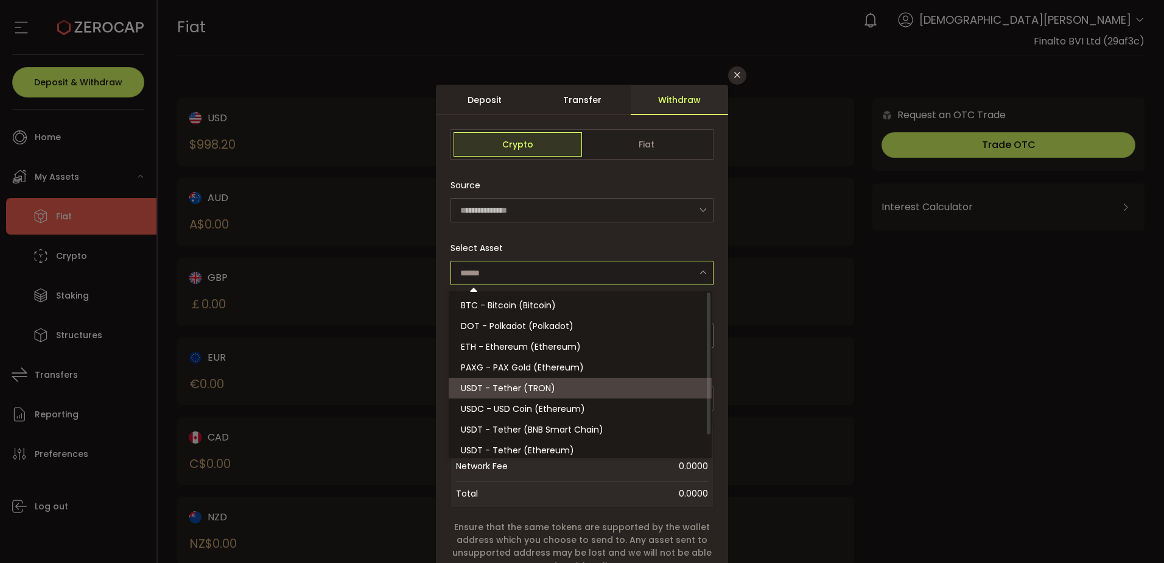
click at [540, 389] on span "USDT - Tether (TRON)" at bounding box center [508, 388] width 94 height 12
type input "**********"
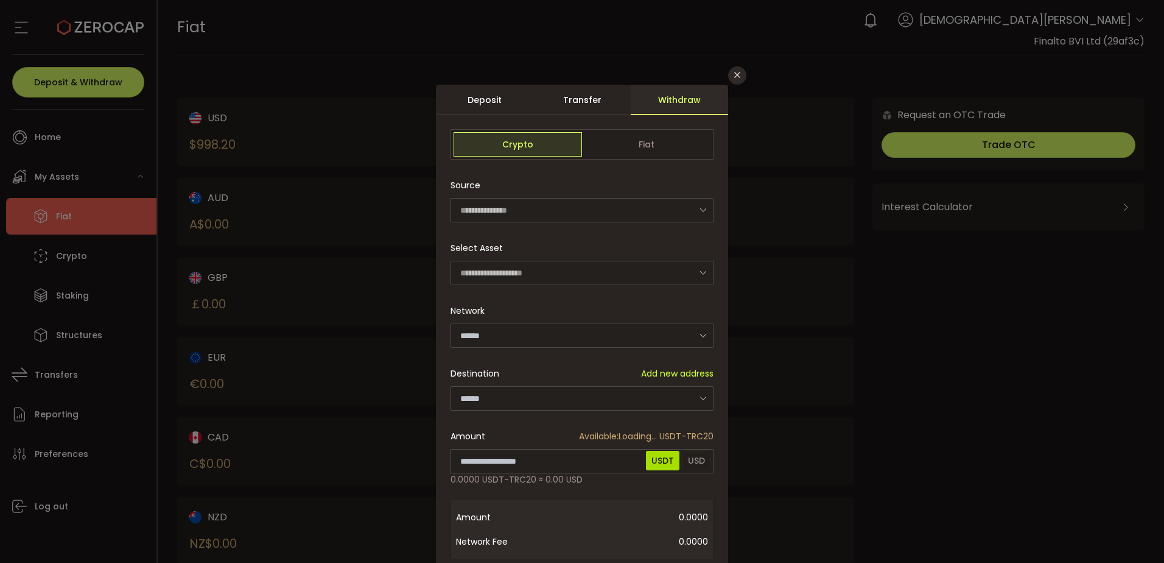
type input "****"
click at [504, 393] on input "dialog" at bounding box center [582, 398] width 263 height 24
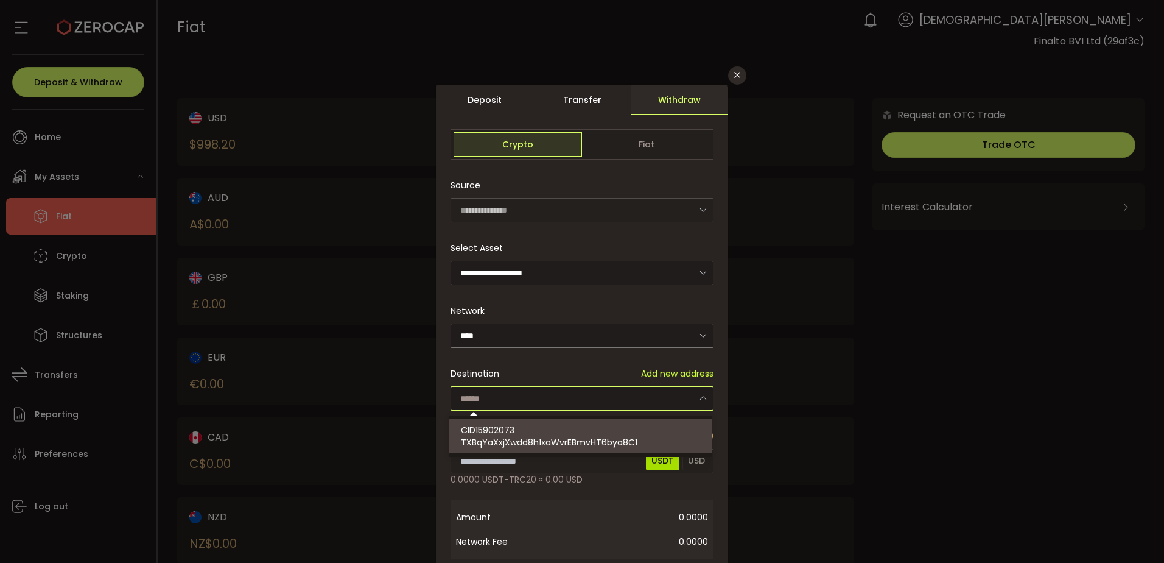
click at [568, 355] on div "**********" at bounding box center [582, 430] width 263 height 514
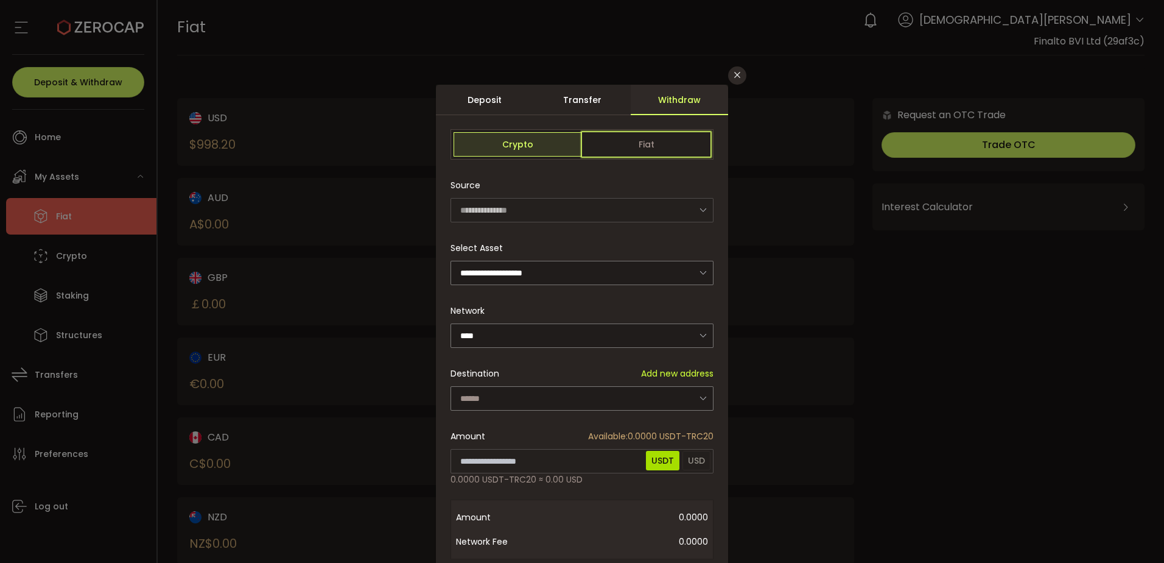
click at [657, 143] on span "Fiat" at bounding box center [646, 144] width 128 height 24
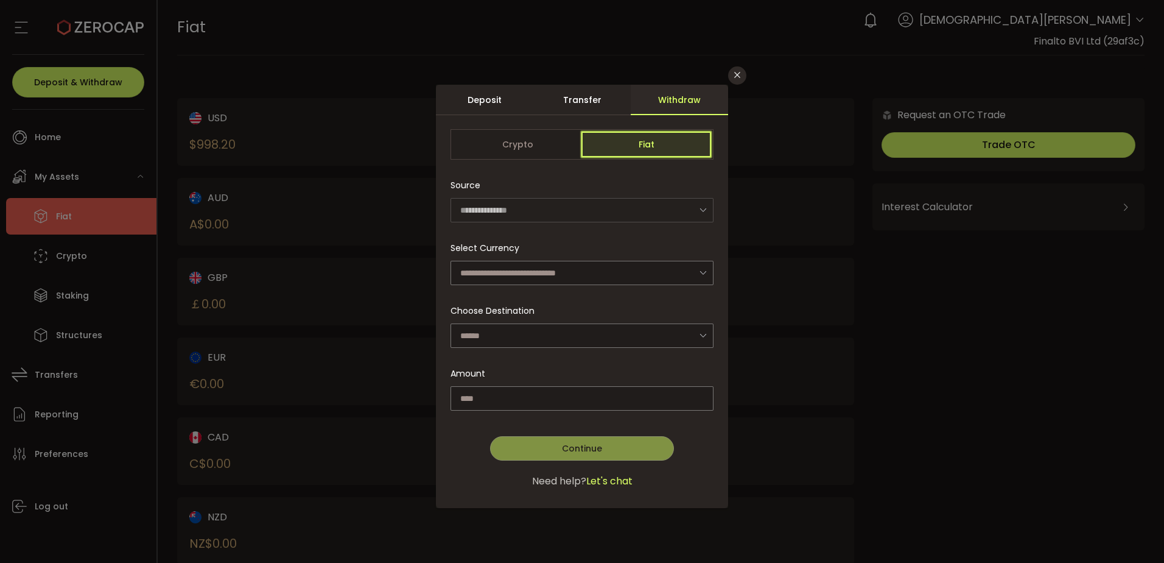
click at [657, 143] on span "Fiat" at bounding box center [646, 144] width 128 height 24
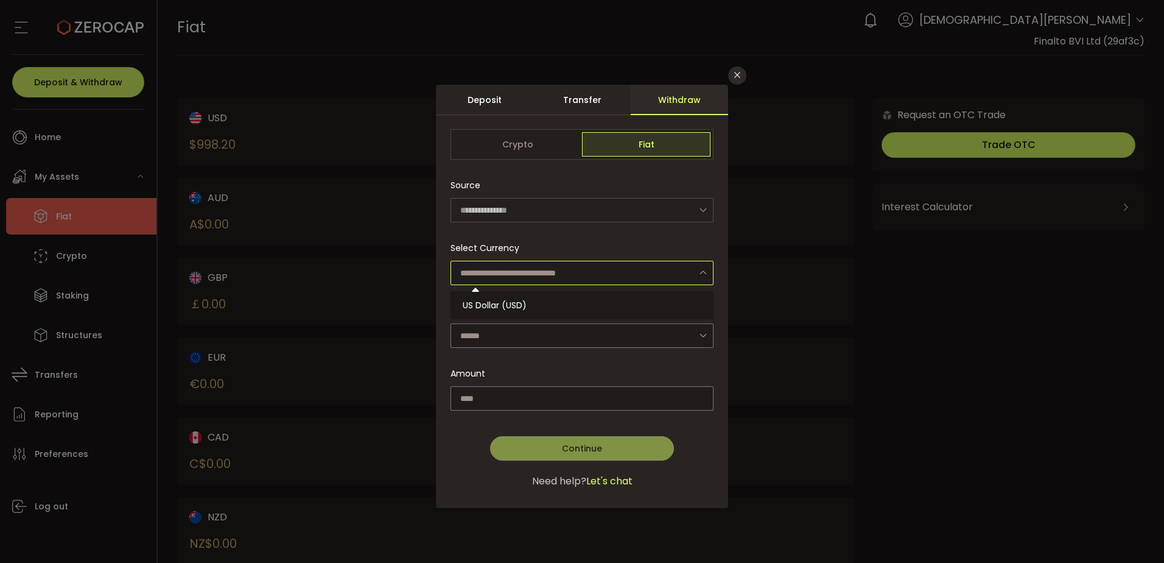
click at [545, 269] on input "dialog" at bounding box center [582, 273] width 263 height 24
click at [540, 302] on li "US Dollar (USD)" at bounding box center [584, 305] width 267 height 21
type input "**********"
click at [527, 335] on div "dialog" at bounding box center [582, 296] width 292 height 423
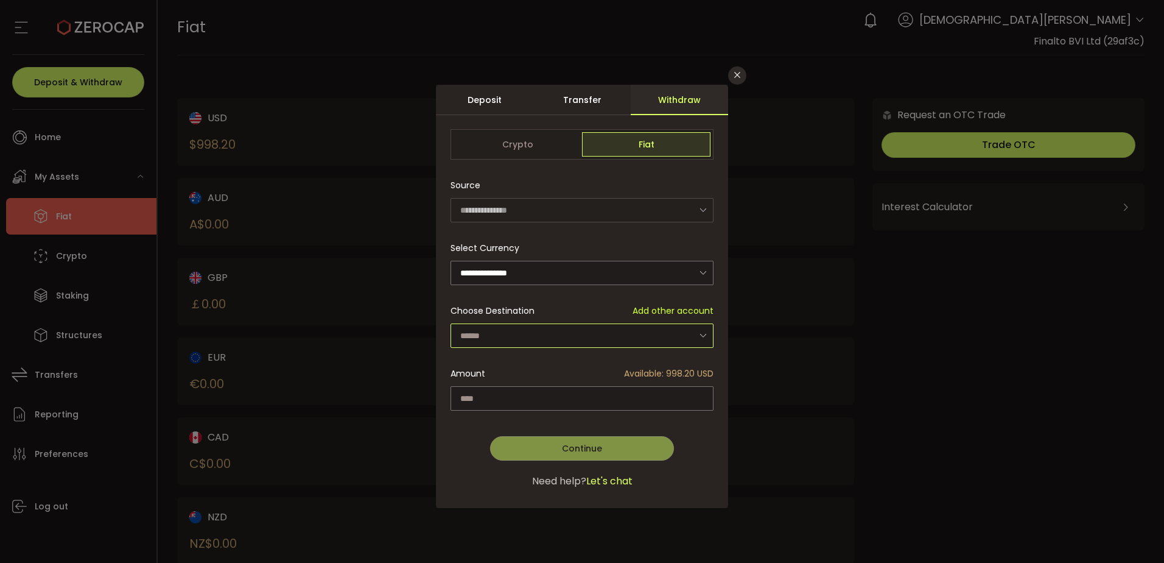
click at [554, 334] on input "dialog" at bounding box center [582, 335] width 263 height 24
click at [577, 368] on li "Finalto BVI Ltd - 0351" at bounding box center [584, 367] width 267 height 21
type input "**********"
click at [570, 393] on input "dialog" at bounding box center [582, 398] width 263 height 24
click at [562, 402] on input "dialog" at bounding box center [582, 398] width 263 height 24
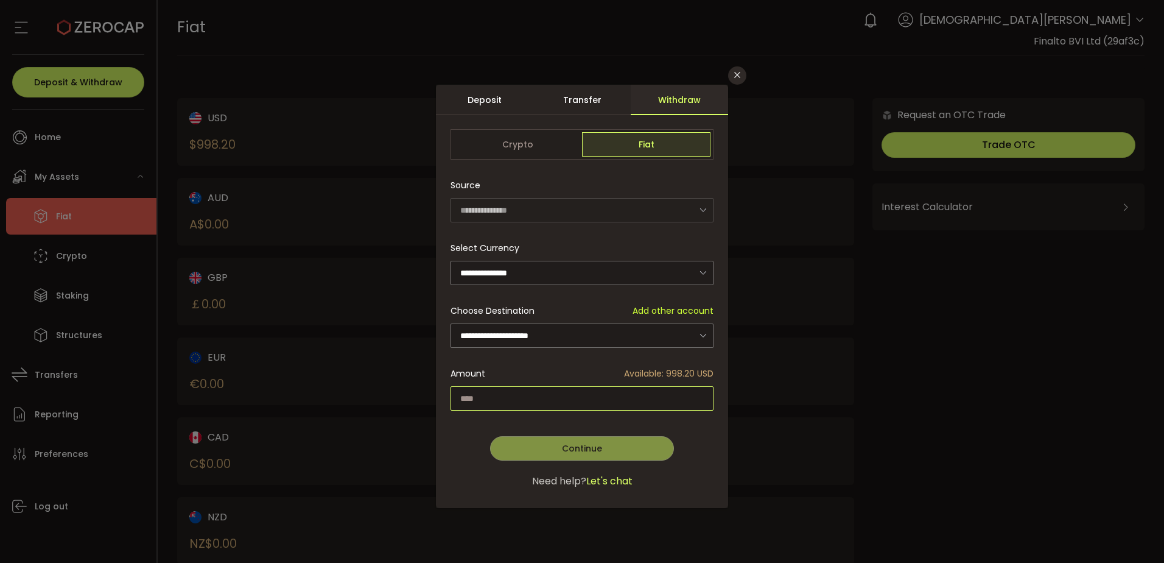
click at [562, 402] on input "dialog" at bounding box center [582, 398] width 263 height 24
type input "******"
click at [540, 164] on form "**********" at bounding box center [582, 315] width 263 height 373
click at [622, 448] on button "Continue" at bounding box center [582, 448] width 184 height 24
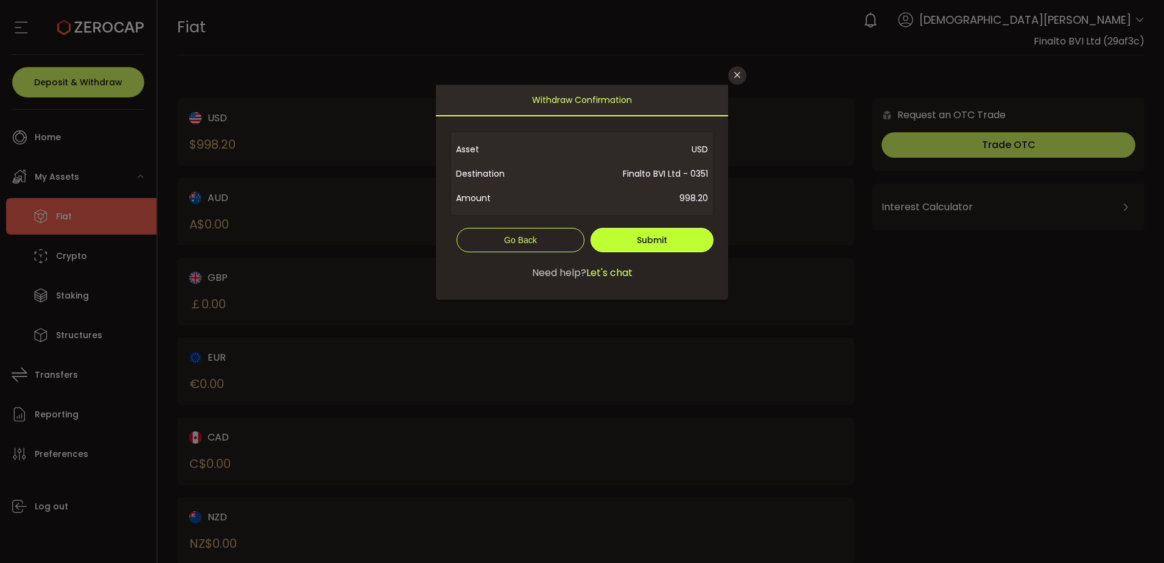
click at [669, 245] on button "Submit" at bounding box center [652, 240] width 123 height 24
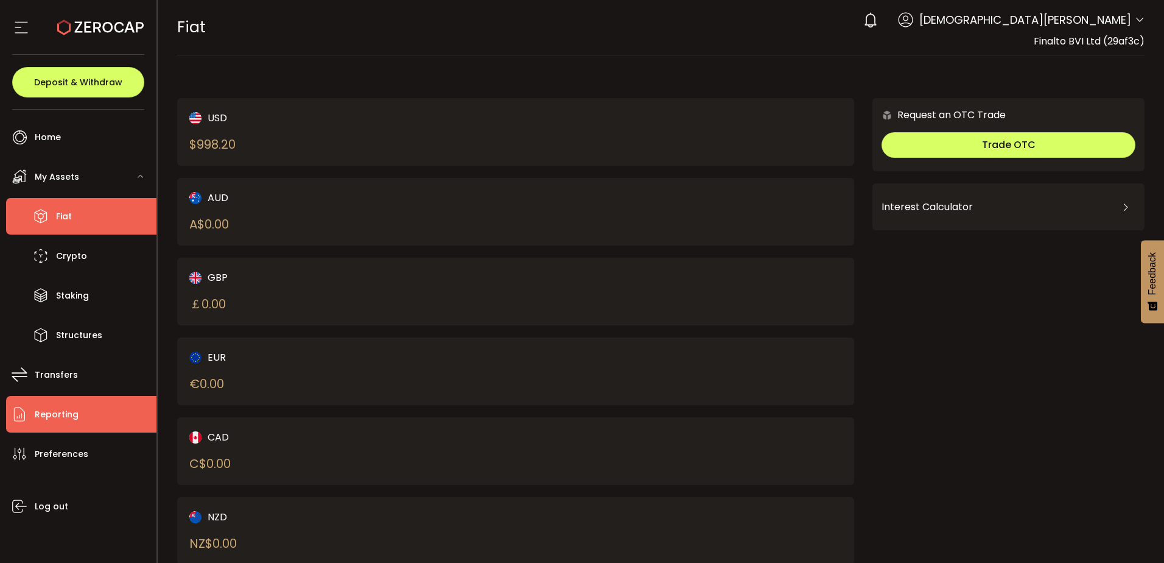
click at [84, 412] on li "Reporting" at bounding box center [81, 414] width 150 height 37
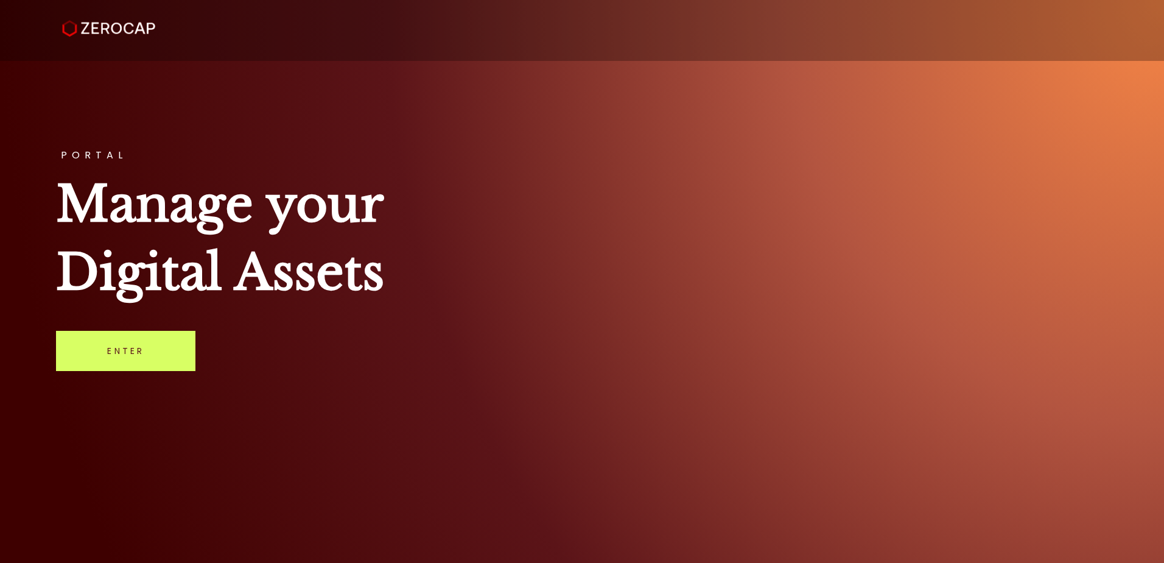
drag, startPoint x: 812, startPoint y: 409, endPoint x: 459, endPoint y: 337, distance: 359.8
click at [787, 399] on div "PORTAL Manage your Digital Assets Enter" at bounding box center [582, 281] width 1164 height 563
click at [133, 362] on link "Enter" at bounding box center [125, 351] width 139 height 40
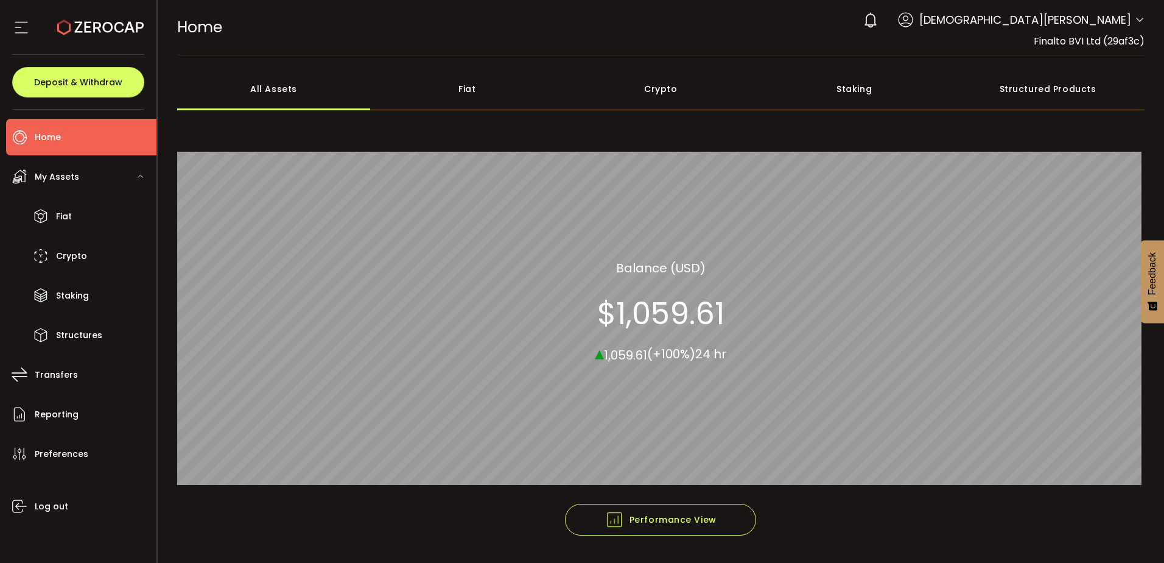
click at [72, 182] on span "My Assets" at bounding box center [57, 177] width 44 height 18
click at [57, 175] on span "My Assets" at bounding box center [57, 177] width 44 height 18
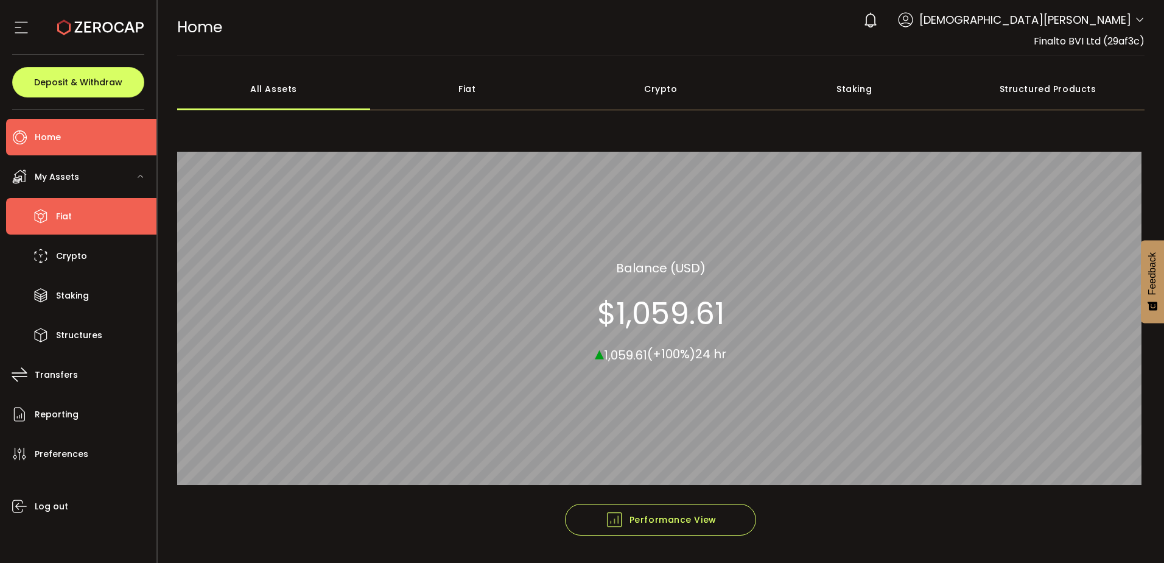
click at [69, 211] on span "Fiat" at bounding box center [64, 217] width 16 height 18
